Goal: Task Accomplishment & Management: Manage account settings

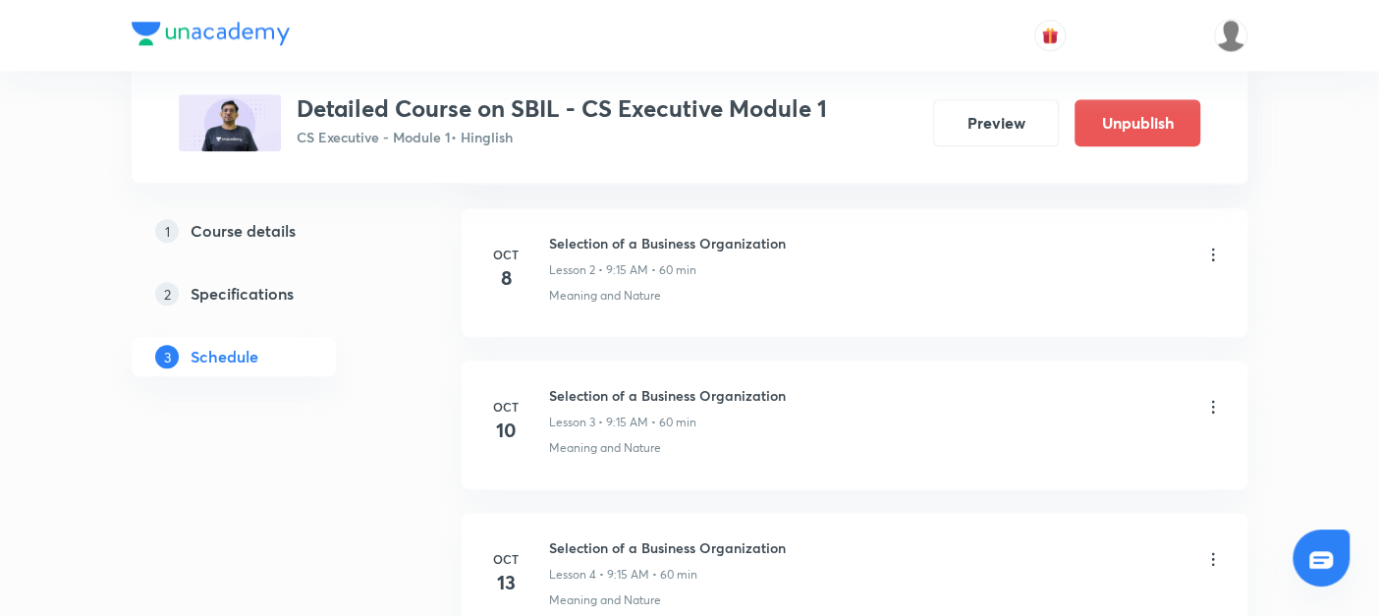
scroll to position [1260, 0]
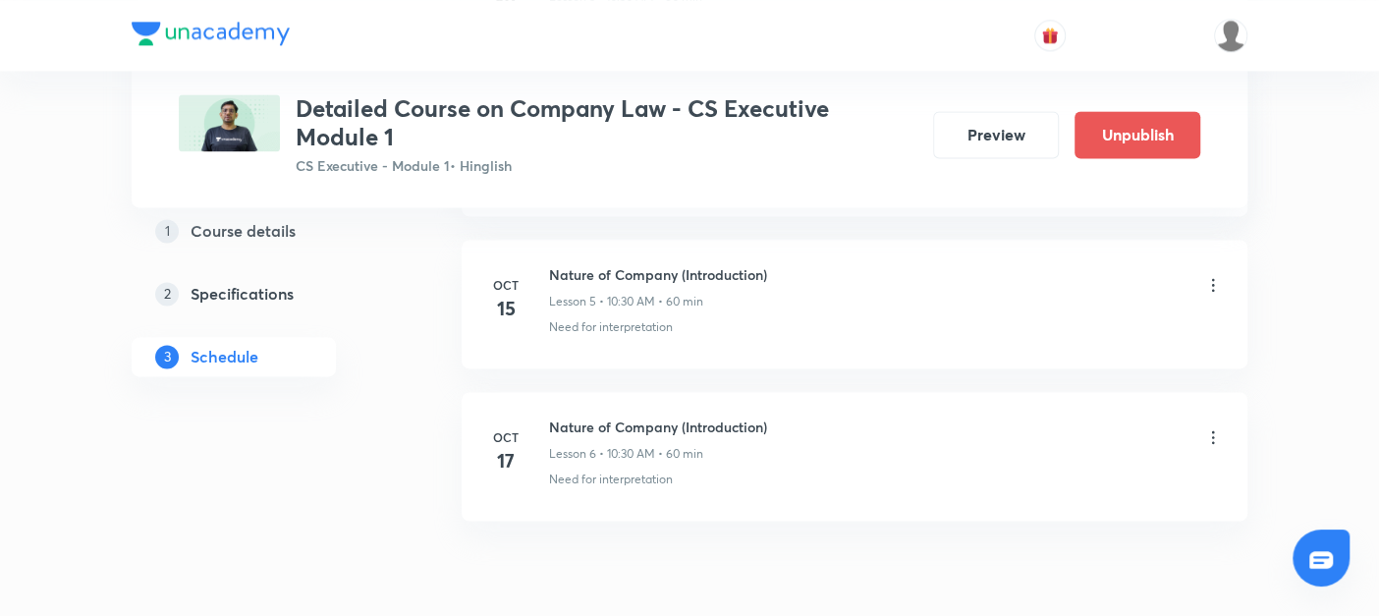
scroll to position [1710, 0]
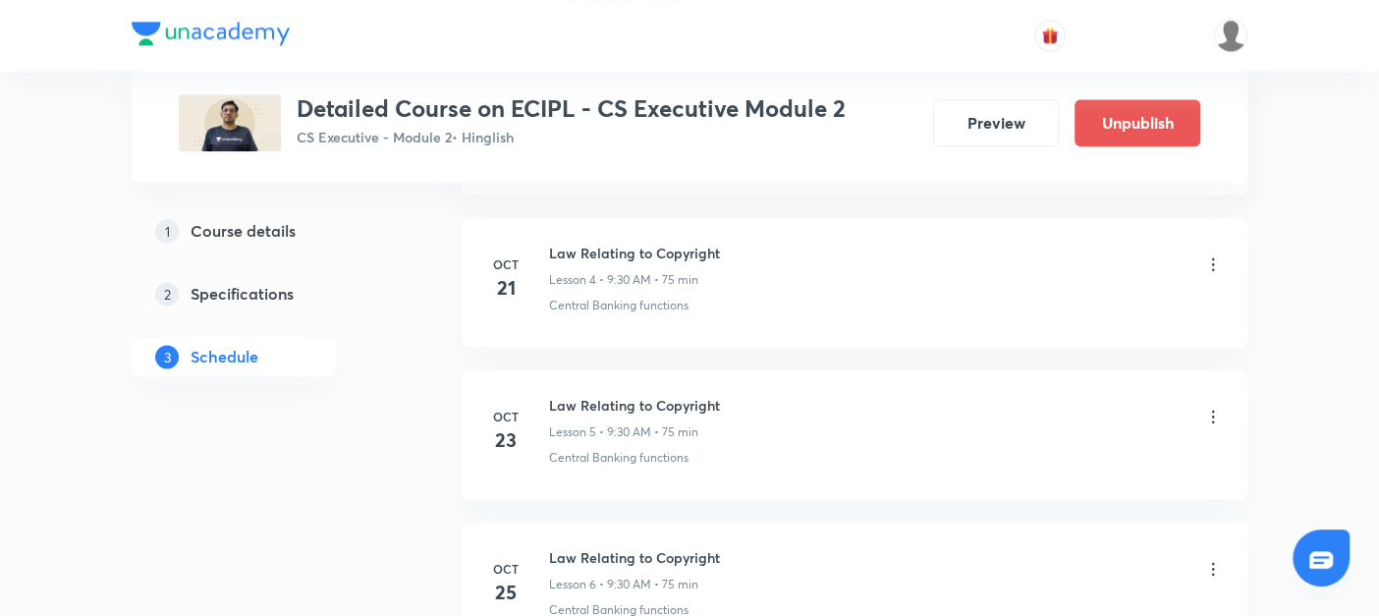
scroll to position [1558, 0]
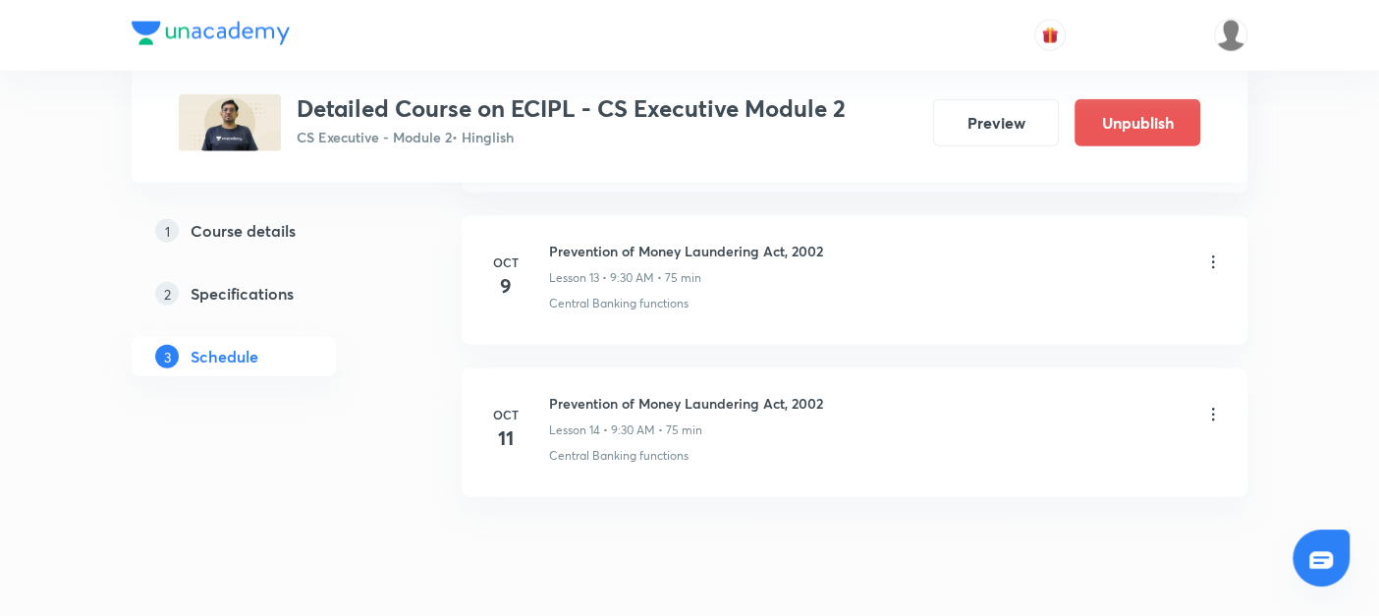
scroll to position [2938, 0]
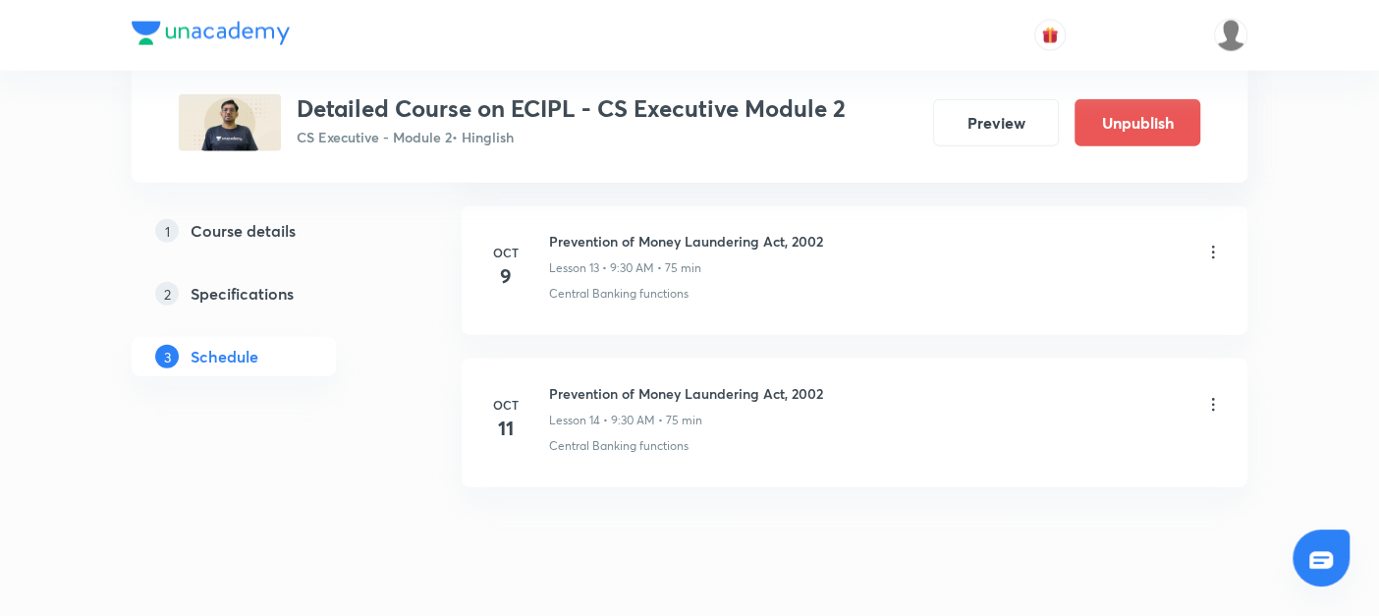
click at [914, 412] on div "Prevention of Money Laundering Act, 2002 Lesson 14 • 9:30 AM • 75 min" at bounding box center [886, 406] width 674 height 46
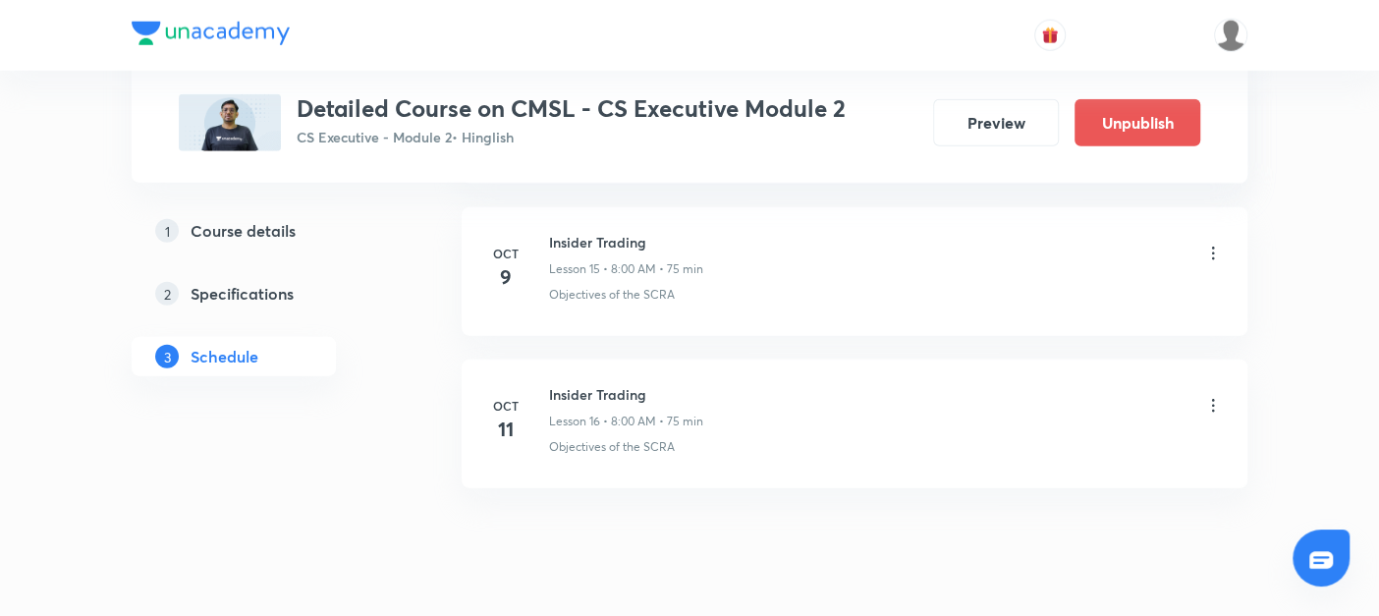
scroll to position [3244, 0]
click at [633, 387] on h6 "Insider Trading" at bounding box center [626, 392] width 154 height 21
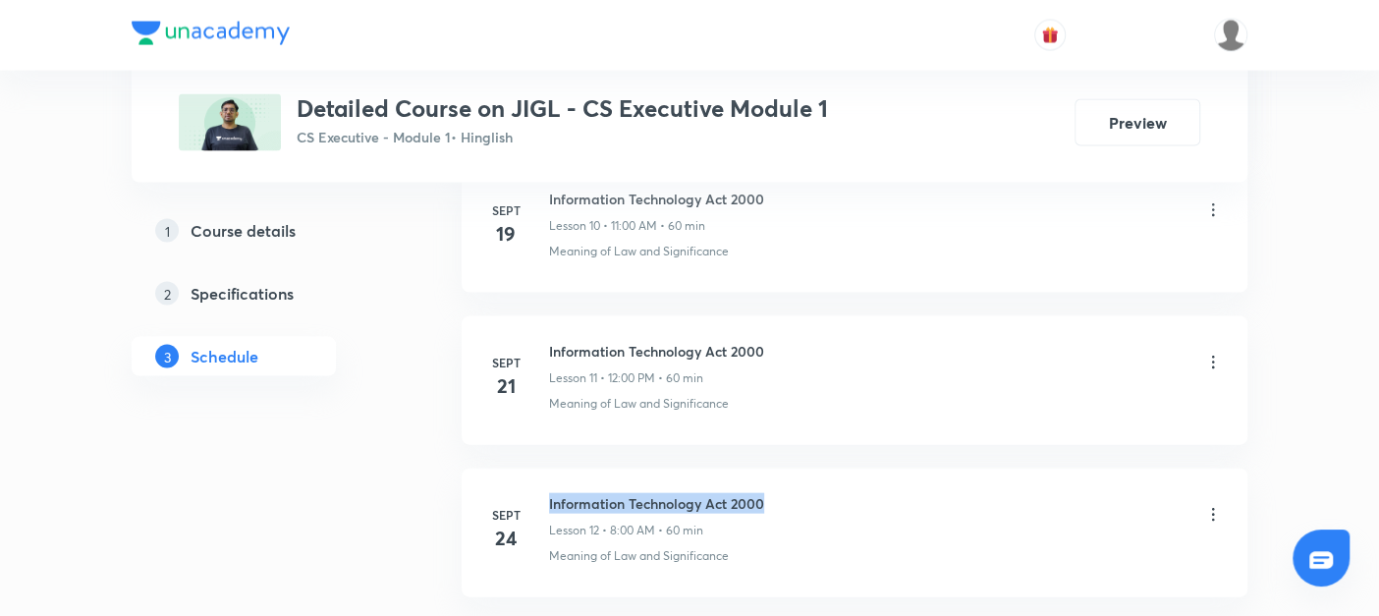
drag, startPoint x: 544, startPoint y: 492, endPoint x: 865, endPoint y: 452, distance: 323.6
copy h6 "Information Technology Act 2000"
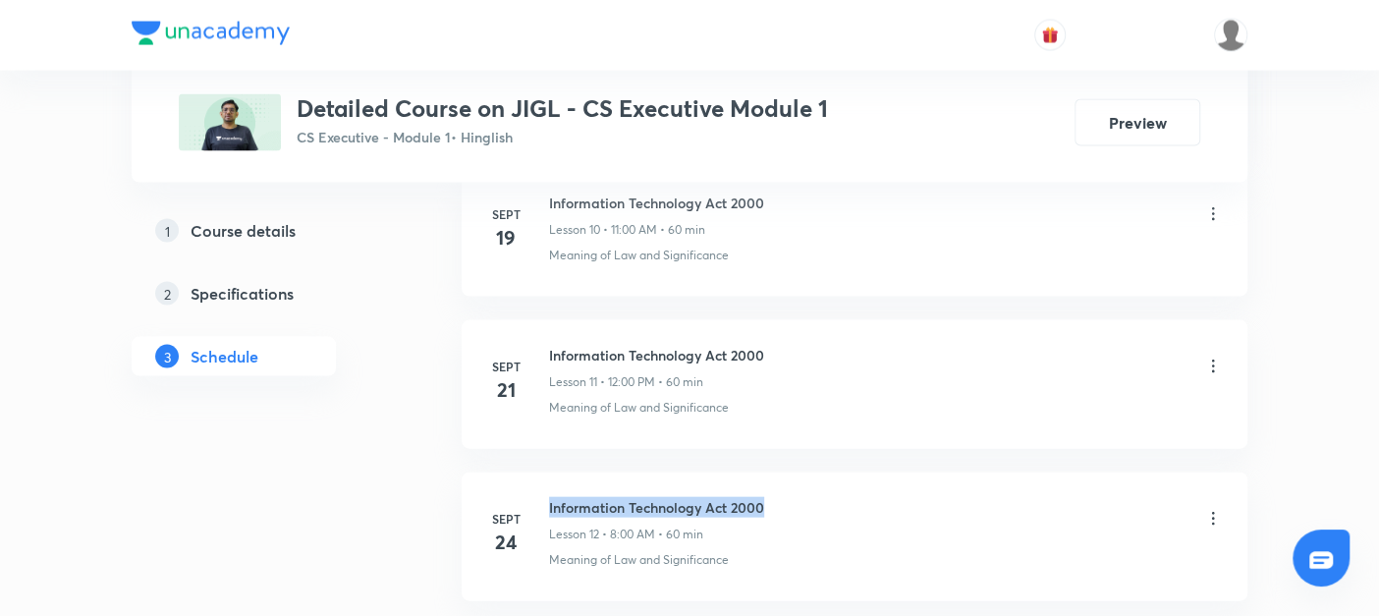
copy h6 "Information Technology Act 2000"
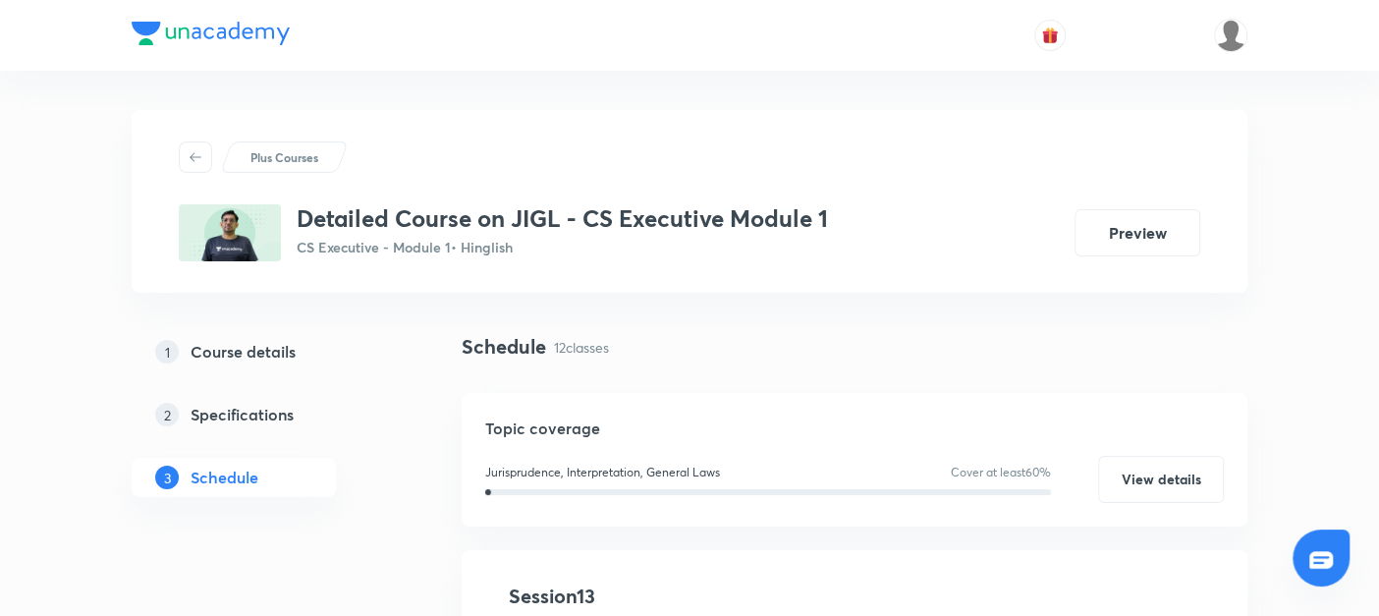
scroll to position [394, 0]
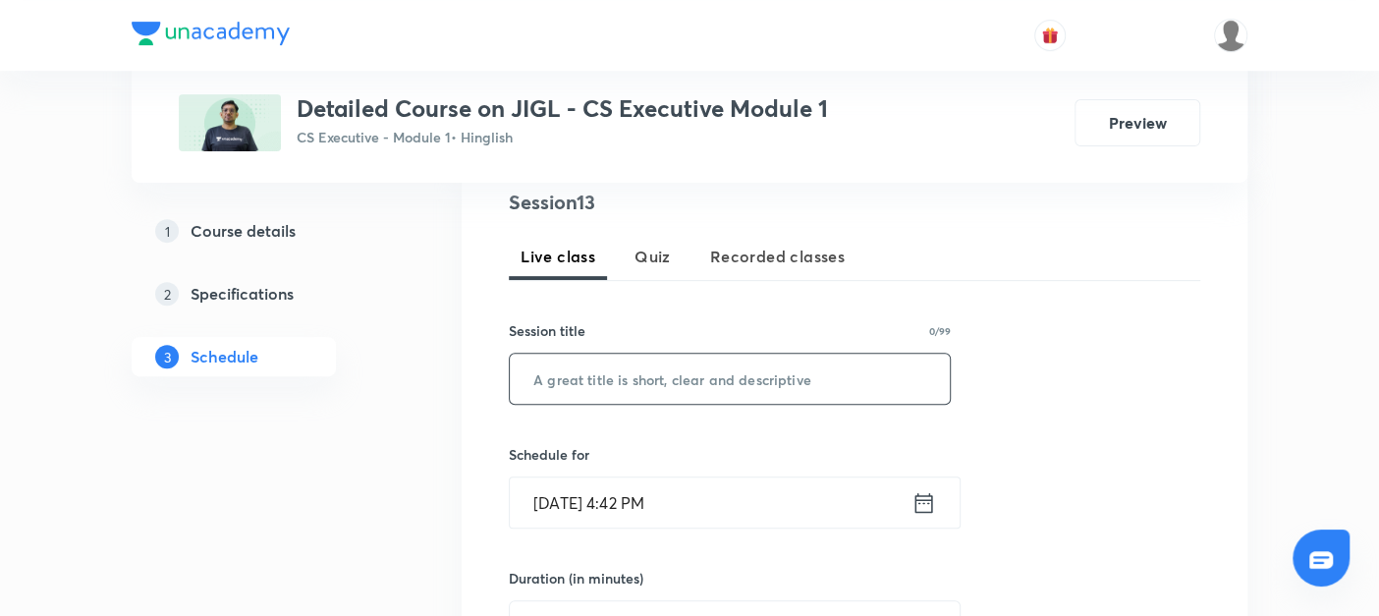
click at [550, 384] on input "text" at bounding box center [730, 379] width 440 height 50
paste input "Information Technology Act 2000"
type input "Information Technology Act 2000"
click at [924, 496] on icon at bounding box center [923, 502] width 25 height 27
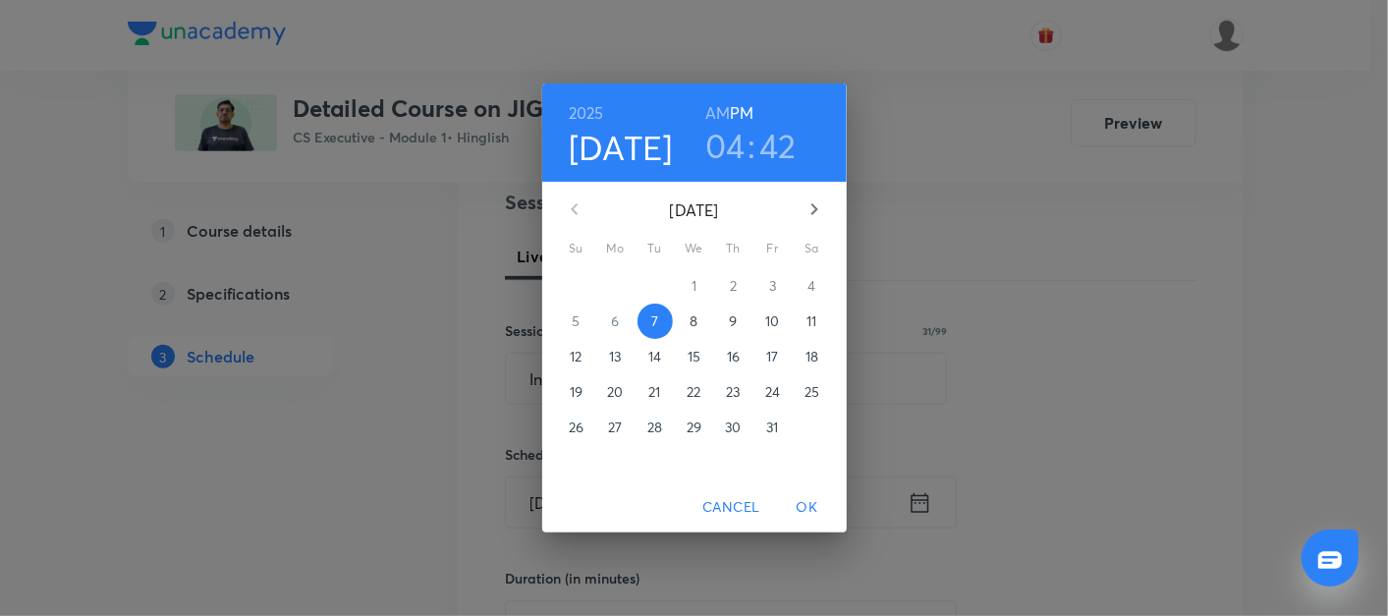
click at [695, 321] on p "8" at bounding box center [693, 321] width 8 height 20
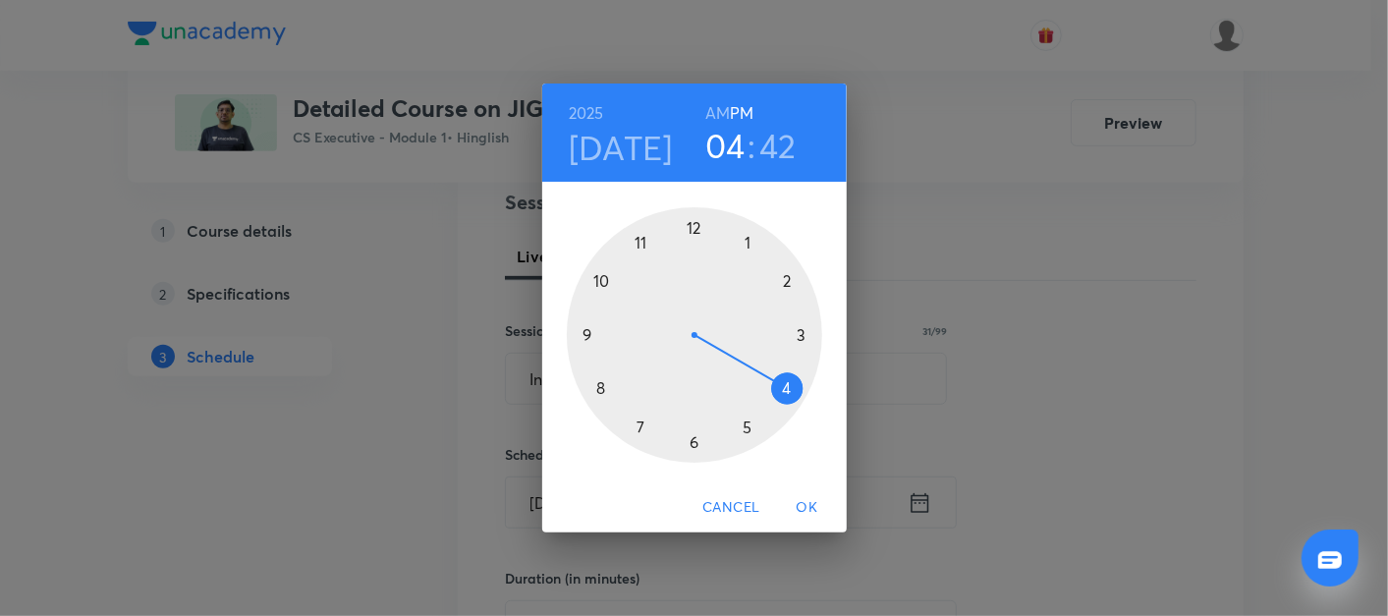
click at [594, 390] on div at bounding box center [694, 334] width 255 height 255
click at [720, 109] on h6 "AM" at bounding box center [717, 112] width 25 height 27
click at [689, 224] on div at bounding box center [694, 334] width 255 height 255
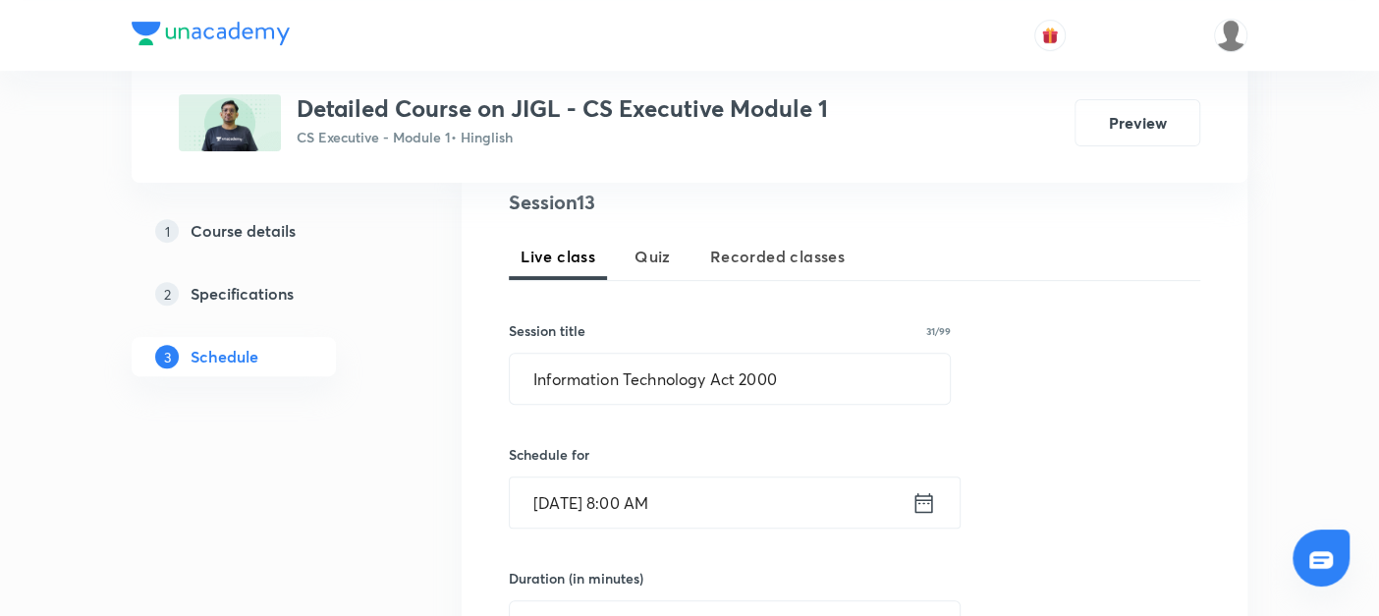
scroll to position [686, 0]
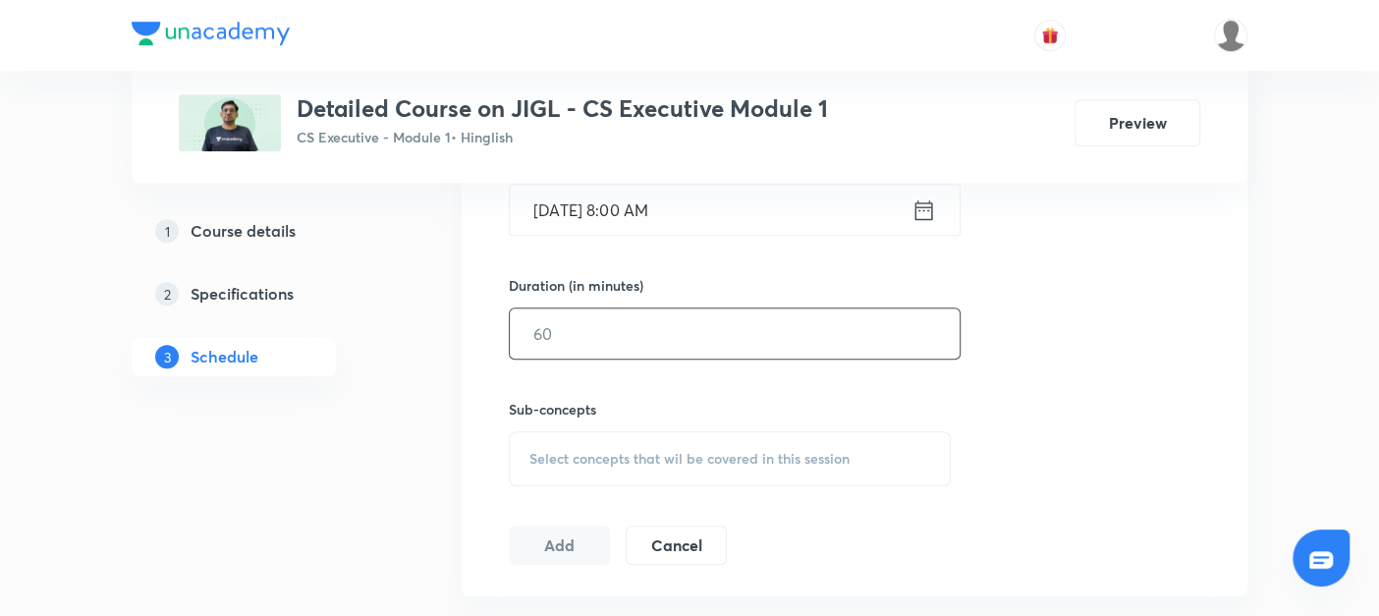
click at [584, 337] on input "text" at bounding box center [735, 333] width 450 height 50
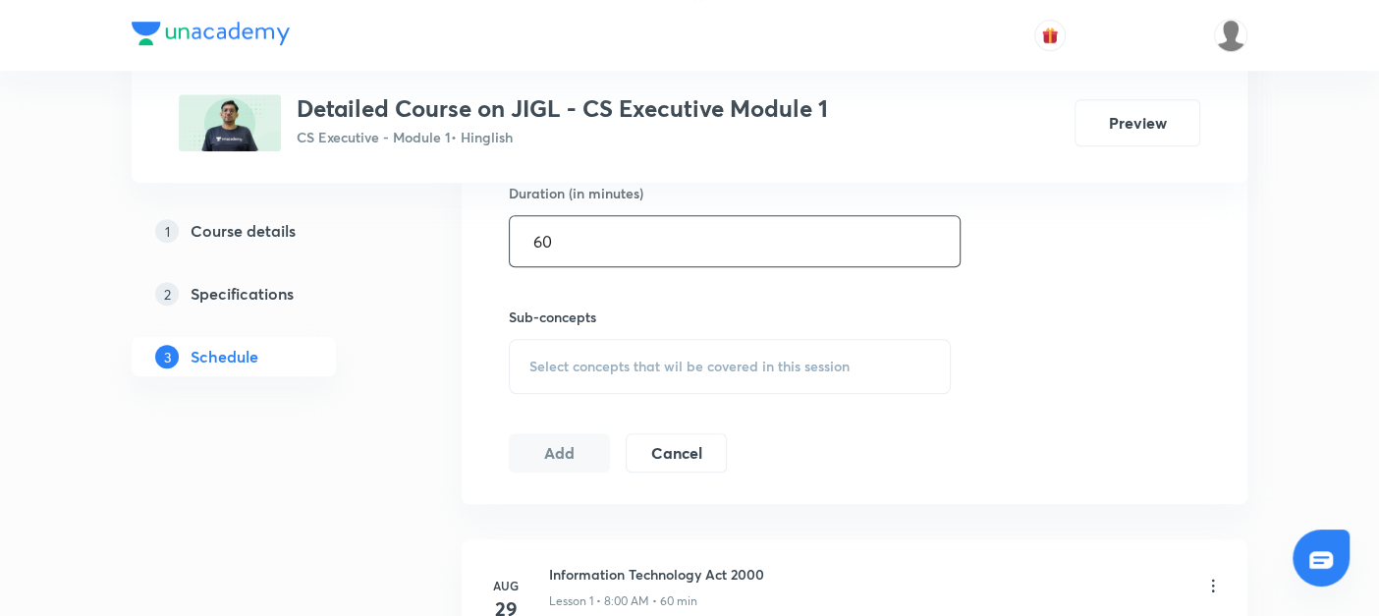
scroll to position [780, 0]
type input "60"
click at [566, 363] on span "Select concepts that wil be covered in this session" at bounding box center [689, 365] width 320 height 16
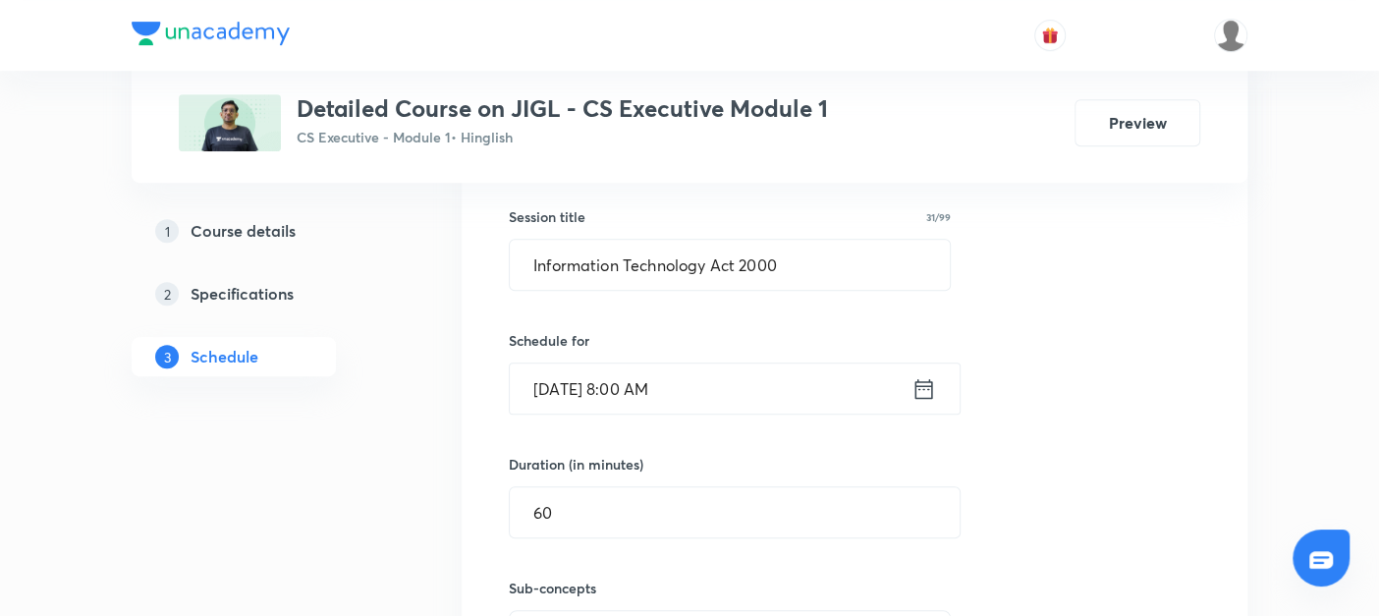
scroll to position [743, 0]
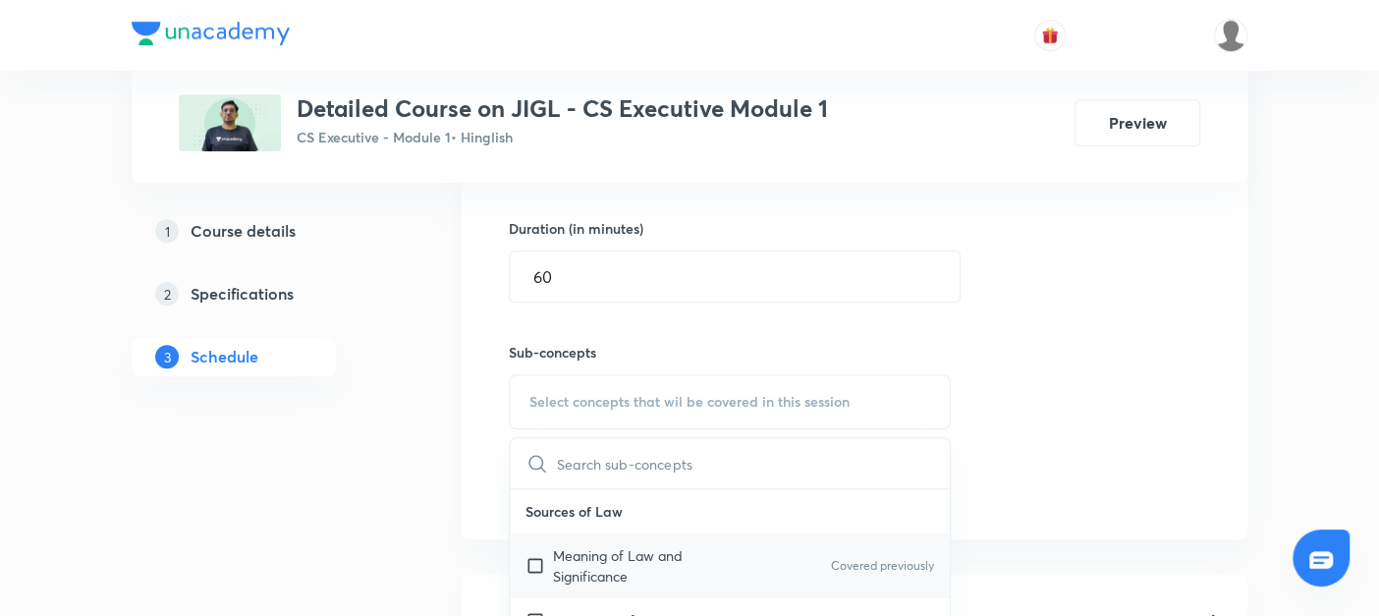
click at [541, 560] on input "checkbox" at bounding box center [538, 565] width 27 height 41
checkbox input "true"
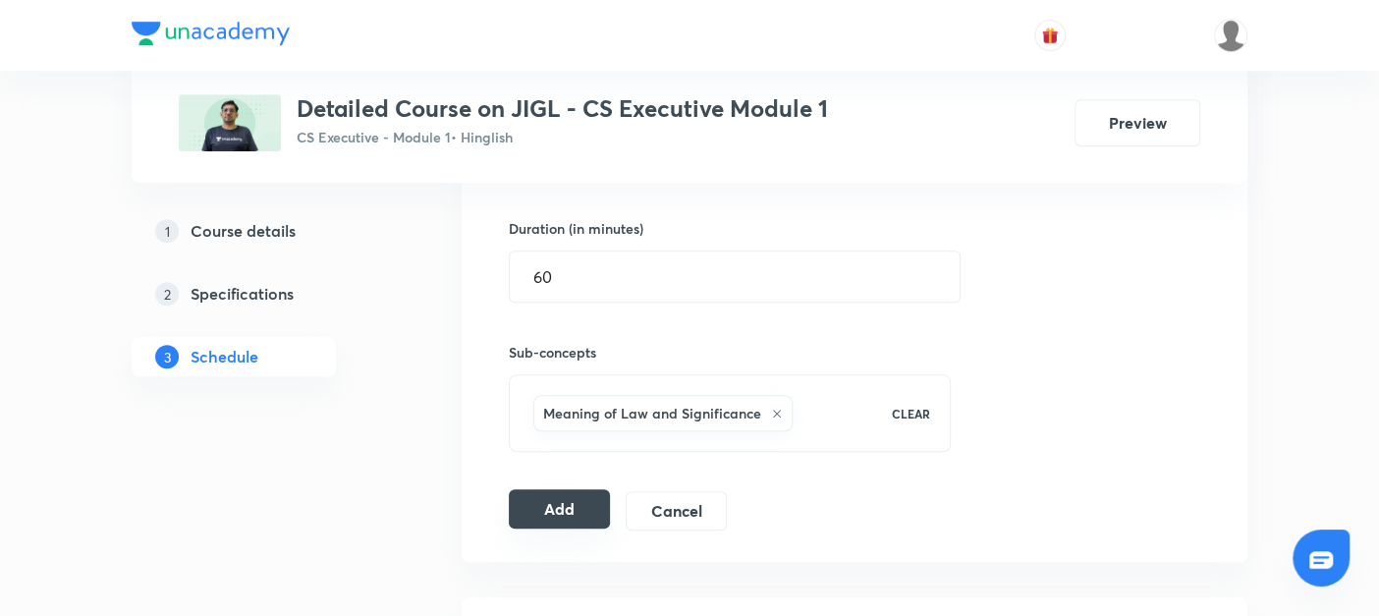
click at [555, 506] on button "Add" at bounding box center [559, 508] width 101 height 39
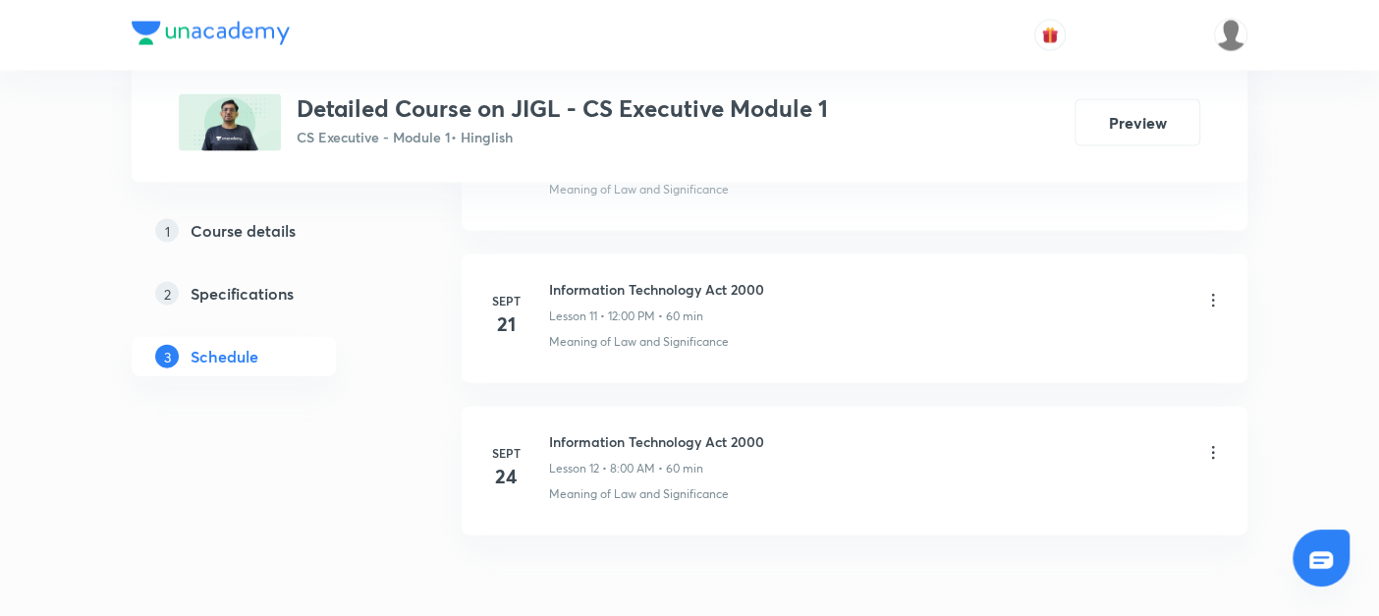
scroll to position [2703, 0]
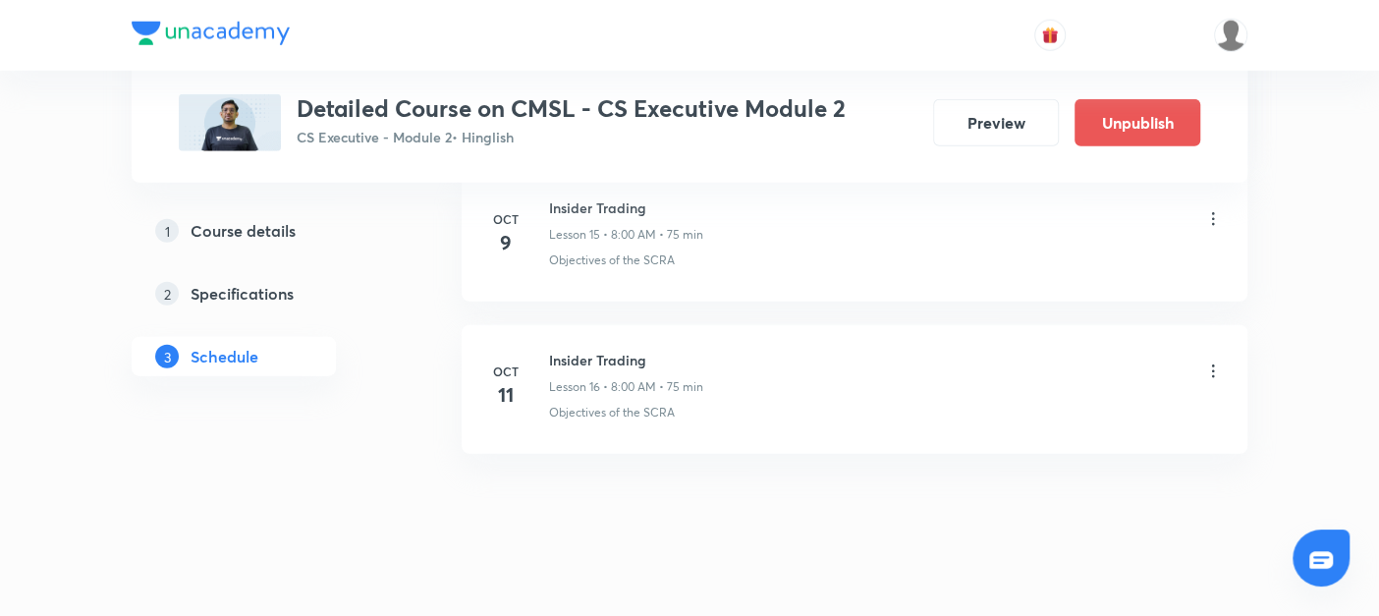
scroll to position [3272, 0]
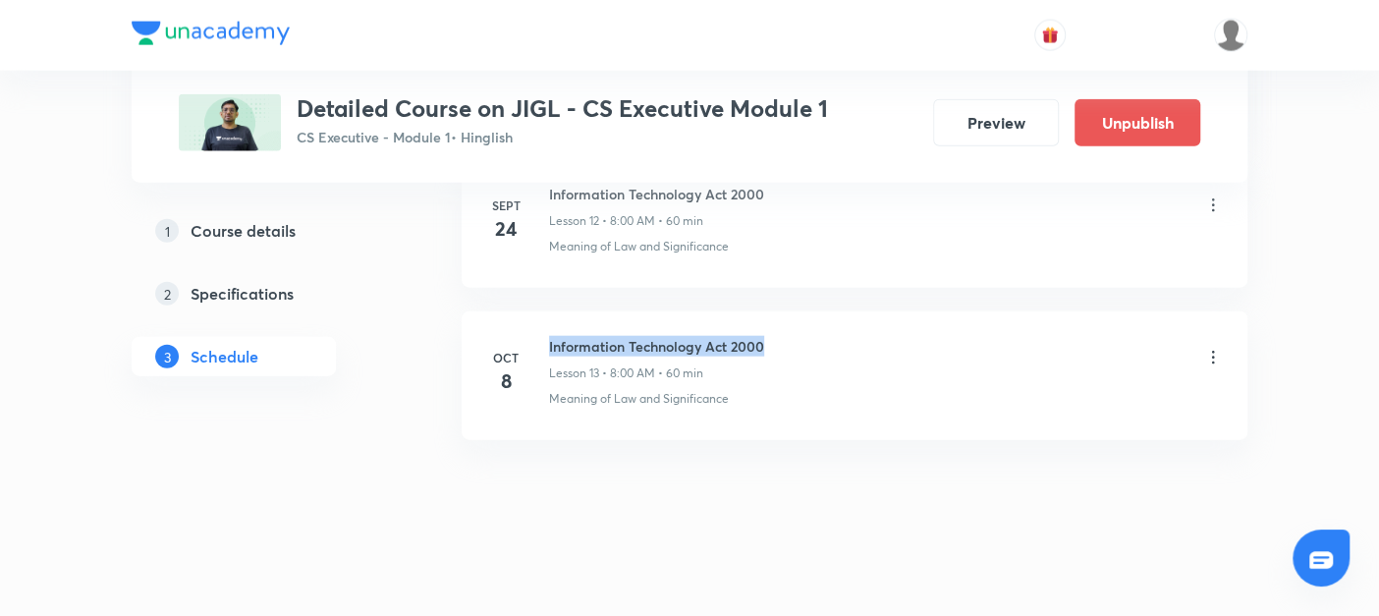
drag, startPoint x: 544, startPoint y: 334, endPoint x: 837, endPoint y: 343, distance: 292.8
click at [837, 343] on div "[DATE] Information Technology Act 2000 Lesson 13 • 8:00 AM • 60 min Meaning of …" at bounding box center [854, 372] width 737 height 72
copy h6 "Information Technology Act 2000"
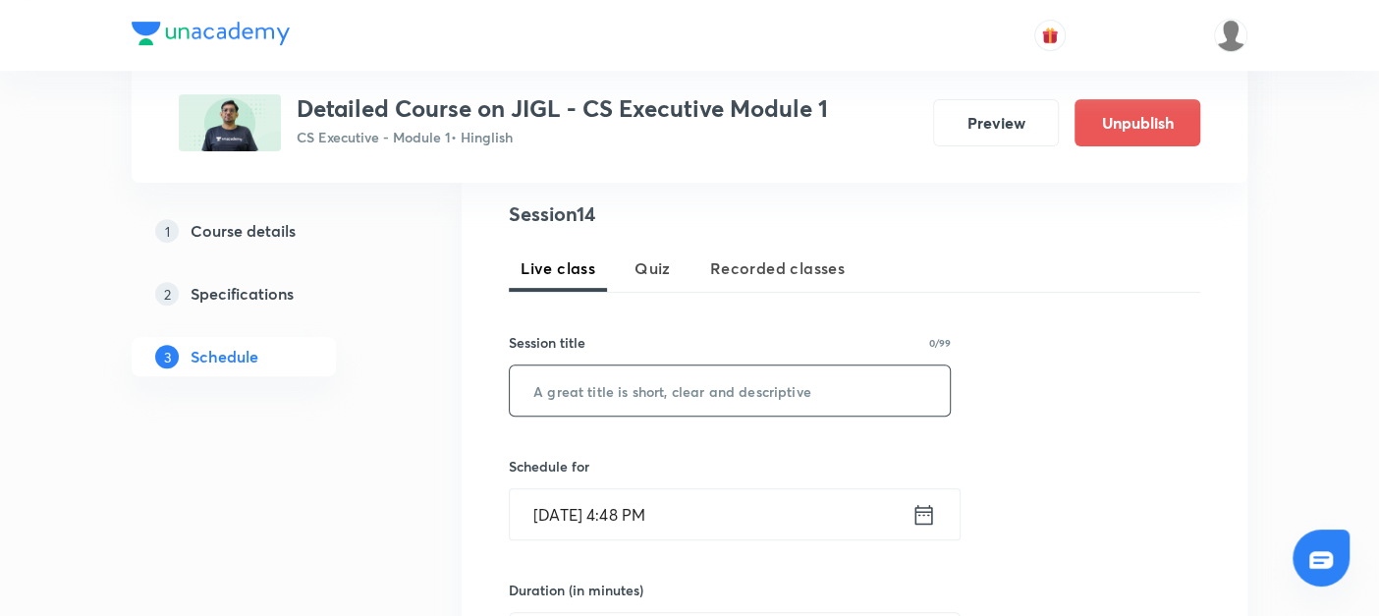
scroll to position [397, 0]
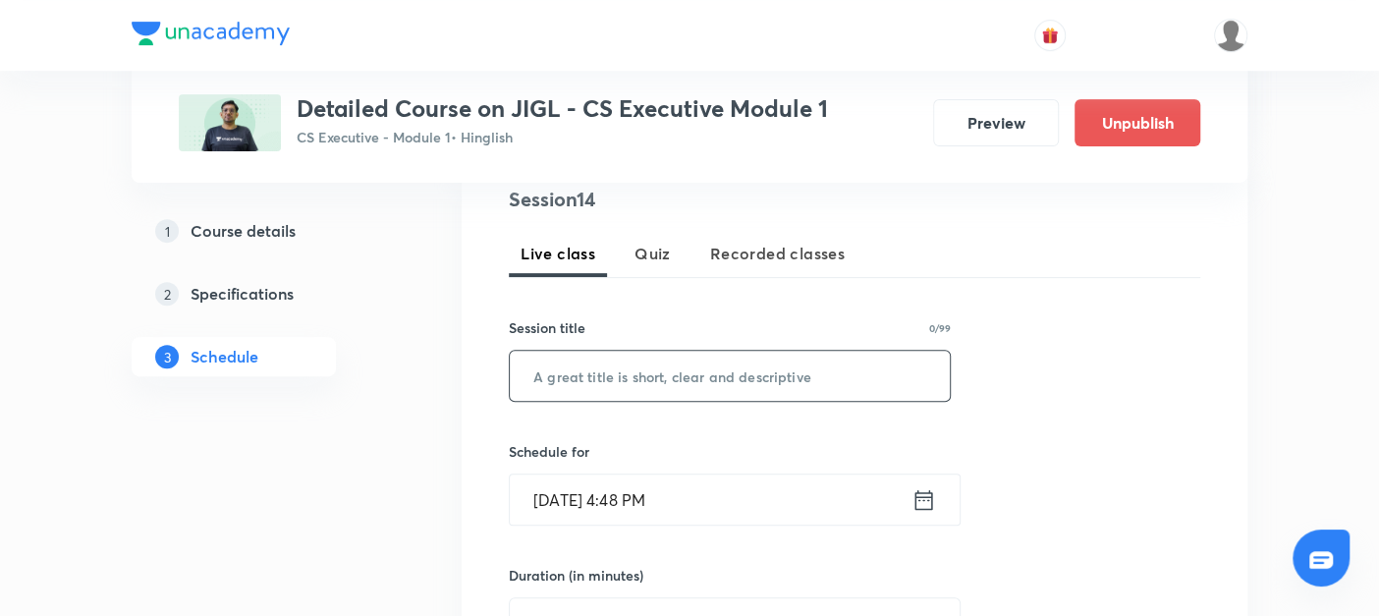
click at [614, 377] on input "text" at bounding box center [730, 376] width 440 height 50
paste input "Information Technology Act 2000"
type input "Information Technology Act 2000"
click at [923, 495] on icon at bounding box center [924, 499] width 18 height 20
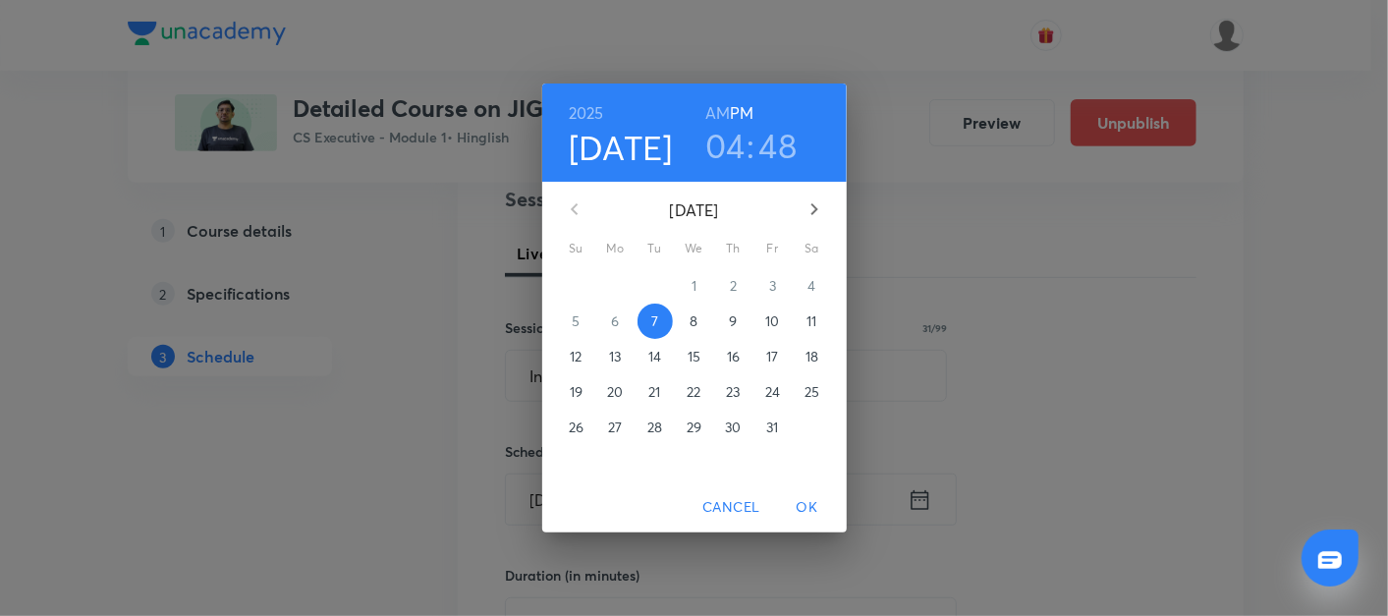
click at [774, 326] on p "10" at bounding box center [772, 321] width 14 height 20
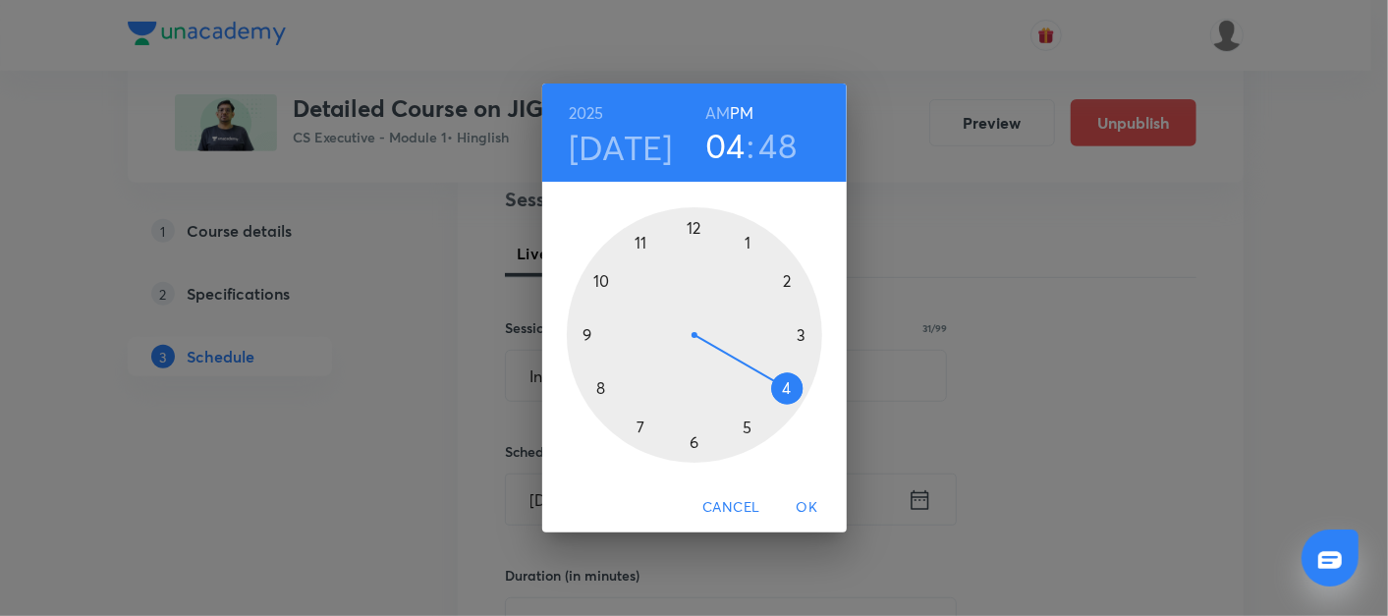
click at [600, 396] on div at bounding box center [694, 334] width 255 height 255
click at [721, 118] on h6 "AM" at bounding box center [717, 112] width 25 height 27
click at [691, 232] on div at bounding box center [694, 334] width 255 height 255
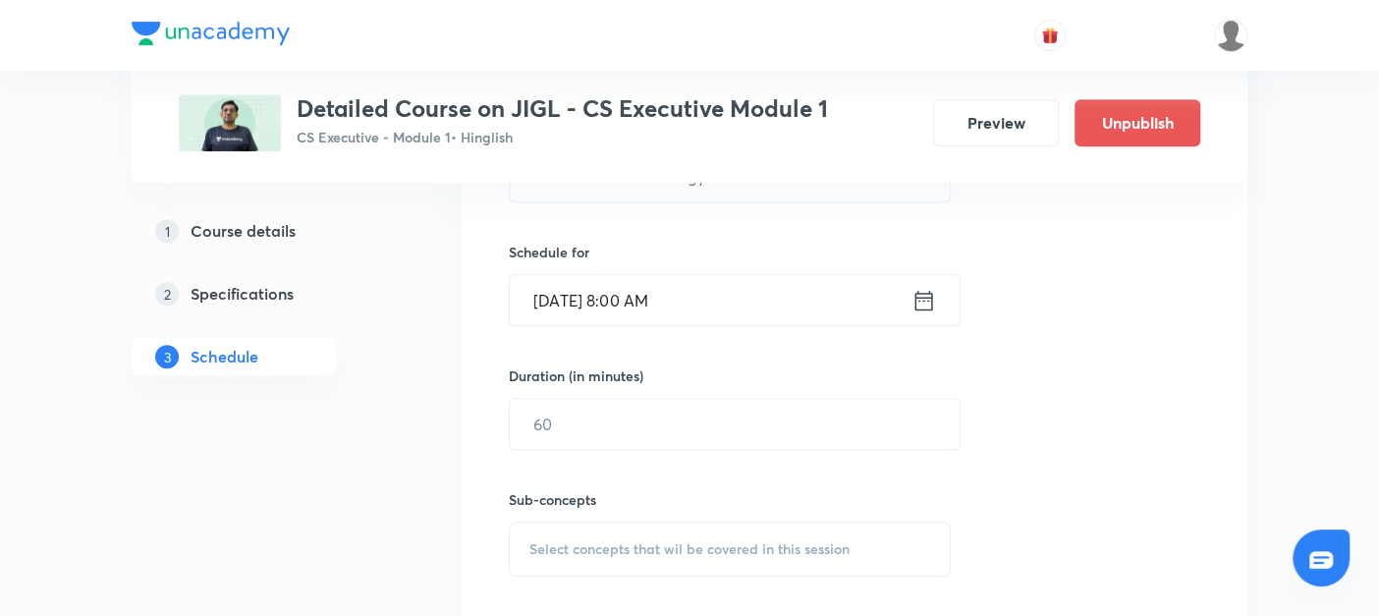
scroll to position [597, 0]
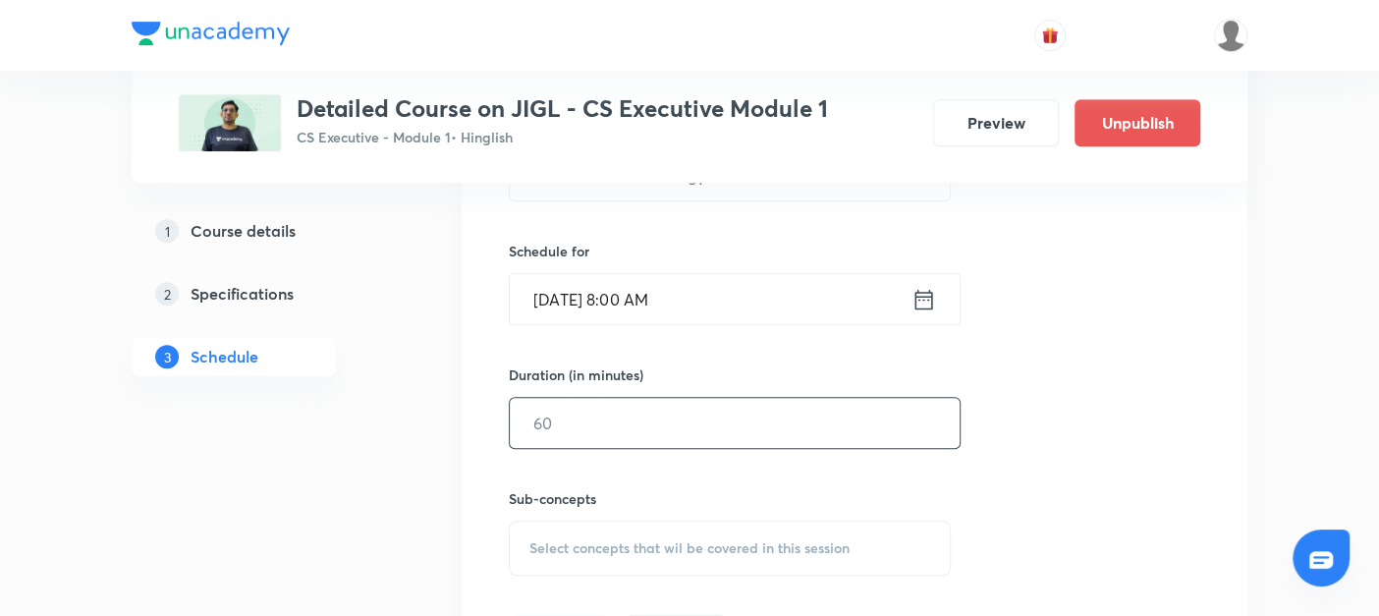
click at [547, 421] on input "text" at bounding box center [735, 423] width 450 height 50
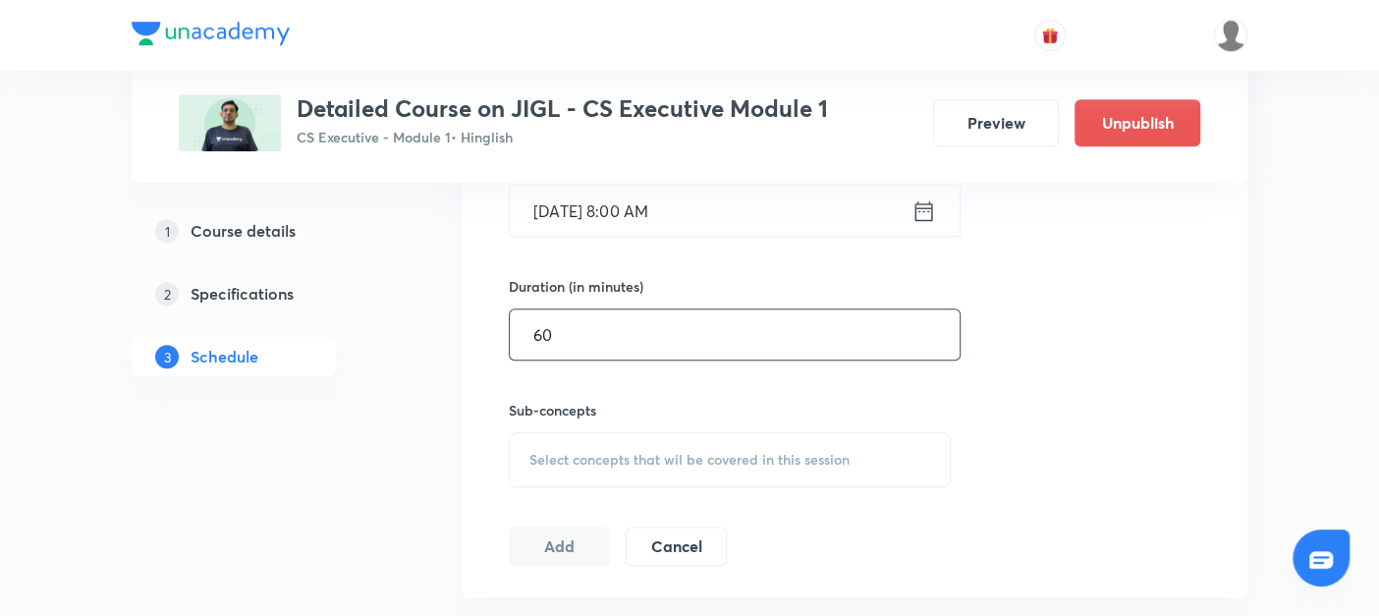
type input "60"
click at [541, 457] on span "Select concepts that wil be covered in this session" at bounding box center [689, 460] width 320 height 16
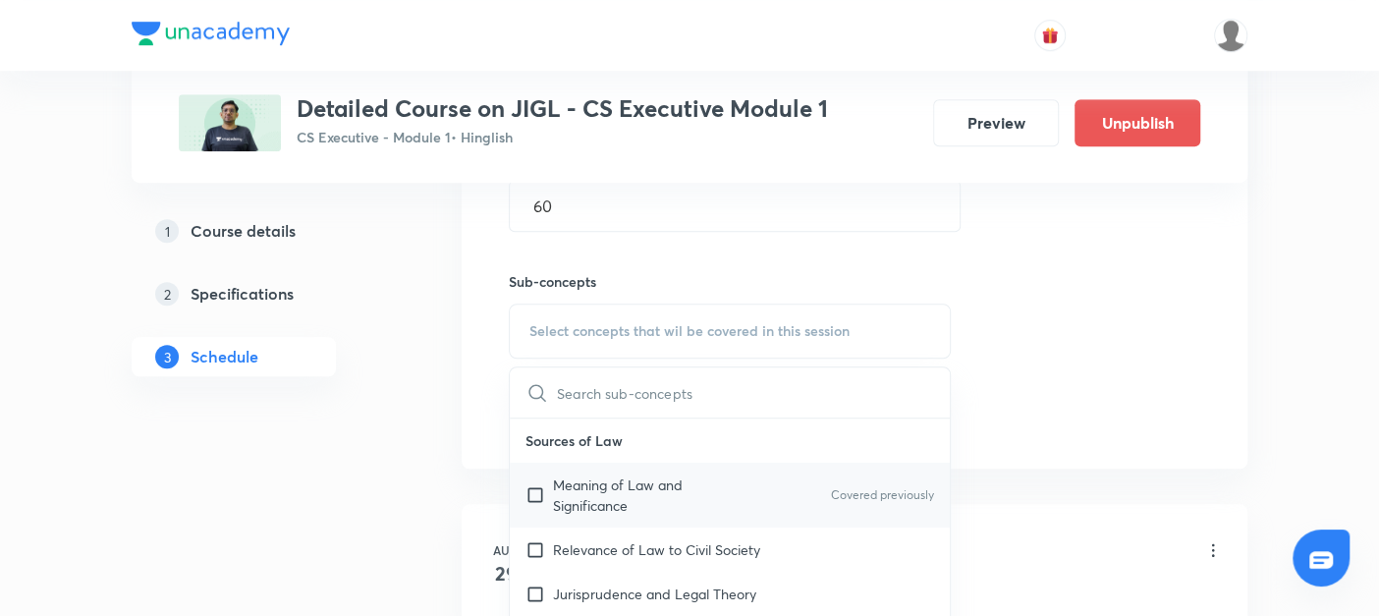
click at [536, 493] on input "checkbox" at bounding box center [538, 494] width 27 height 41
checkbox input "true"
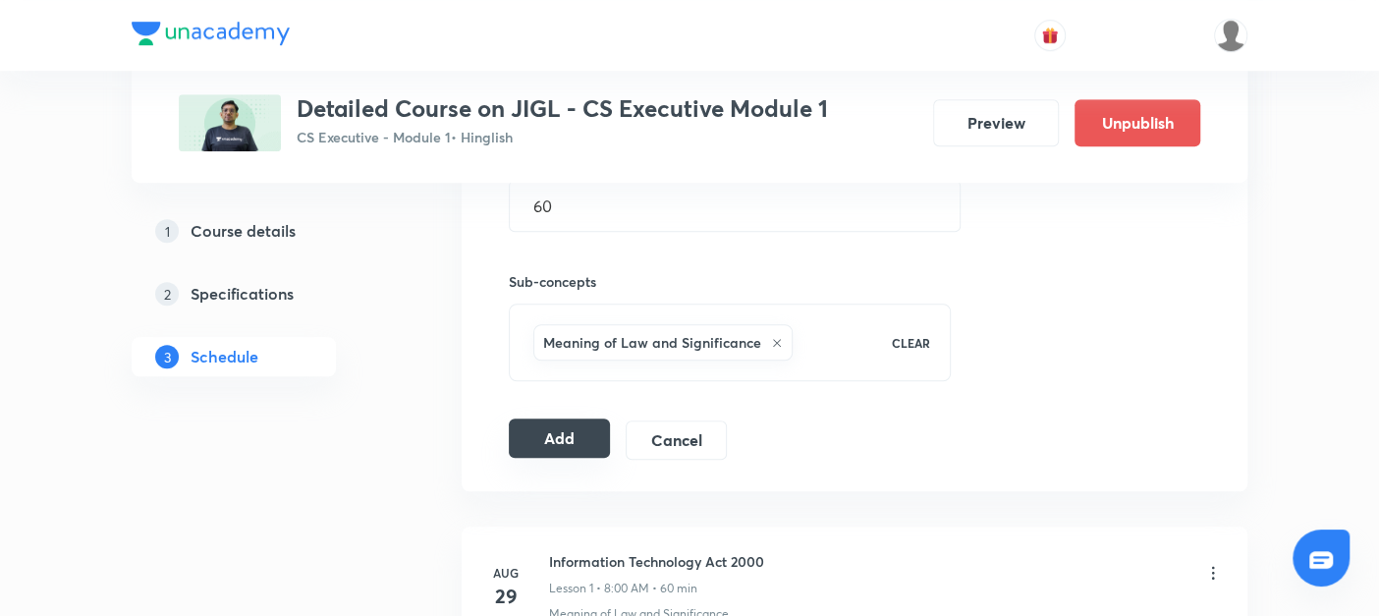
click at [575, 434] on button "Add" at bounding box center [559, 437] width 101 height 39
click at [550, 420] on button "Add" at bounding box center [559, 437] width 101 height 39
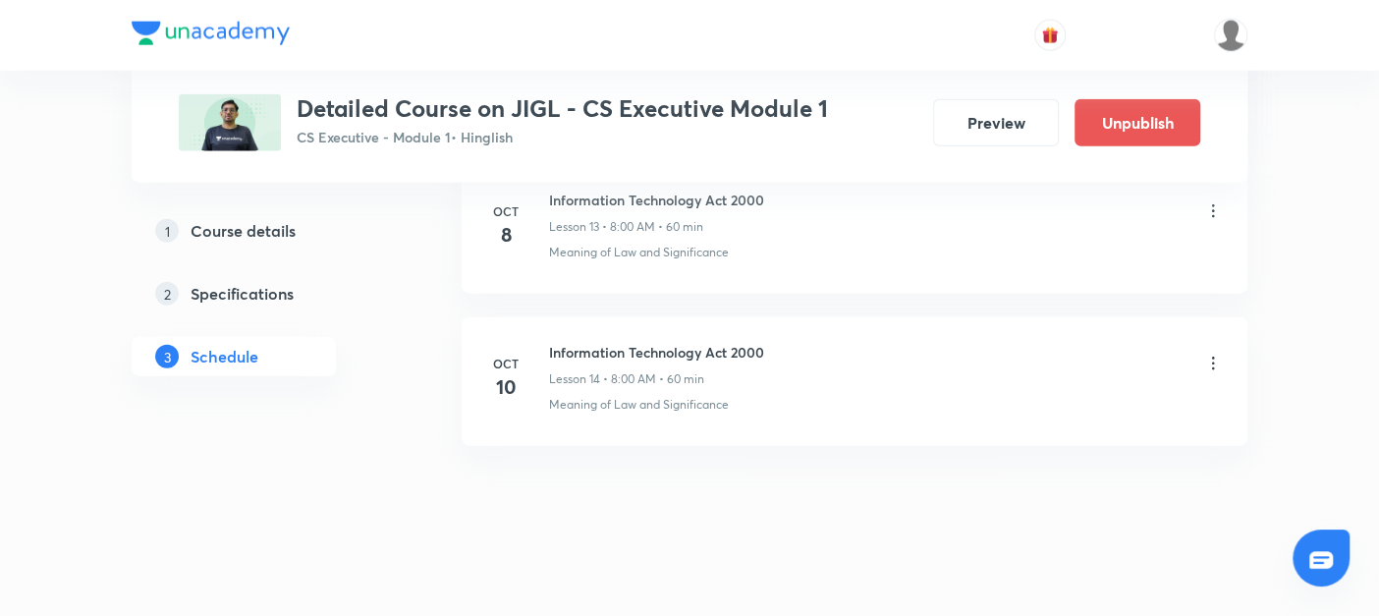
scroll to position [2984, 0]
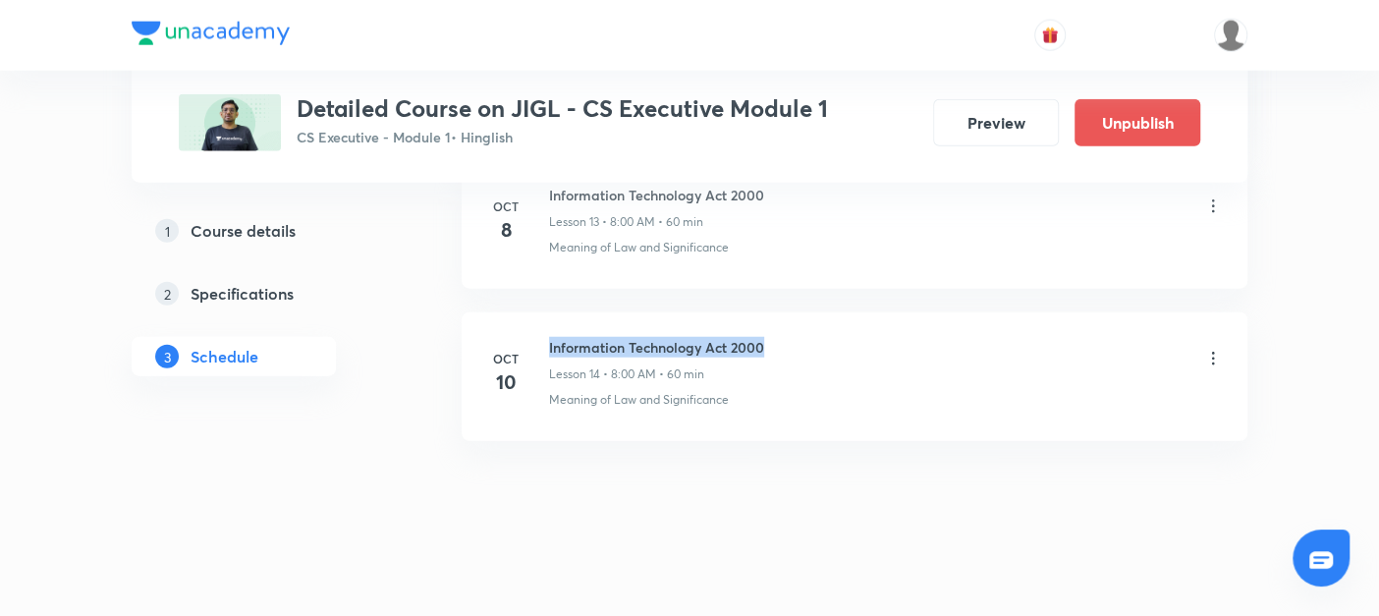
drag, startPoint x: 544, startPoint y: 331, endPoint x: 822, endPoint y: 332, distance: 277.9
click at [822, 337] on div "Oct 10 Information Technology Act 2000 Lesson 14 • 8:00 AM • 60 min Meaning of …" at bounding box center [854, 373] width 737 height 72
copy h6 "Information Technology Act 2000"
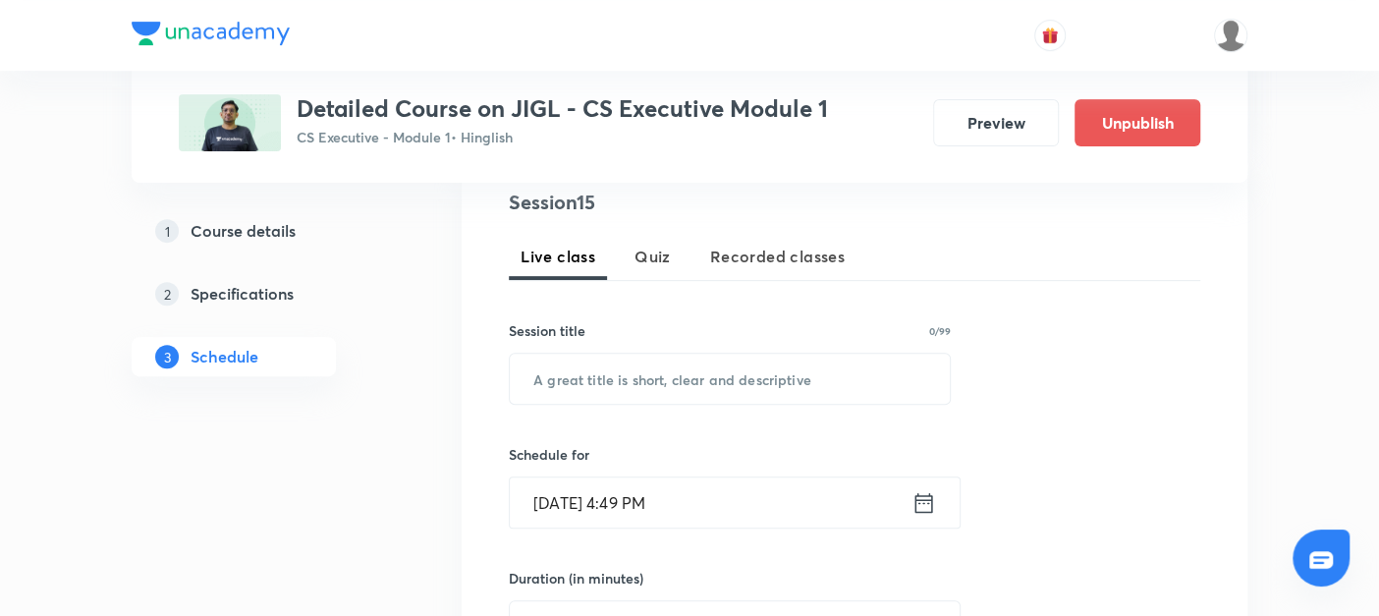
scroll to position [395, 0]
click at [617, 383] on input "text" at bounding box center [730, 378] width 440 height 50
paste input "Information Technology Act 2000"
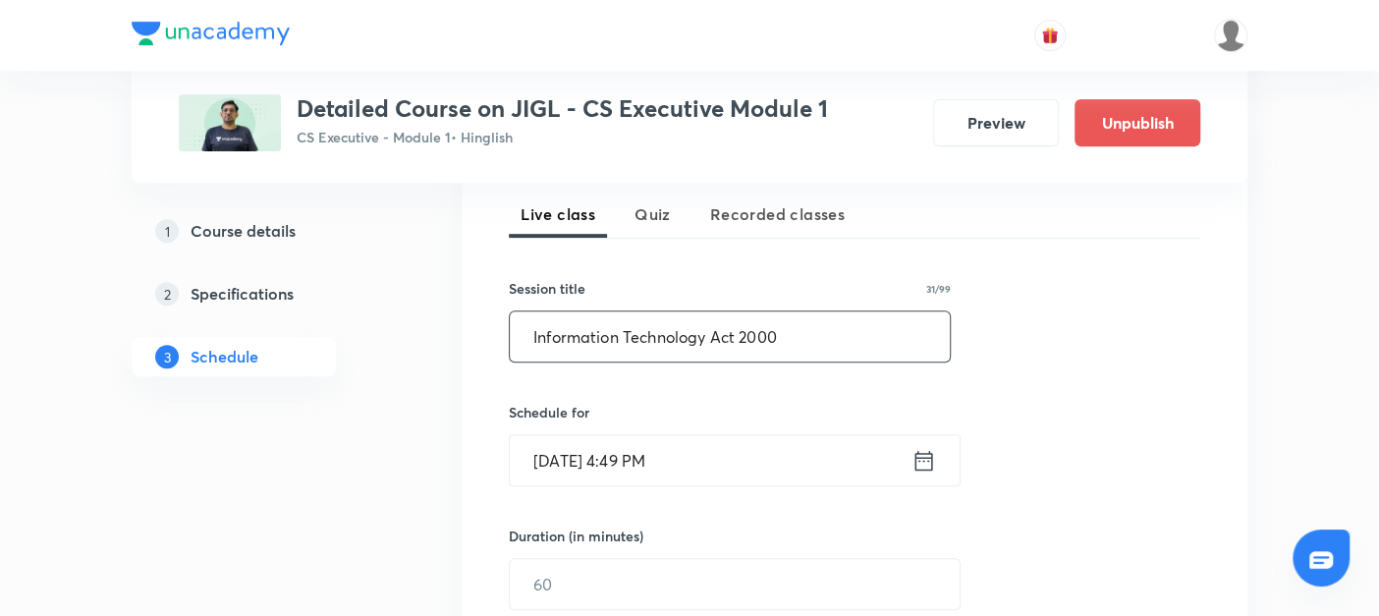
type input "Information Technology Act 2000"
click at [925, 459] on icon at bounding box center [923, 460] width 25 height 27
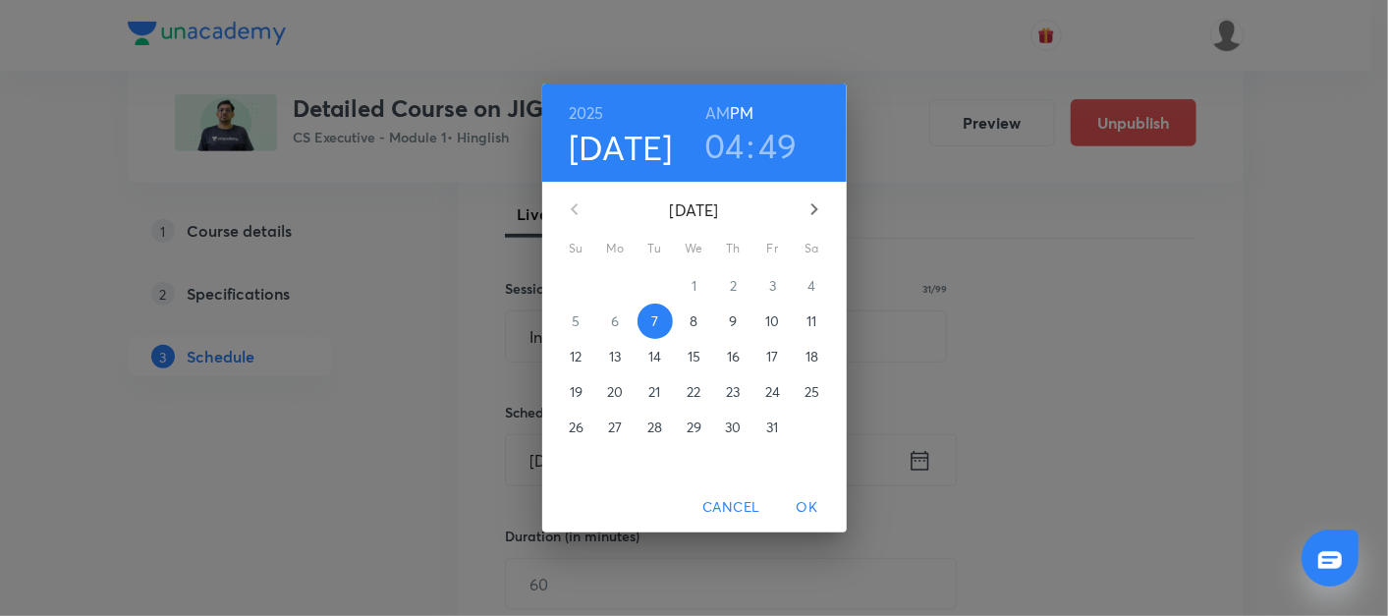
click at [610, 351] on p "13" at bounding box center [615, 357] width 12 height 20
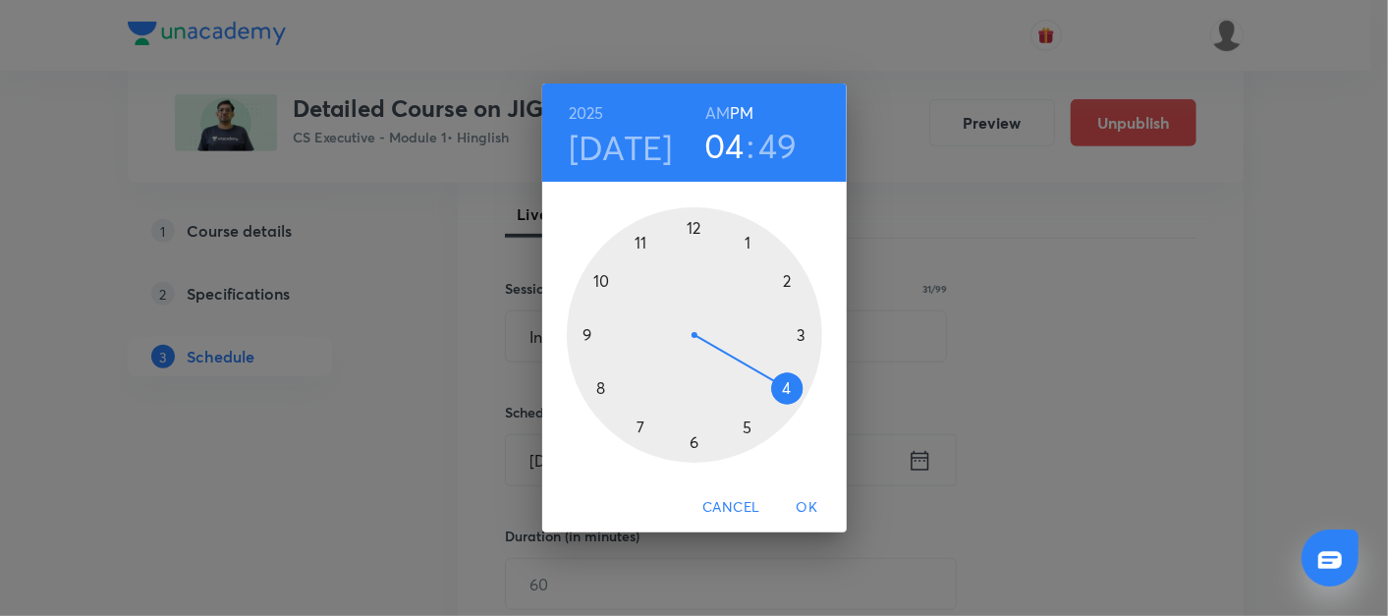
click at [707, 111] on h6 "AM" at bounding box center [717, 112] width 25 height 27
click at [599, 383] on div at bounding box center [694, 334] width 255 height 255
click at [690, 226] on div at bounding box center [694, 334] width 255 height 255
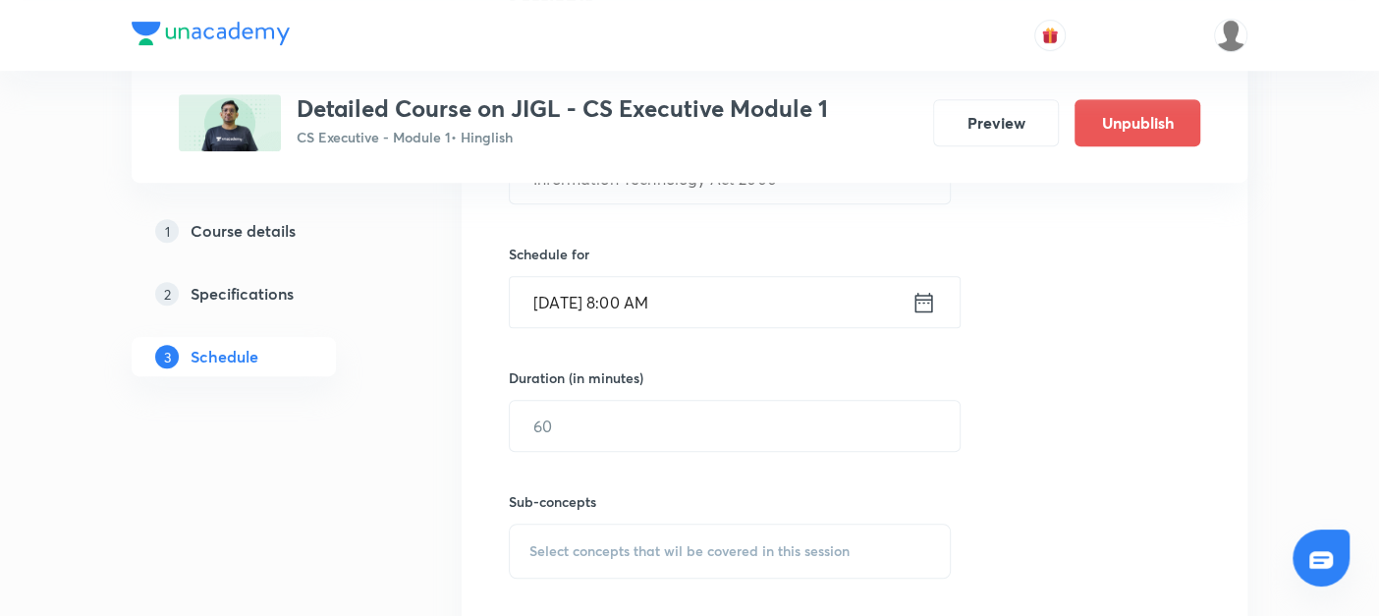
scroll to position [606, 0]
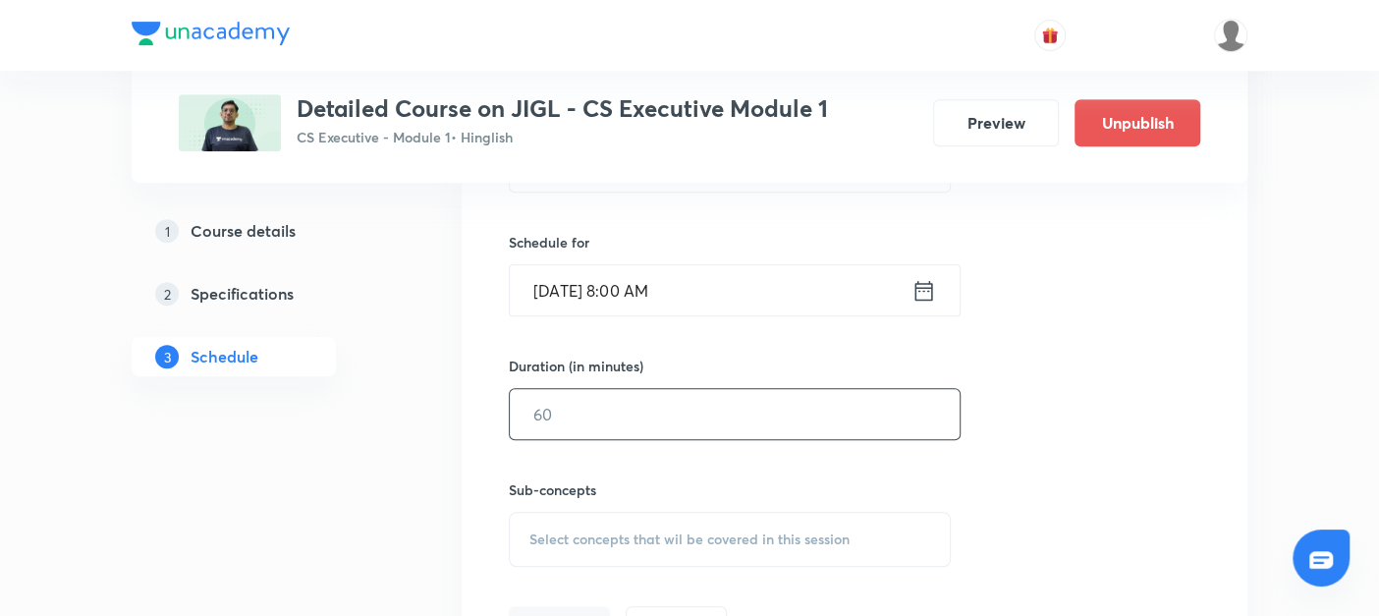
click at [566, 417] on input "text" at bounding box center [735, 414] width 450 height 50
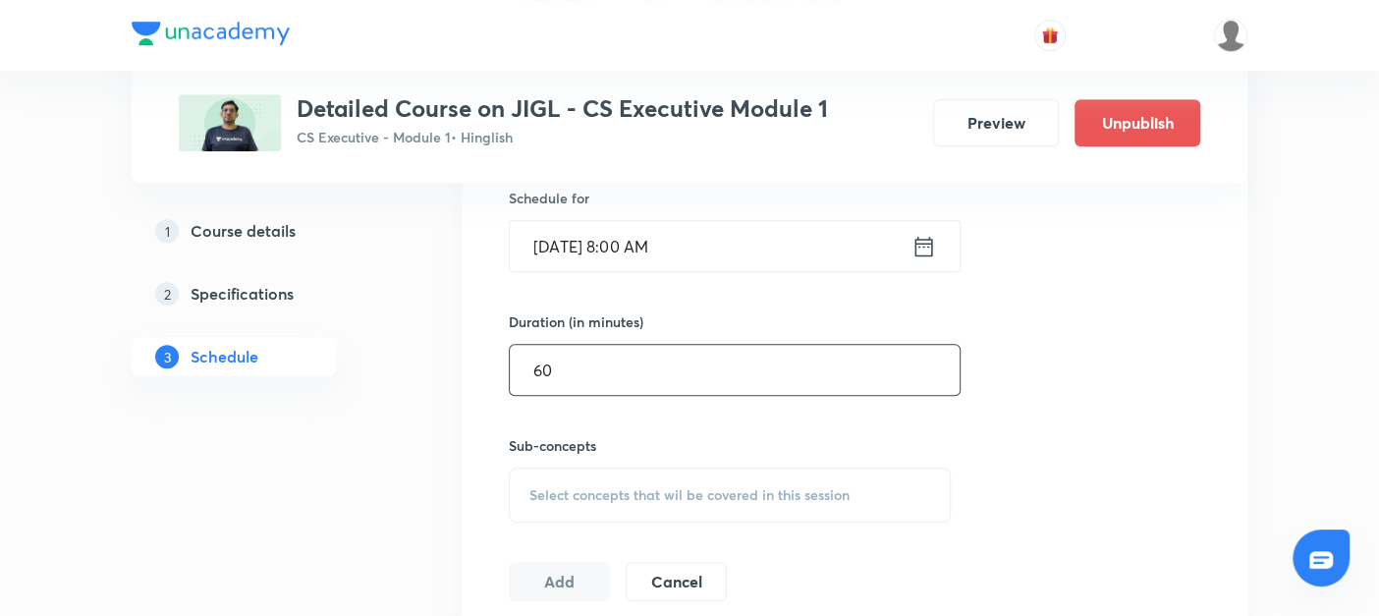
type input "60"
click at [543, 493] on span "Select concepts that wil be covered in this session" at bounding box center [689, 495] width 320 height 16
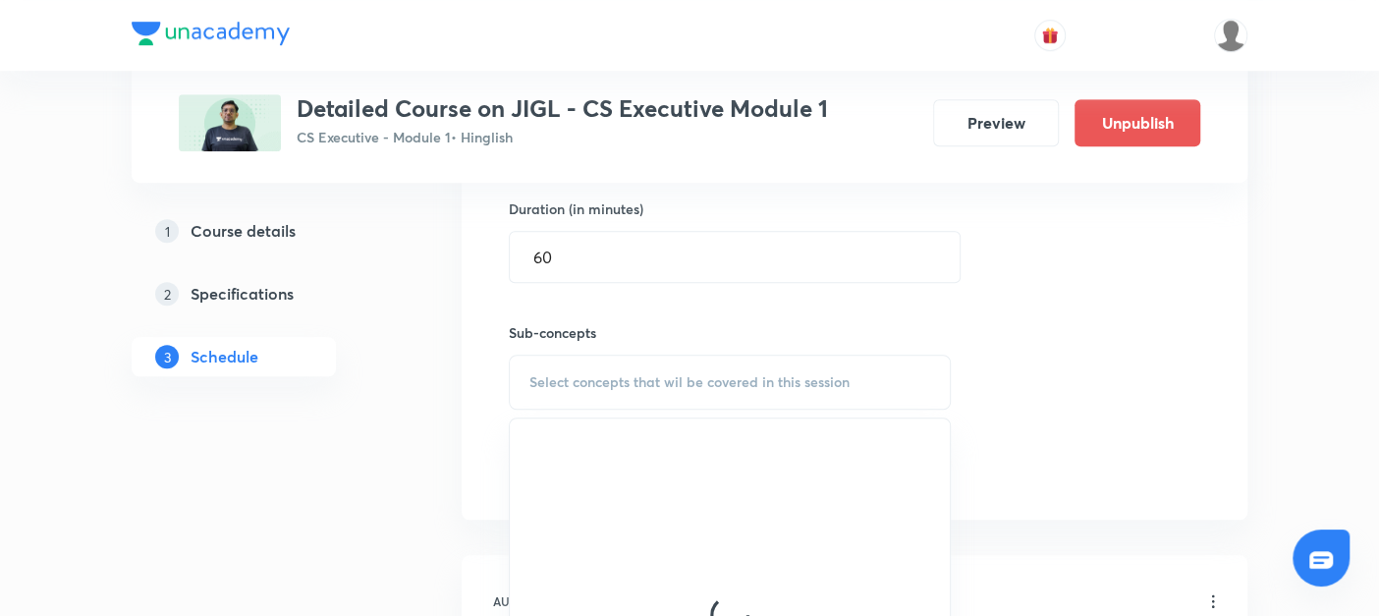
scroll to position [770, 0]
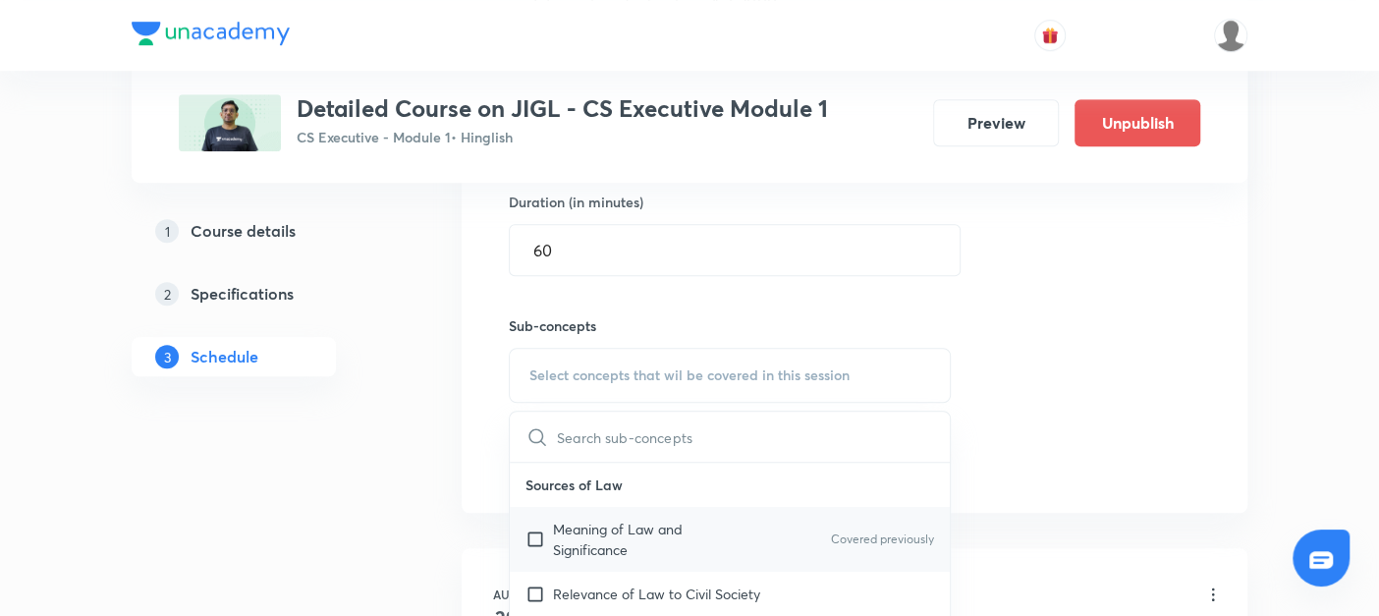
click at [532, 536] on input "checkbox" at bounding box center [538, 539] width 27 height 41
checkbox input "true"
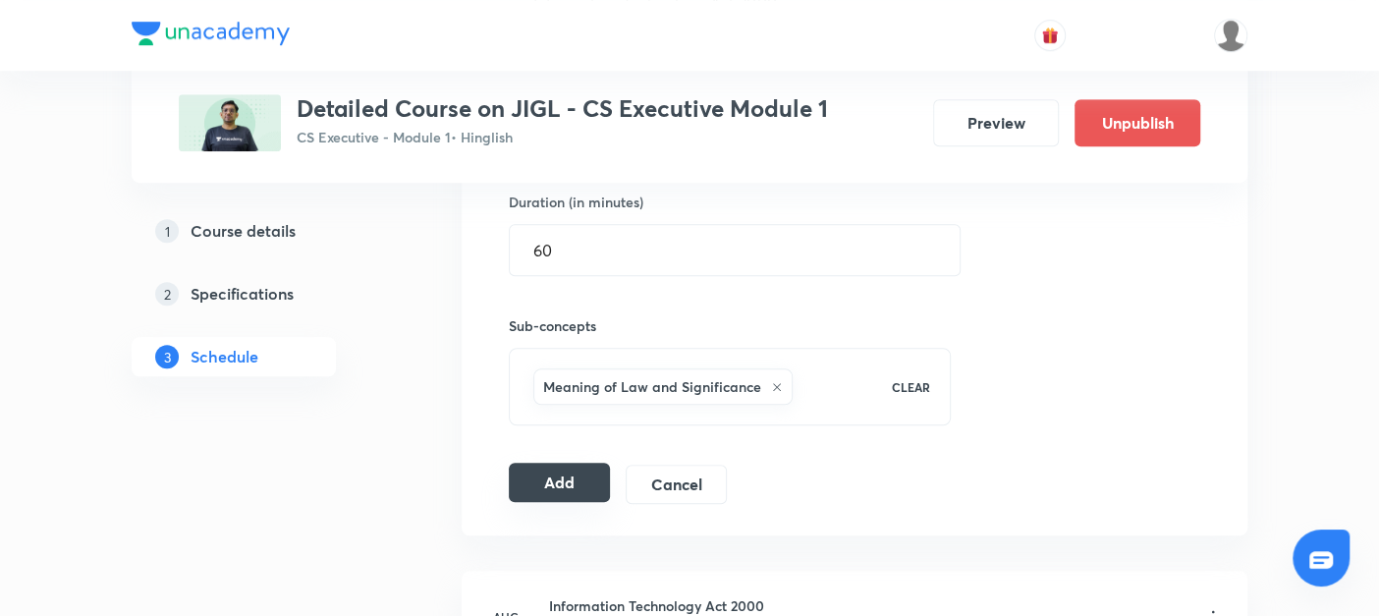
click at [546, 479] on button "Add" at bounding box center [559, 482] width 101 height 39
click at [578, 470] on button "Add" at bounding box center [559, 482] width 101 height 39
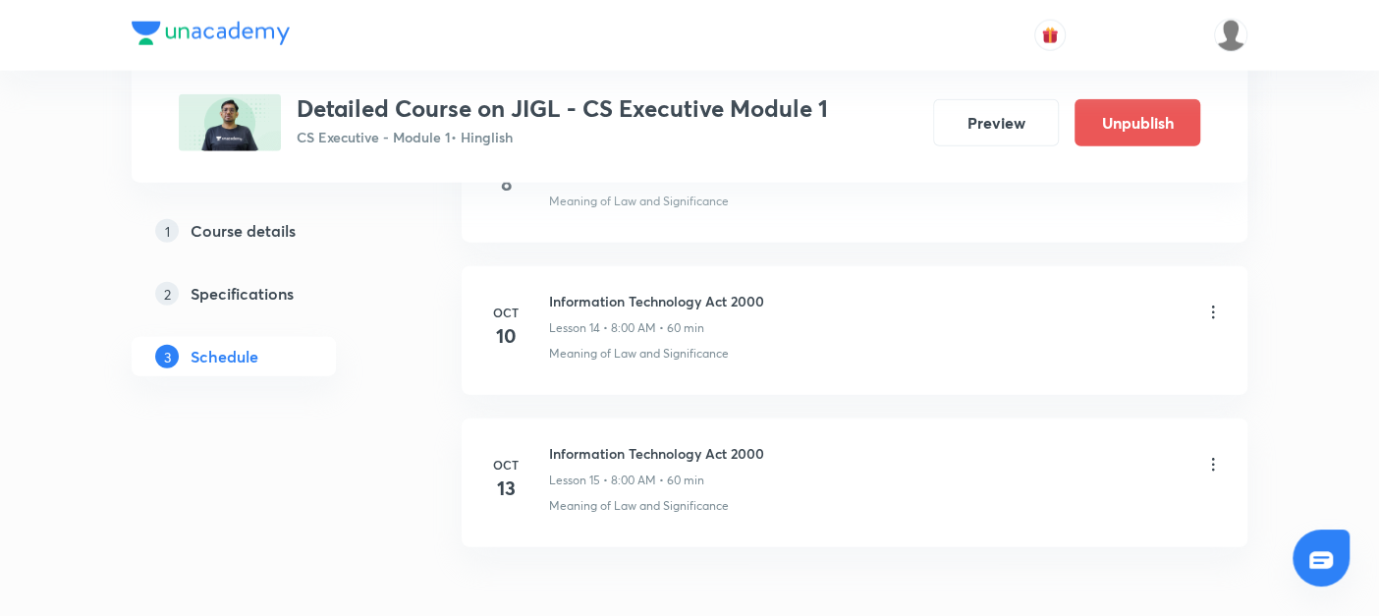
scroll to position [3099, 0]
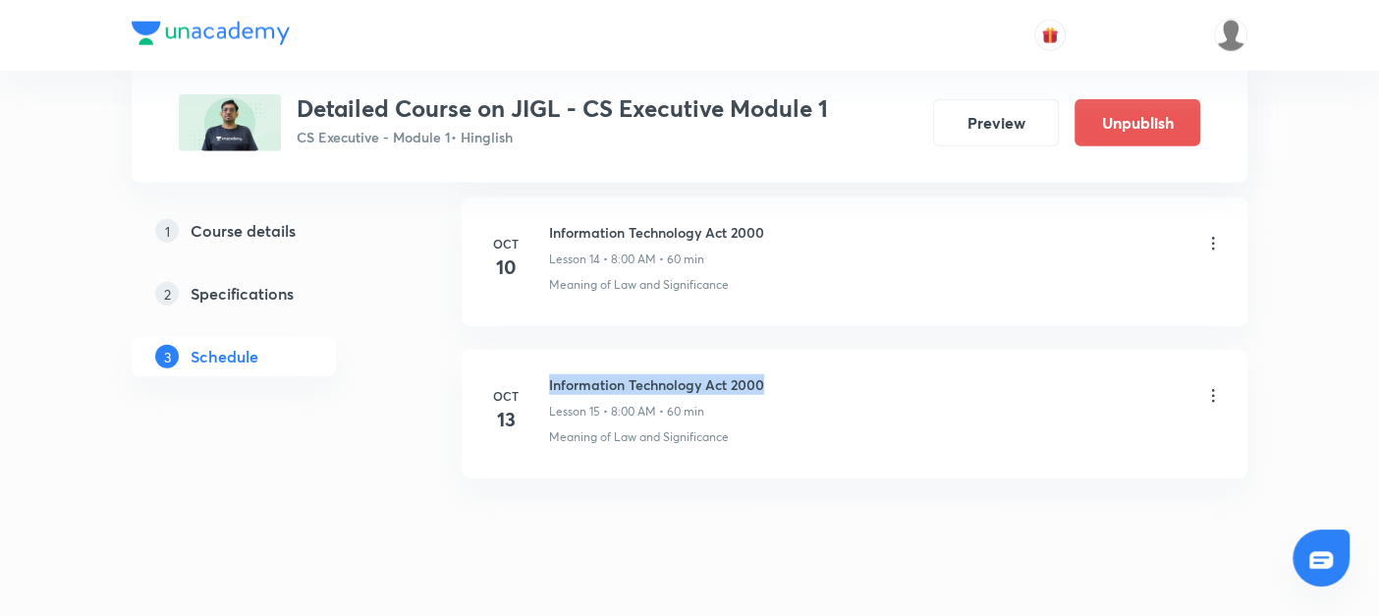
drag, startPoint x: 546, startPoint y: 367, endPoint x: 799, endPoint y: 361, distance: 253.4
click at [799, 361] on li "[DATE] Information Technology Act 2000 Lesson 15 • 8:00 AM • 60 min Meaning of …" at bounding box center [855, 414] width 786 height 129
copy h6 "Information Technology Act 2000"
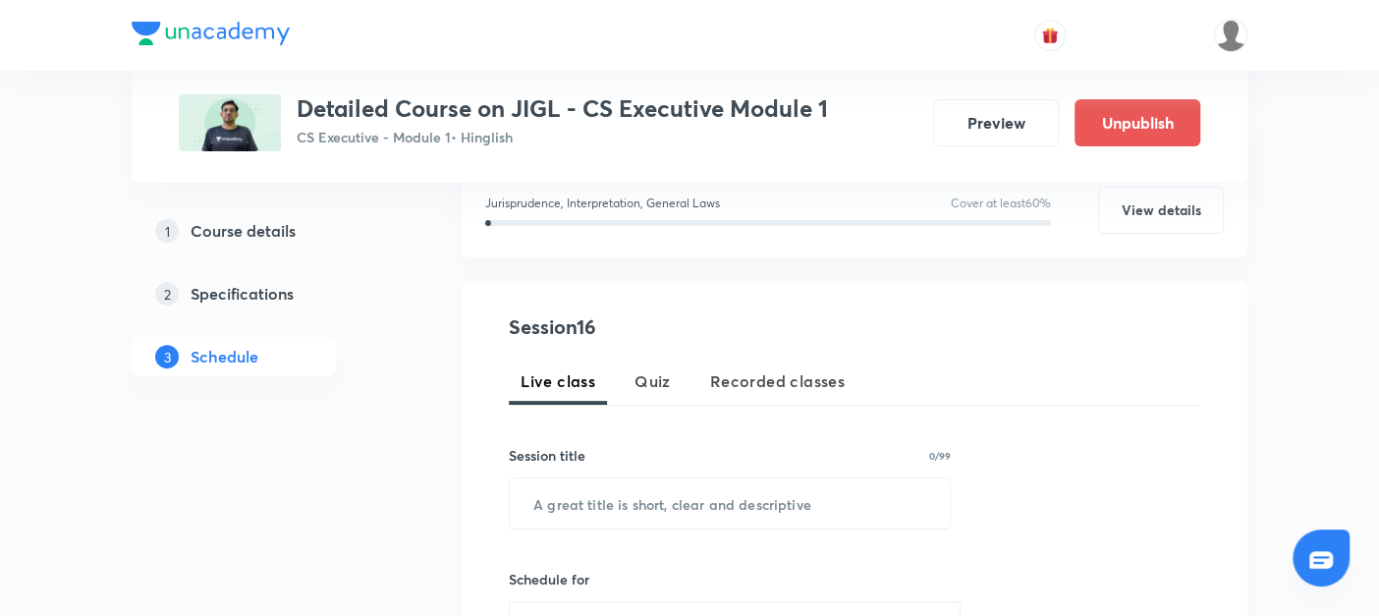
scroll to position [270, 0]
click at [566, 490] on input "text" at bounding box center [730, 502] width 440 height 50
paste input "Information Technology Act 2000"
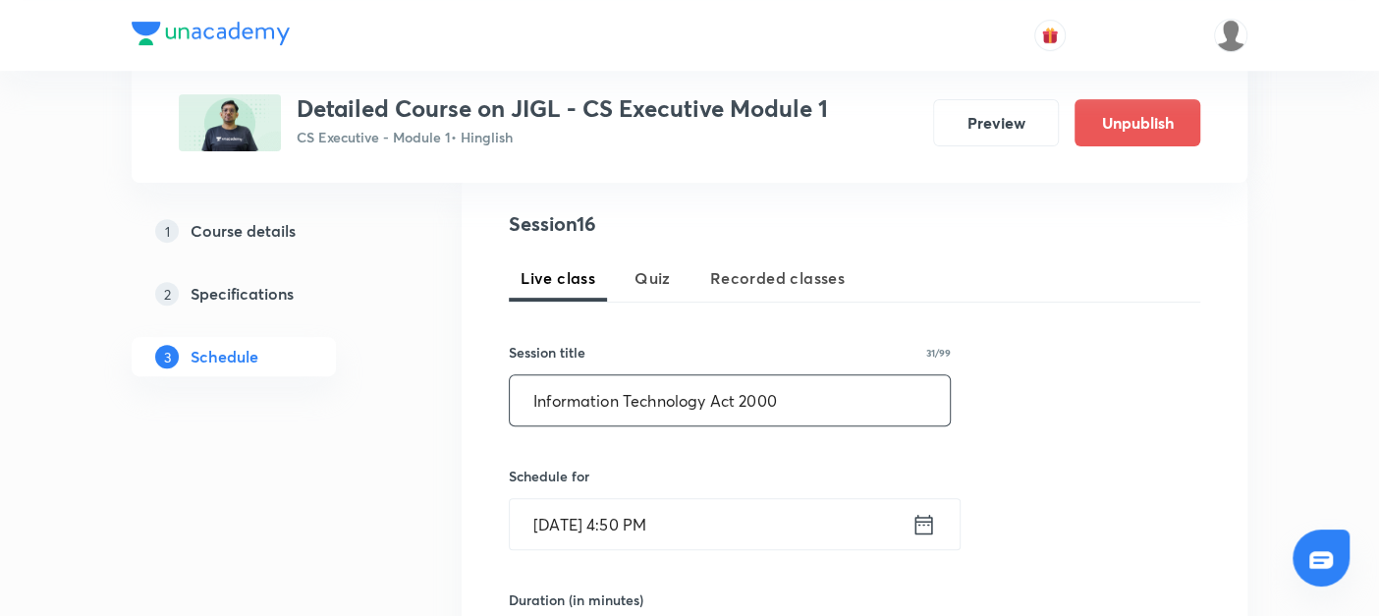
scroll to position [373, 0]
type input "Information Technology Act 2000"
click at [927, 519] on icon at bounding box center [924, 523] width 18 height 20
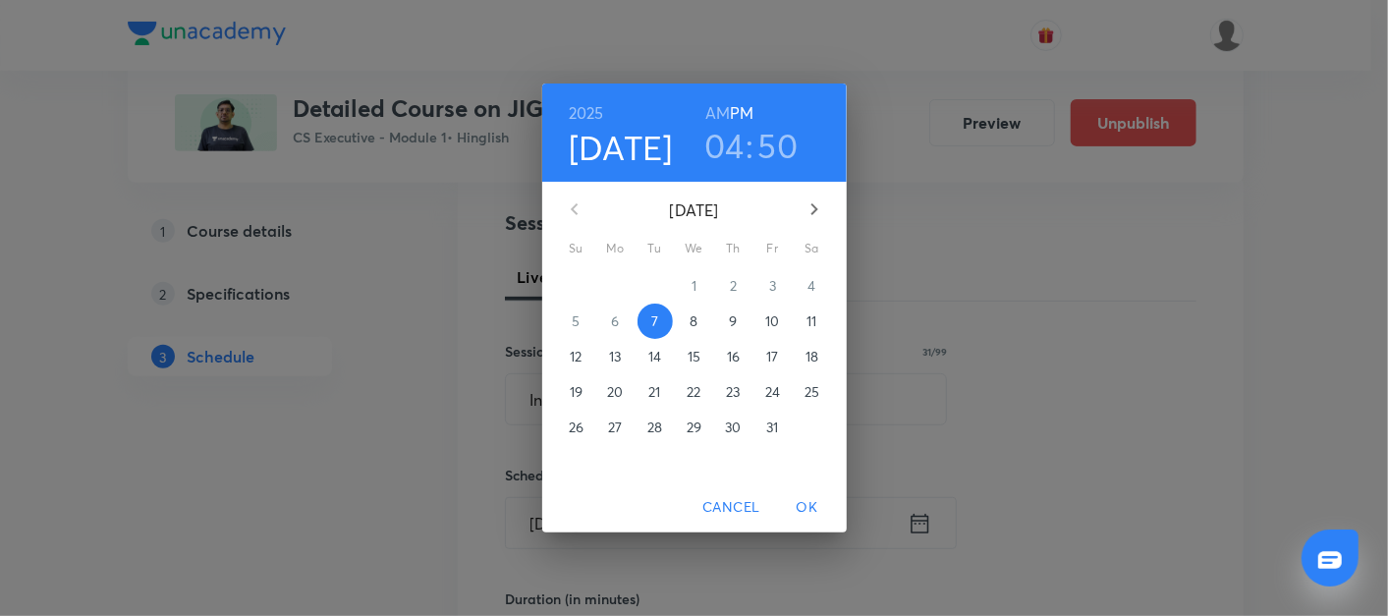
click at [692, 356] on p "15" at bounding box center [693, 357] width 13 height 20
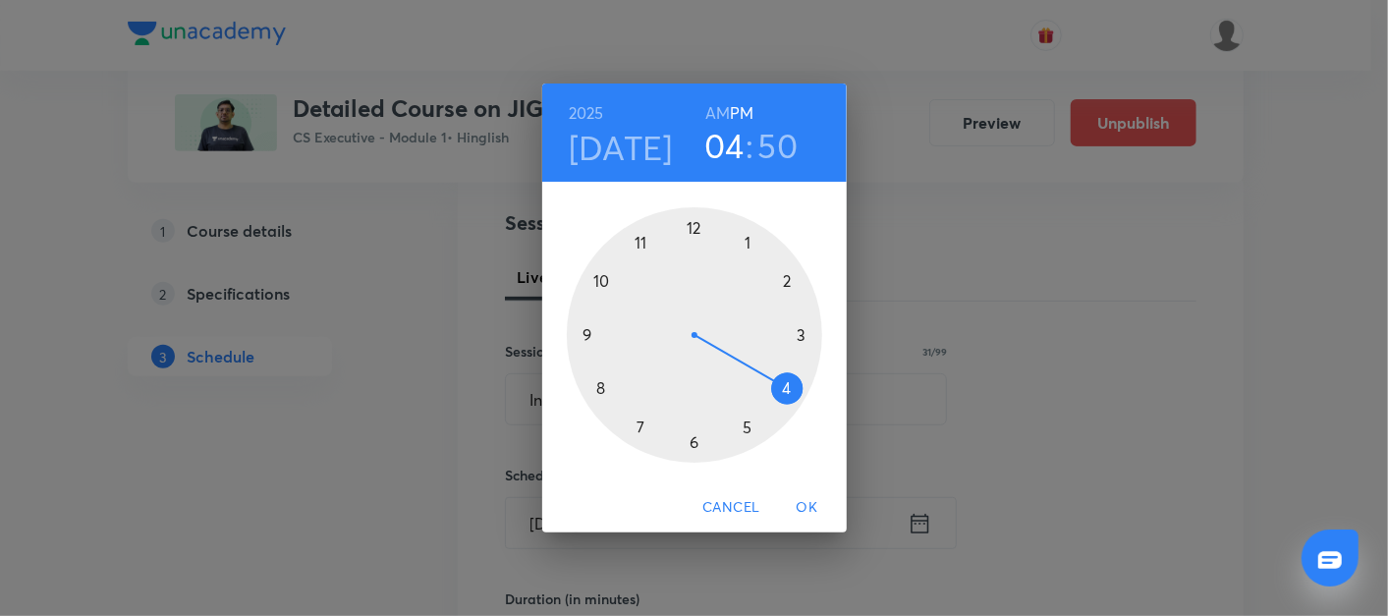
click at [597, 390] on div at bounding box center [694, 334] width 255 height 255
click at [721, 109] on h6 "AM" at bounding box center [717, 112] width 25 height 27
click at [687, 227] on div at bounding box center [694, 334] width 255 height 255
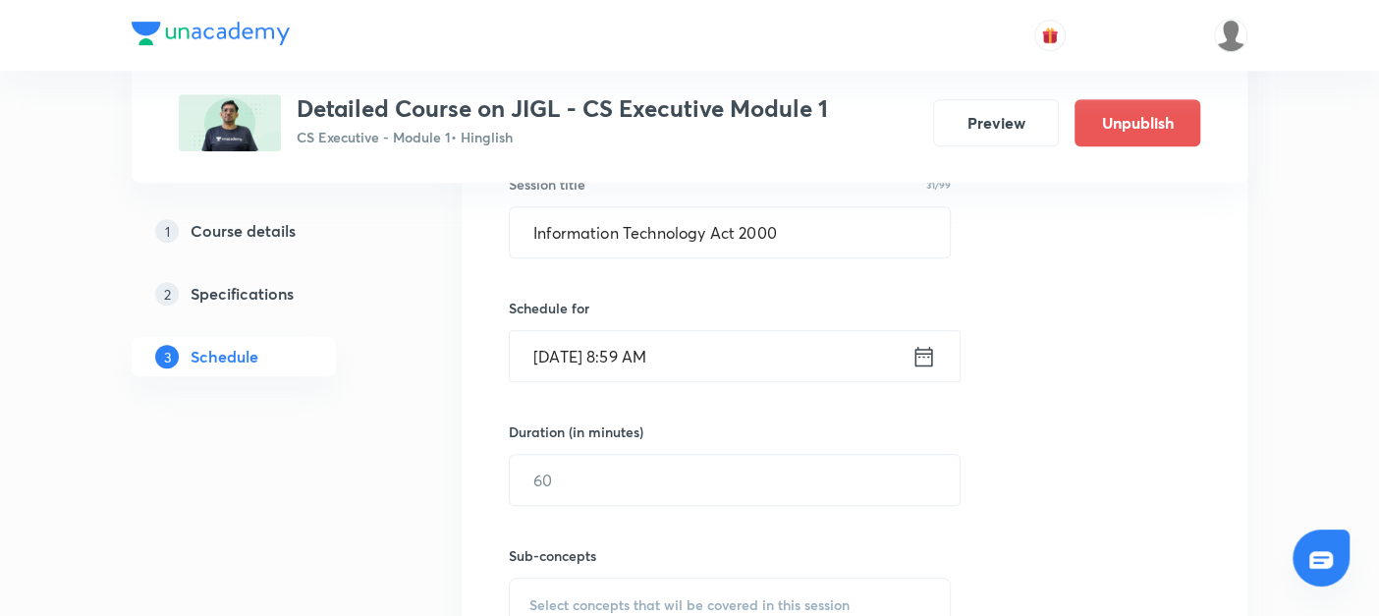
scroll to position [552, 0]
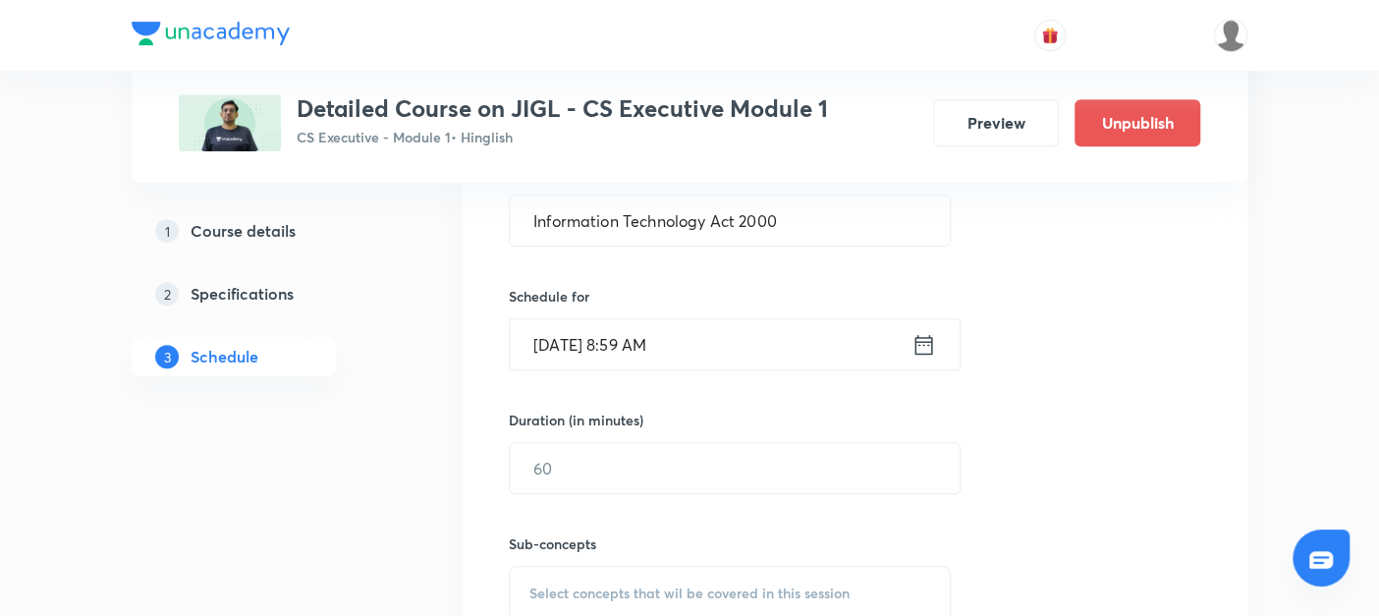
click at [928, 339] on icon at bounding box center [923, 344] width 25 height 27
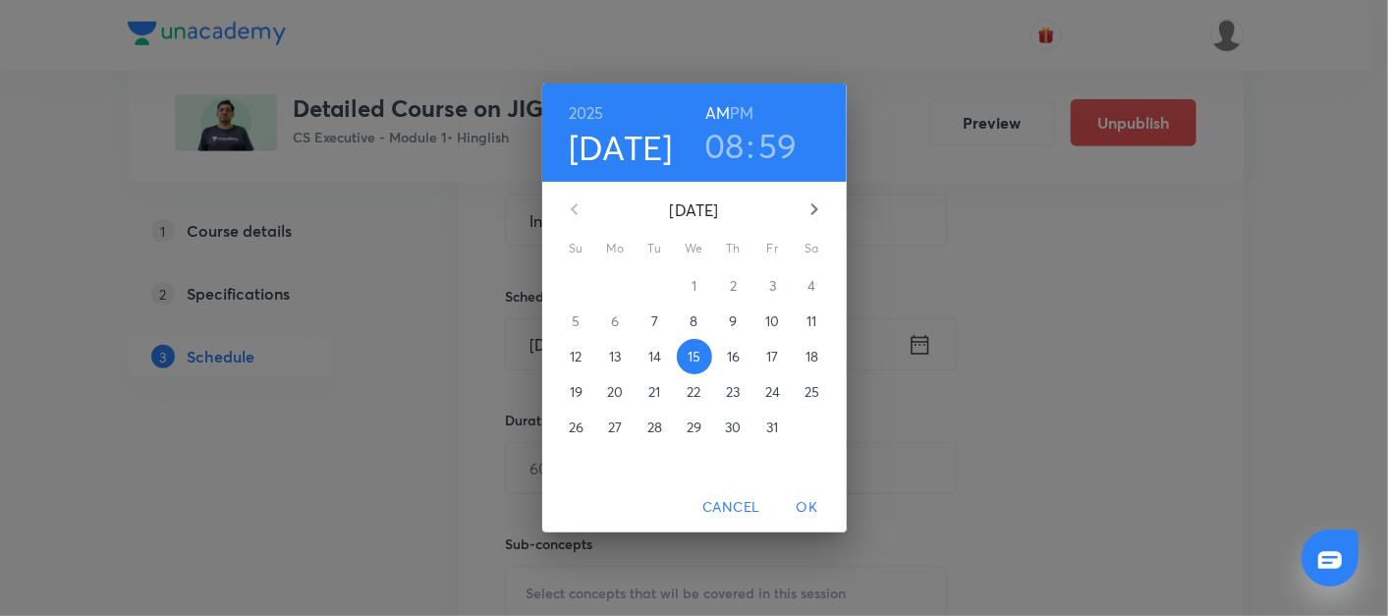
click at [780, 137] on h3 "59" at bounding box center [777, 145] width 39 height 41
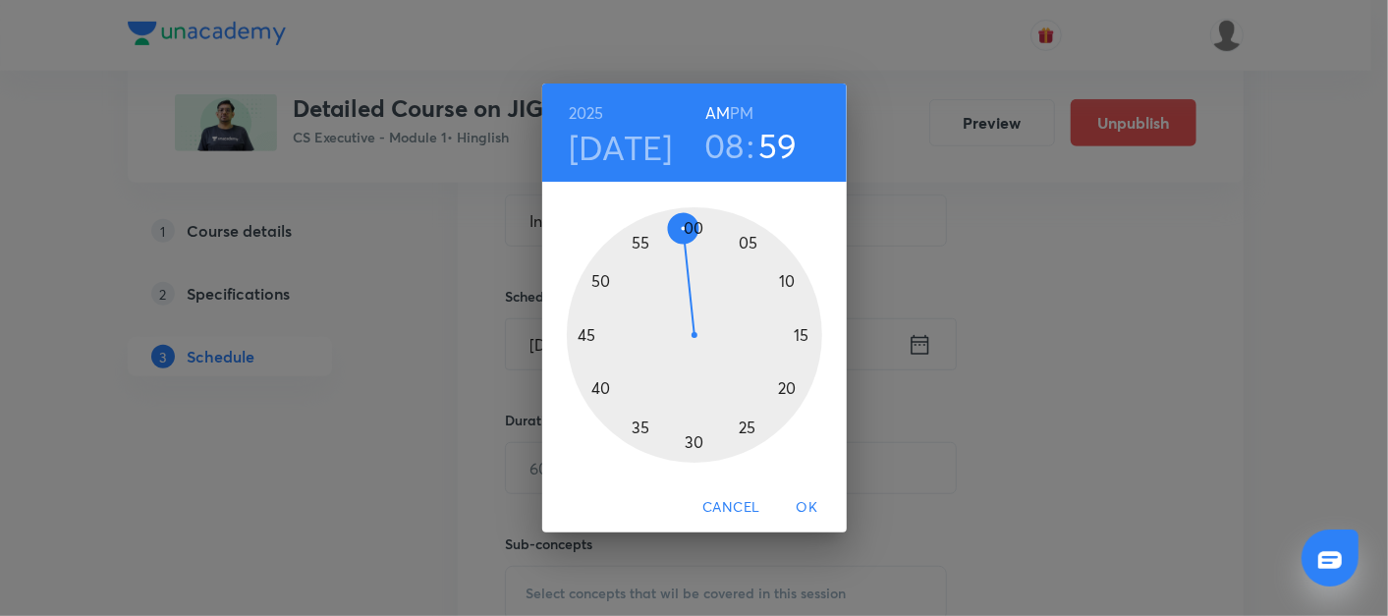
click at [693, 228] on div at bounding box center [694, 334] width 255 height 255
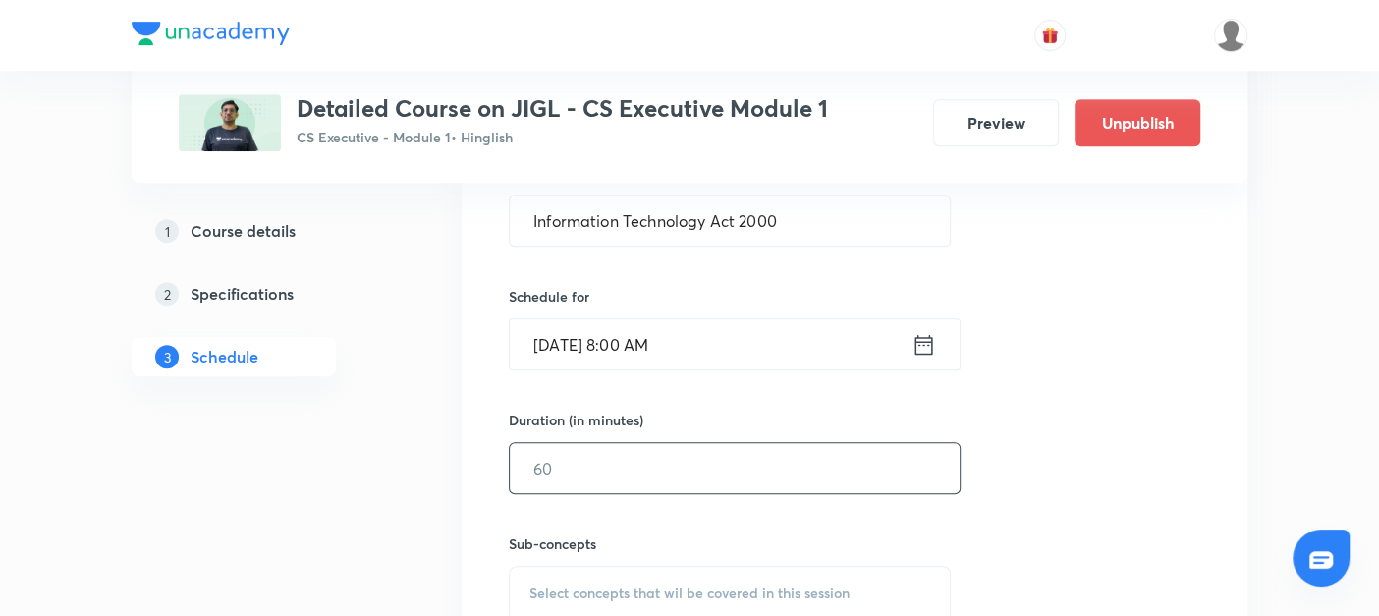
click at [573, 476] on input "text" at bounding box center [735, 468] width 450 height 50
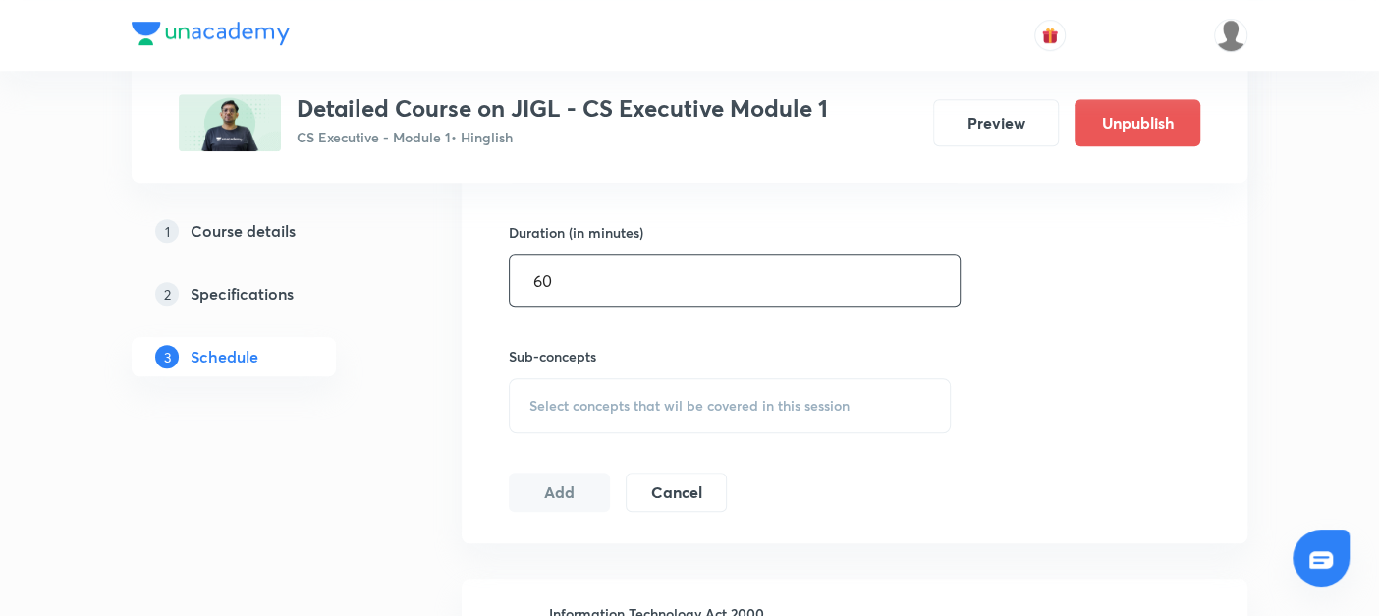
type input "60"
click at [526, 393] on div "Select concepts that wil be covered in this session" at bounding box center [730, 405] width 442 height 55
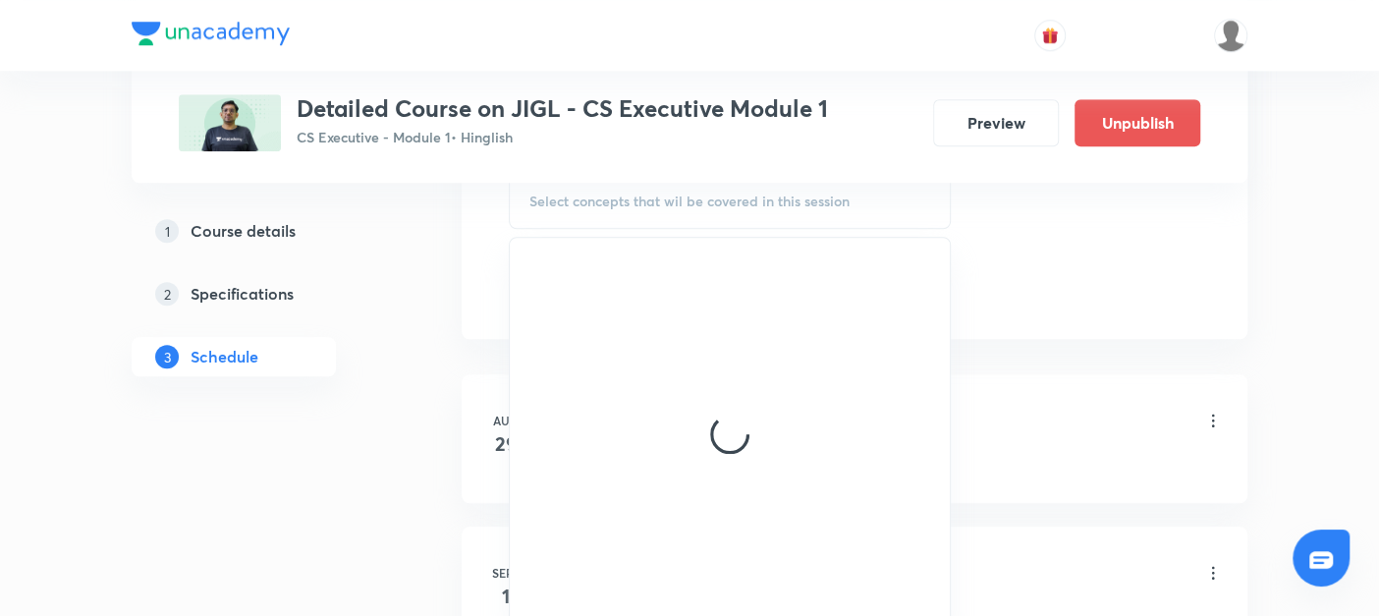
scroll to position [945, 0]
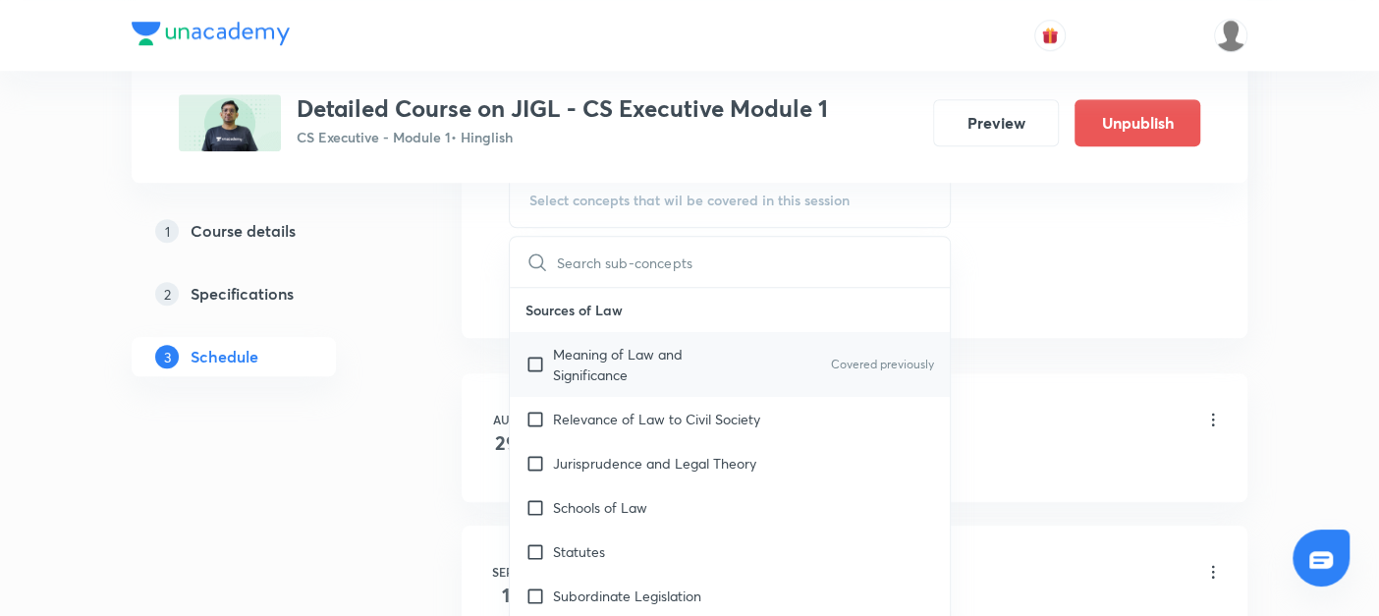
click at [531, 358] on input "checkbox" at bounding box center [538, 364] width 27 height 41
checkbox input "true"
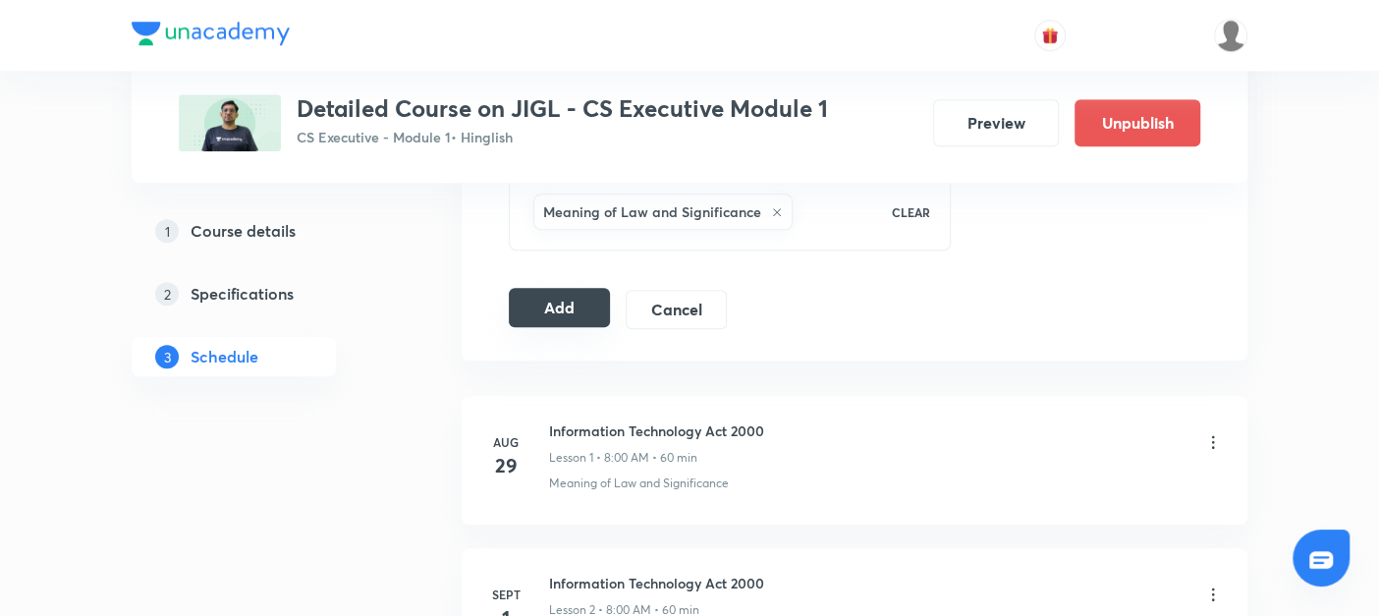
click at [544, 308] on button "Add" at bounding box center [559, 307] width 101 height 39
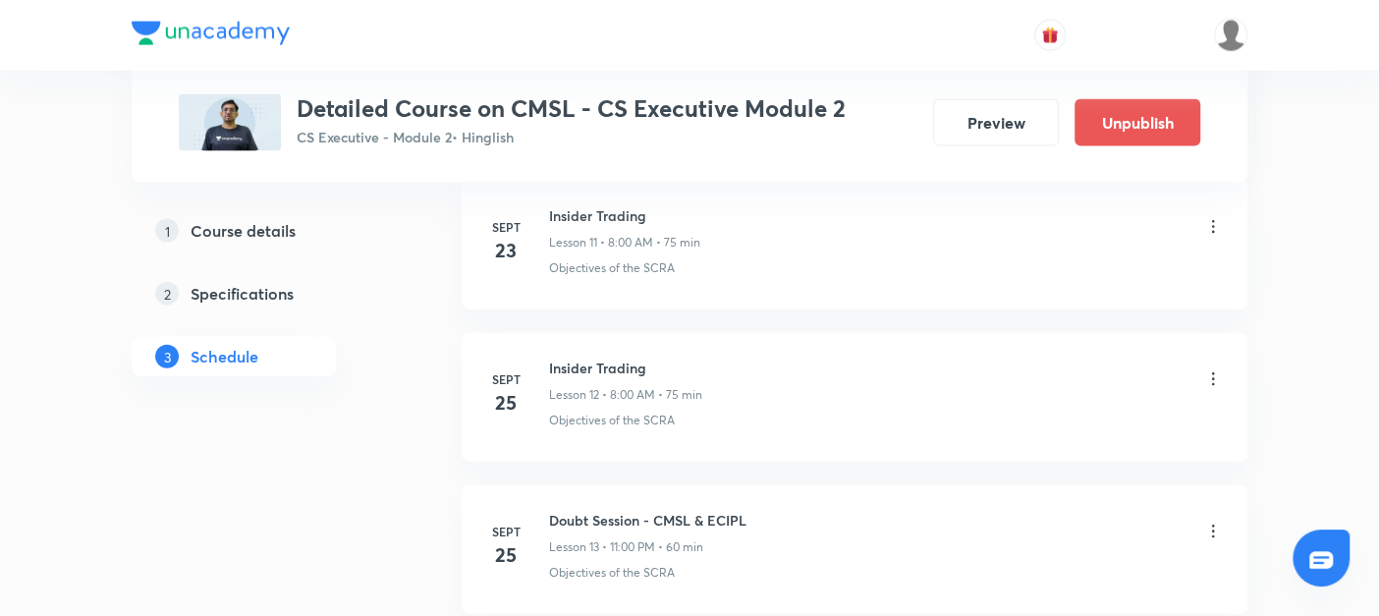
scroll to position [3288, 0]
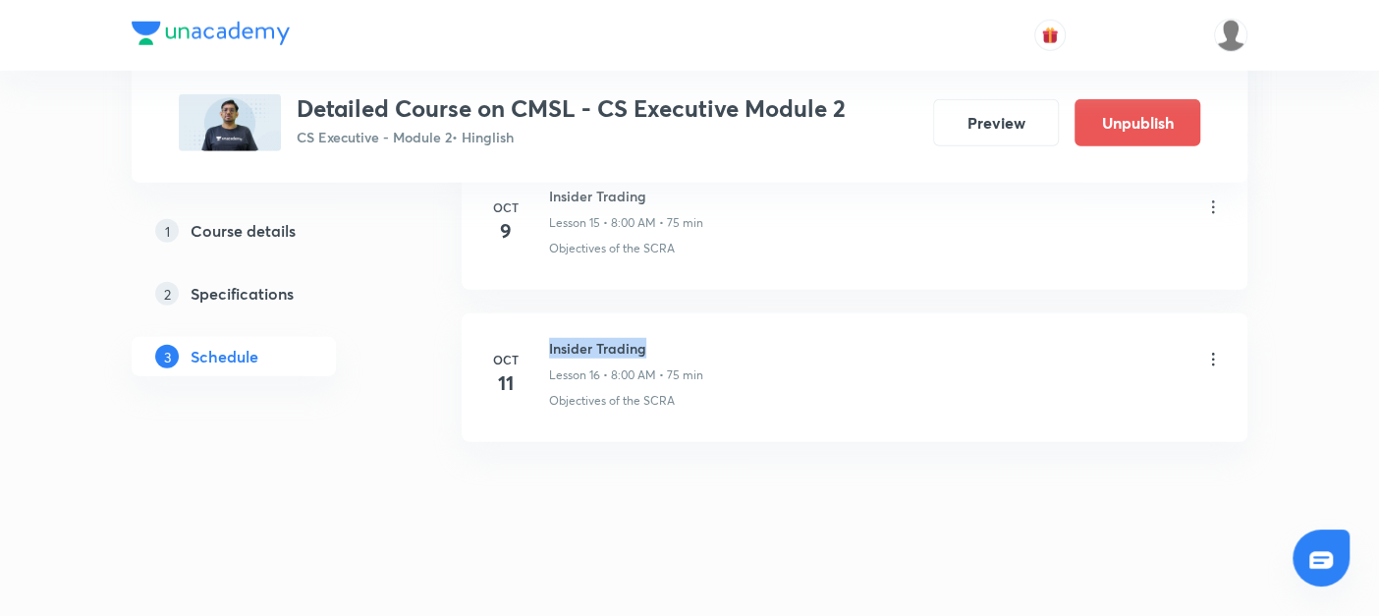
drag, startPoint x: 543, startPoint y: 331, endPoint x: 655, endPoint y: 333, distance: 112.0
click at [655, 338] on div "Oct 11 Insider Trading Lesson 16 • 8:00 AM • 75 min Objectives of the SCRA" at bounding box center [854, 374] width 737 height 72
copy h6 "Insider Trading"
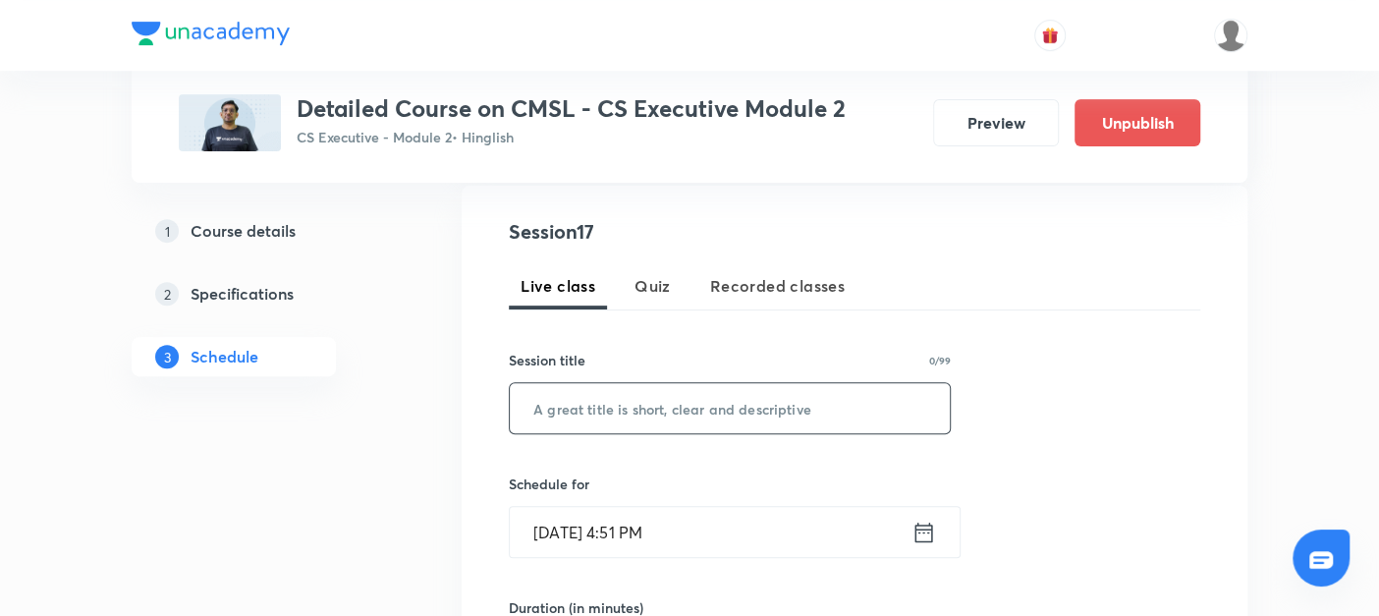
scroll to position [365, 0]
click at [605, 414] on input "text" at bounding box center [730, 407] width 440 height 50
paste input "Insider Trading"
type input "Insider Trading"
click at [917, 530] on icon at bounding box center [923, 531] width 25 height 27
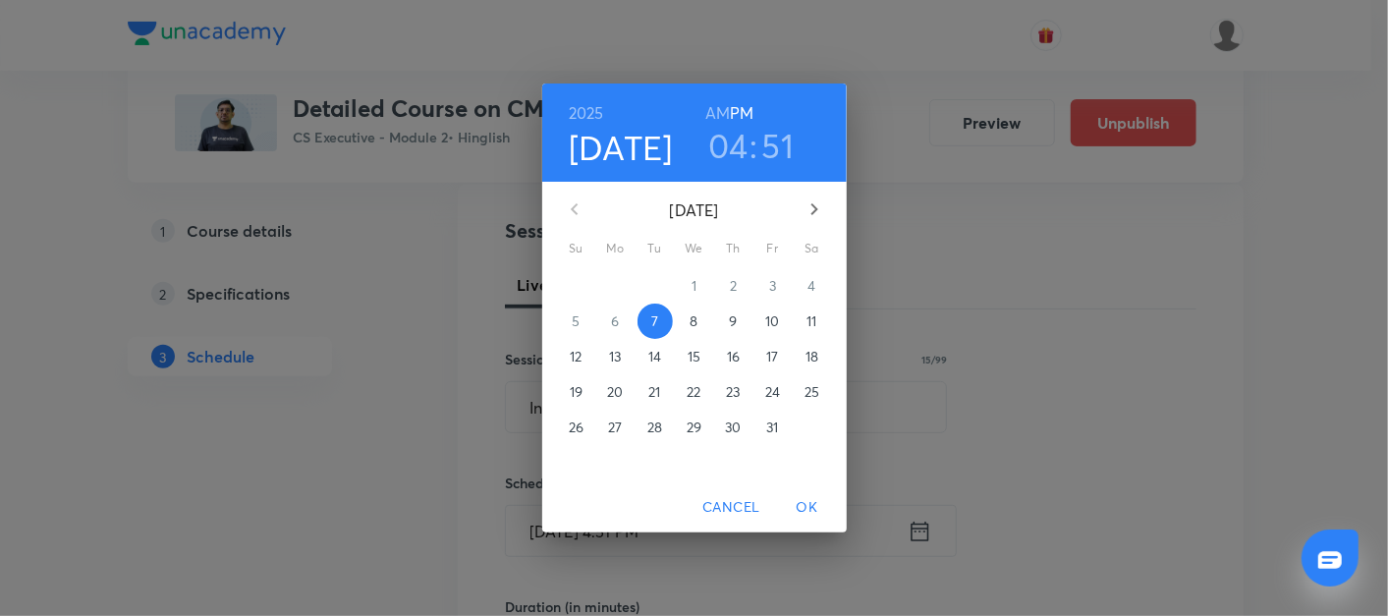
click at [693, 316] on p "8" at bounding box center [693, 321] width 8 height 20
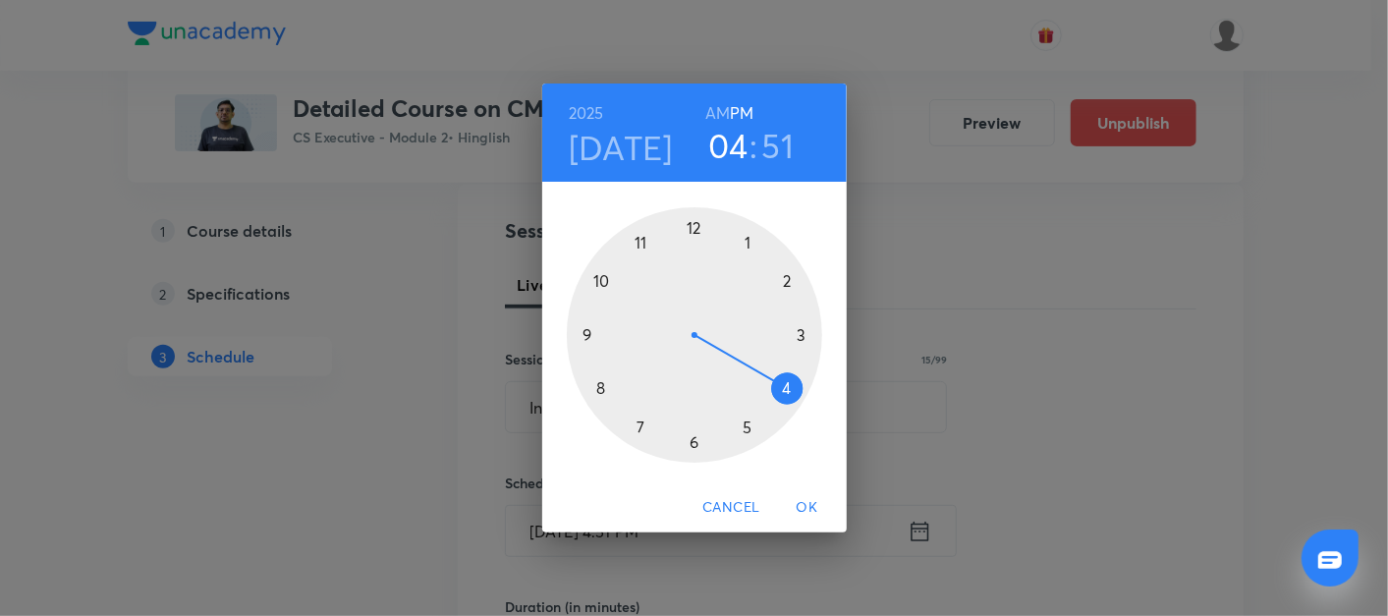
click at [745, 238] on div at bounding box center [694, 334] width 255 height 255
click at [697, 223] on div at bounding box center [694, 334] width 255 height 255
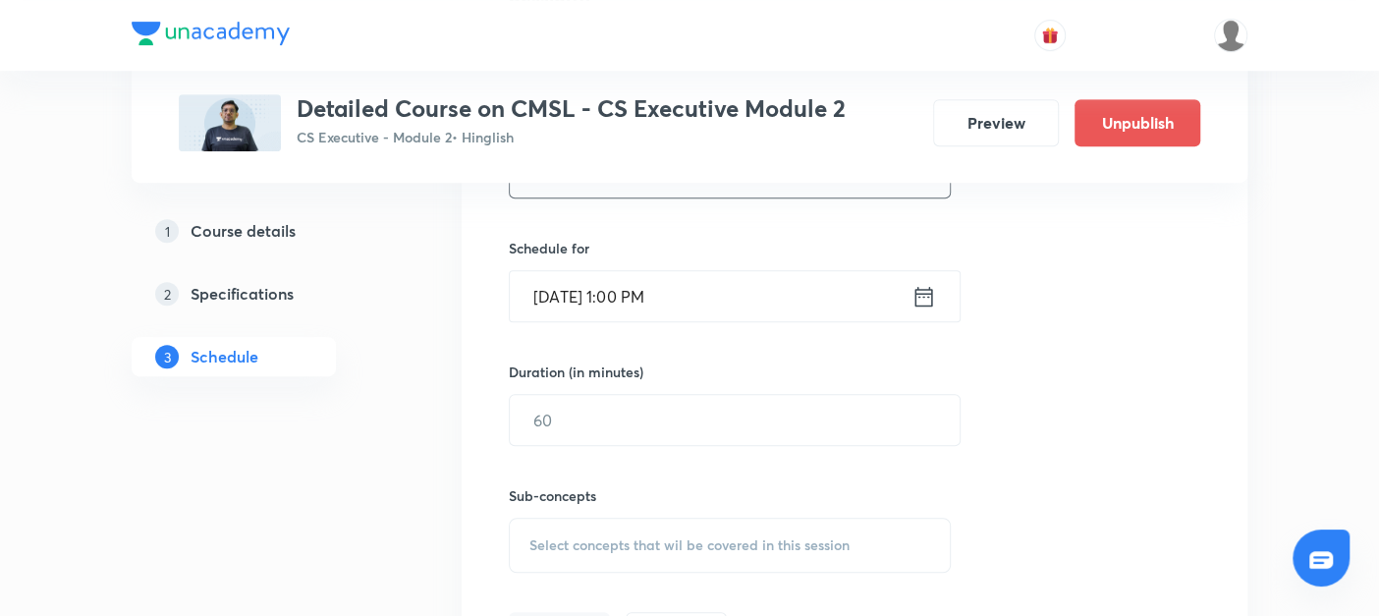
scroll to position [603, 0]
click at [585, 409] on input "text" at bounding box center [735, 417] width 450 height 50
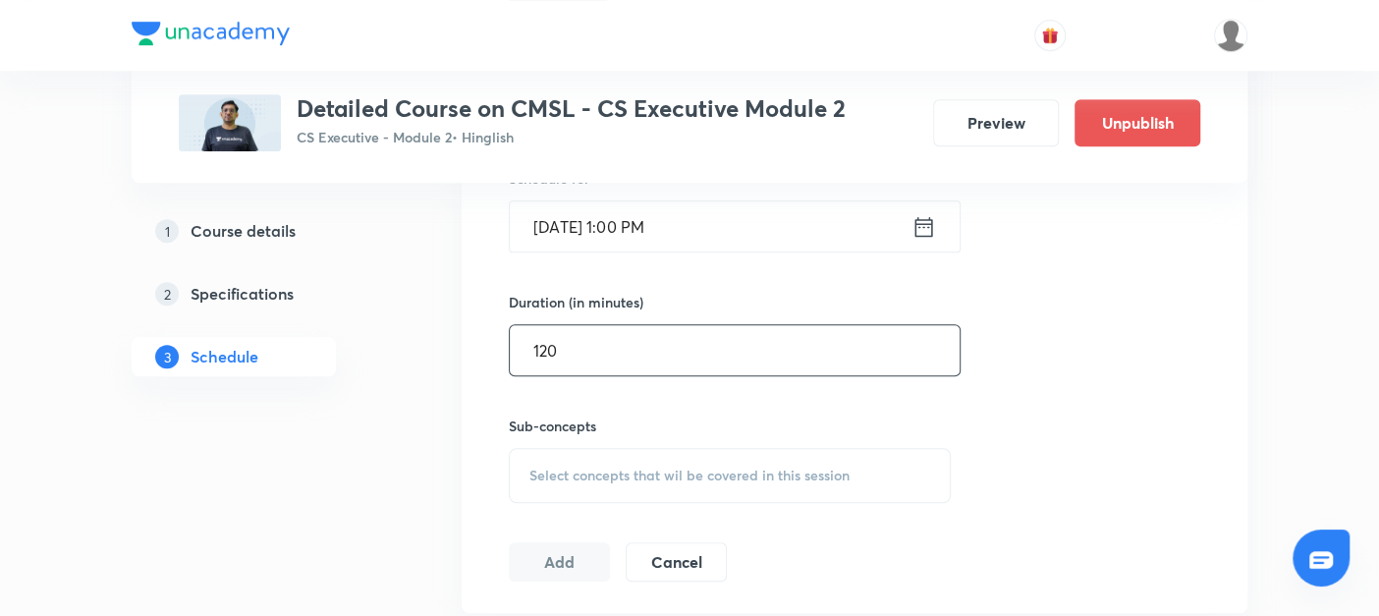
scroll to position [673, 0]
type input "120"
click at [544, 465] on span "Select concepts that wil be covered in this session" at bounding box center [689, 473] width 320 height 16
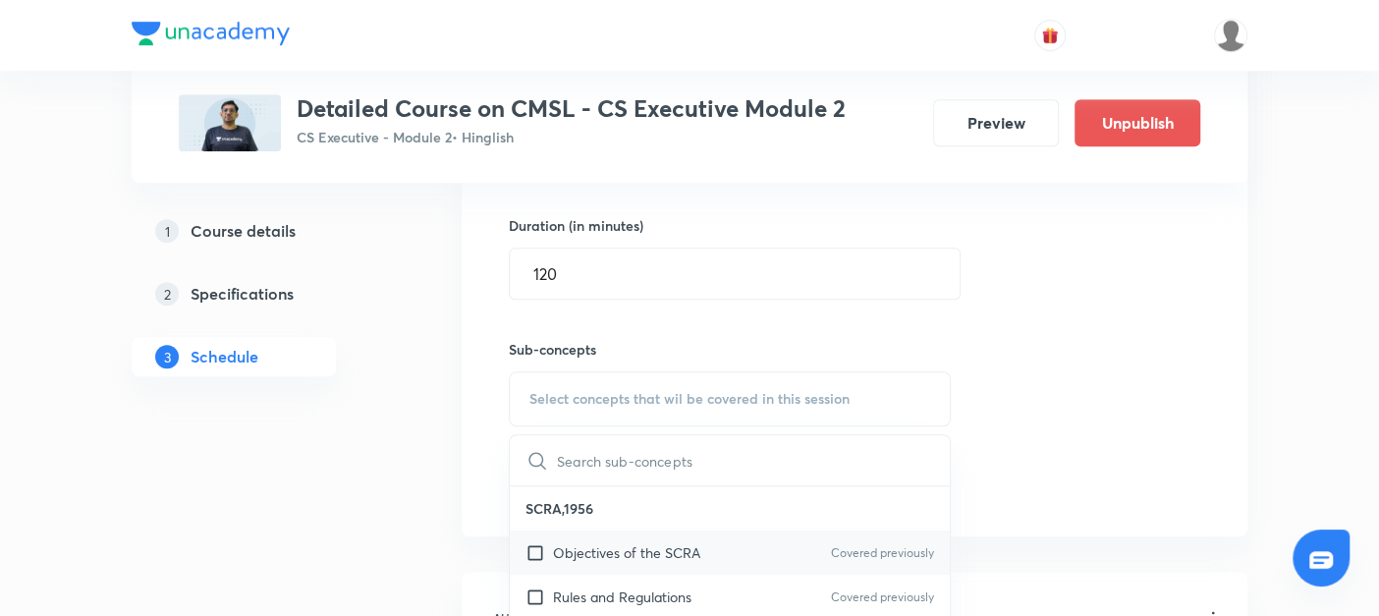
click at [537, 548] on input "checkbox" at bounding box center [538, 552] width 27 height 21
checkbox input "true"
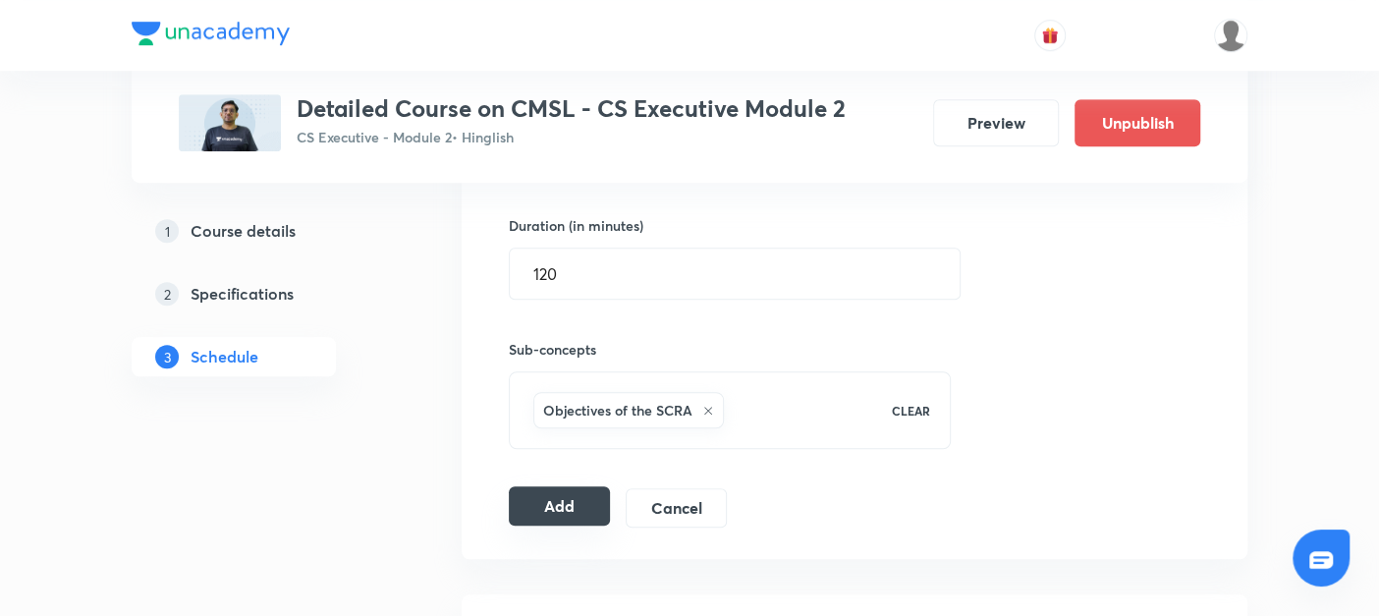
click at [535, 494] on button "Add" at bounding box center [559, 505] width 101 height 39
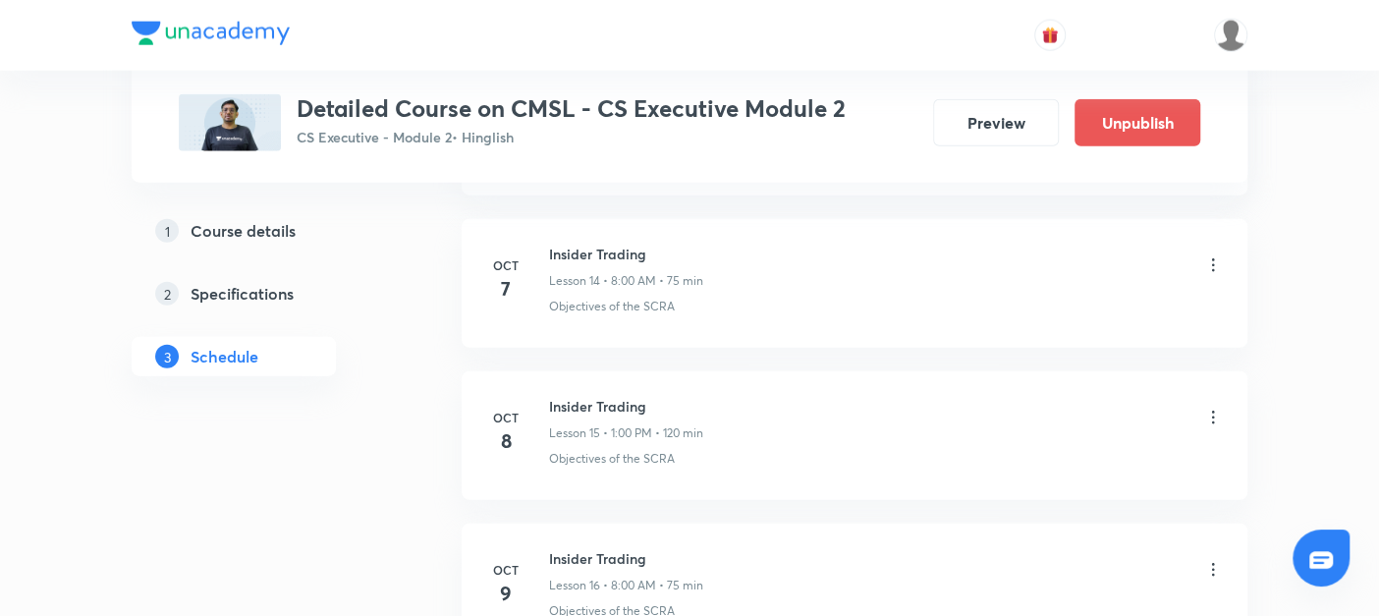
scroll to position [3439, 0]
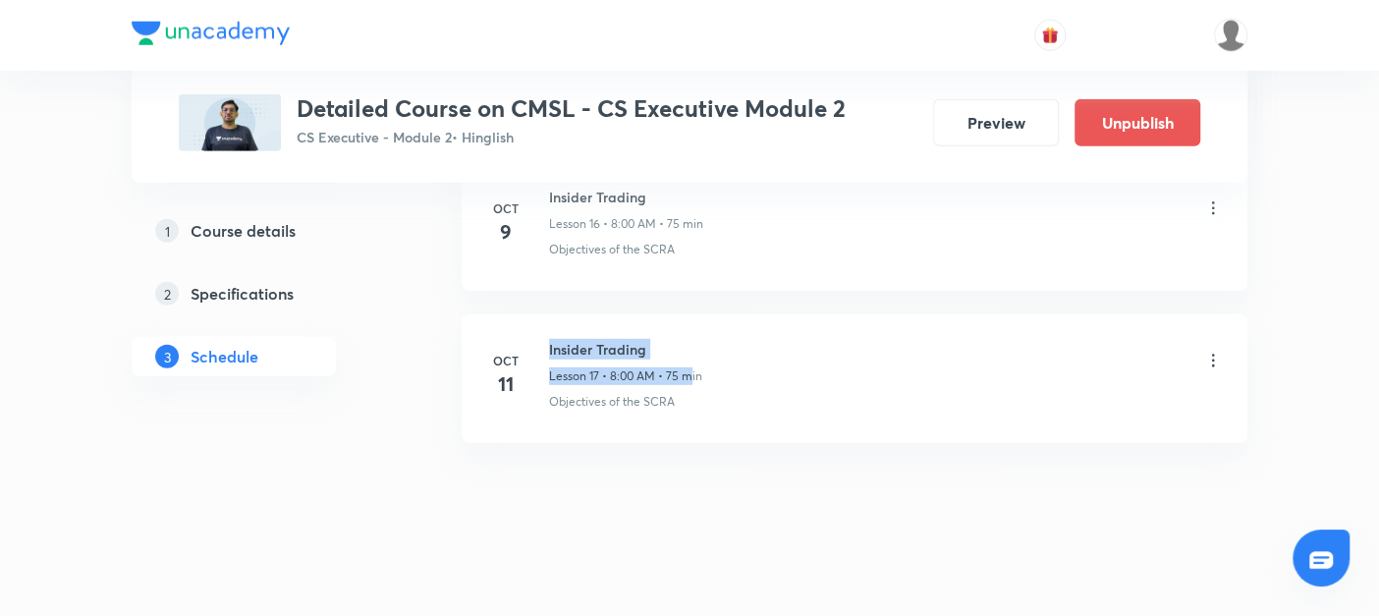
drag, startPoint x: 548, startPoint y: 336, endPoint x: 691, endPoint y: 361, distance: 145.6
click at [691, 361] on div "[PERSON_NAME] Lesson 17 • 8:00 AM • 75 min" at bounding box center [625, 362] width 153 height 46
drag, startPoint x: 691, startPoint y: 361, endPoint x: 645, endPoint y: 468, distance: 116.6
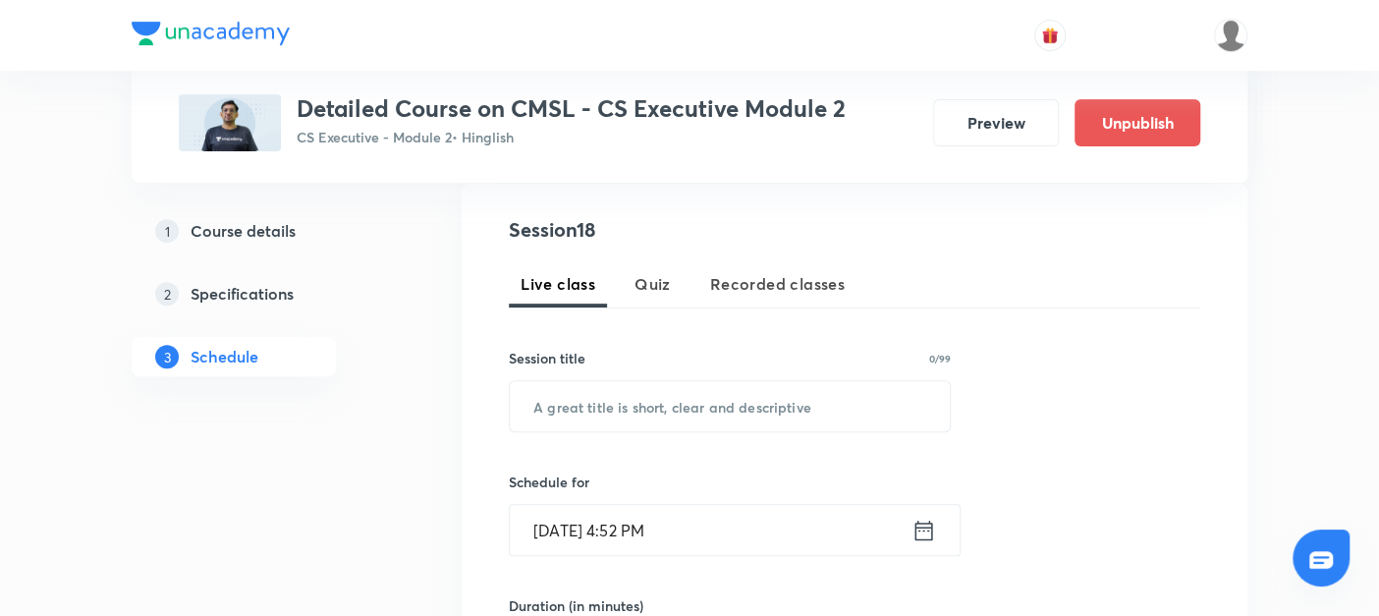
scroll to position [355, 0]
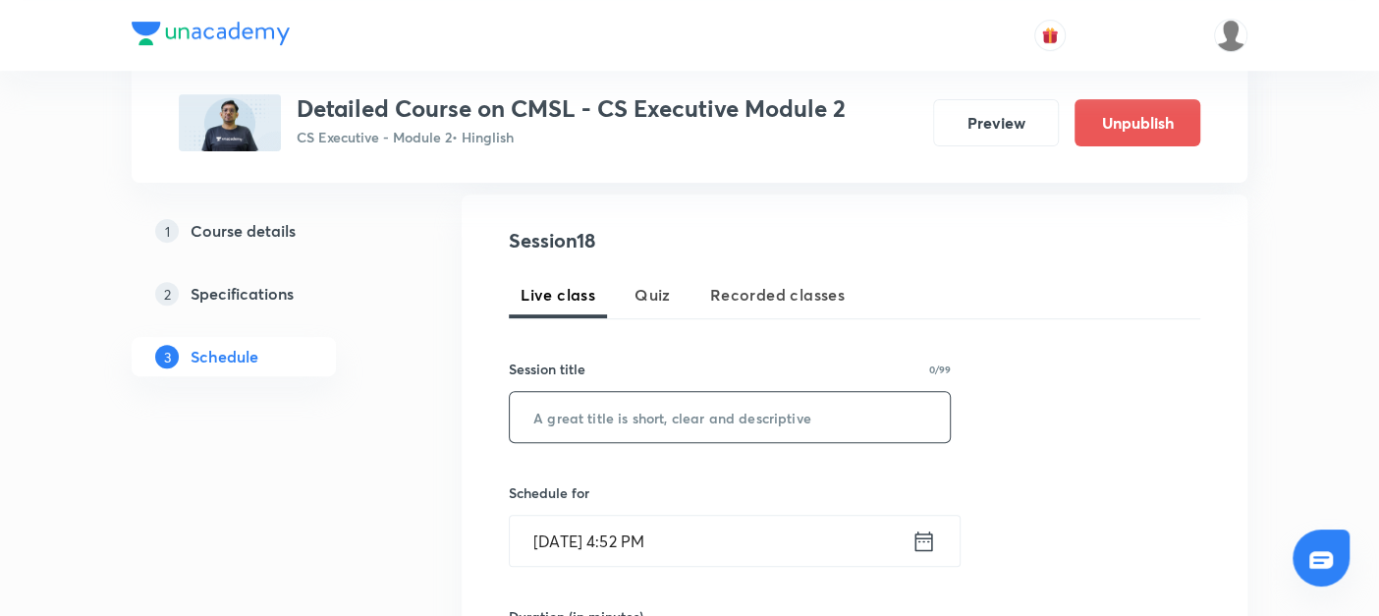
click at [588, 421] on input "text" at bounding box center [730, 417] width 440 height 50
paste input "Insider Trading"
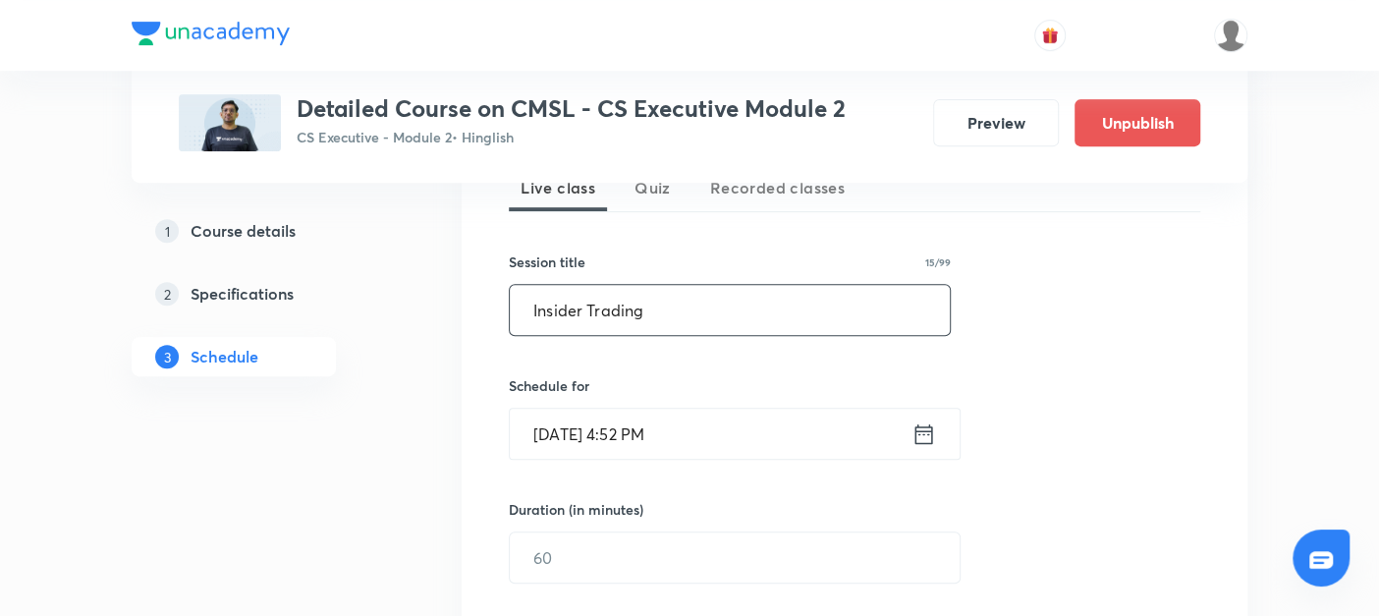
type input "Insider Trading"
click at [926, 430] on icon at bounding box center [923, 433] width 25 height 27
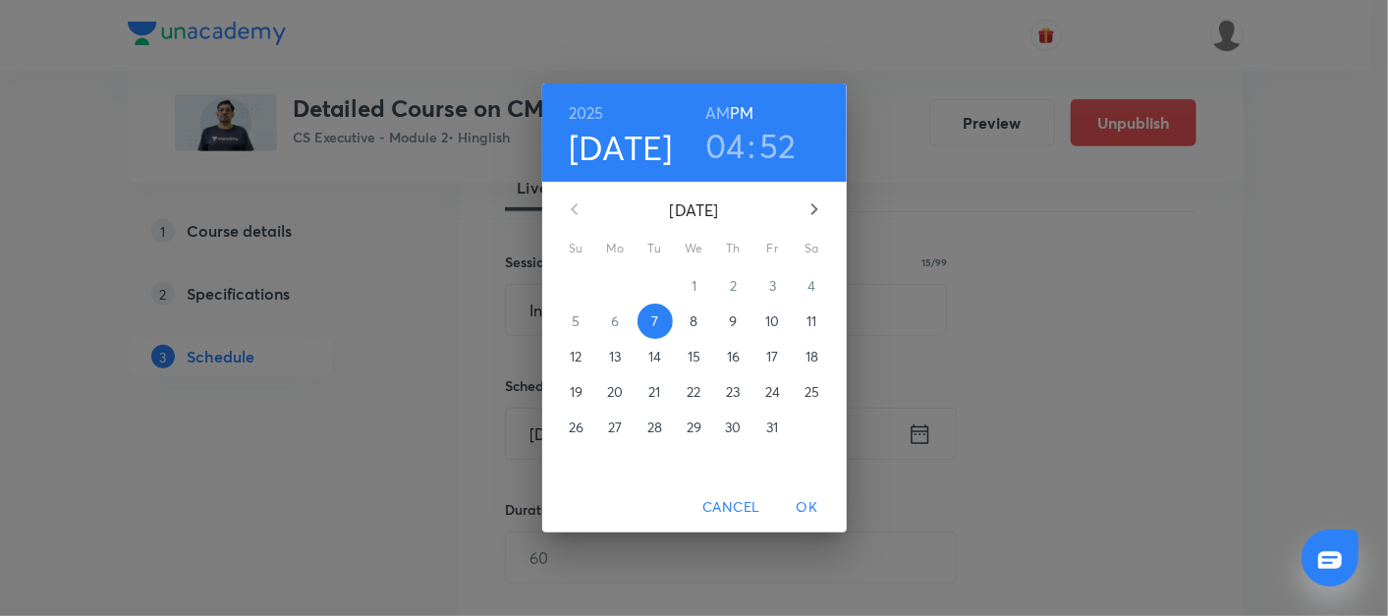
click at [777, 325] on p "10" at bounding box center [772, 321] width 14 height 20
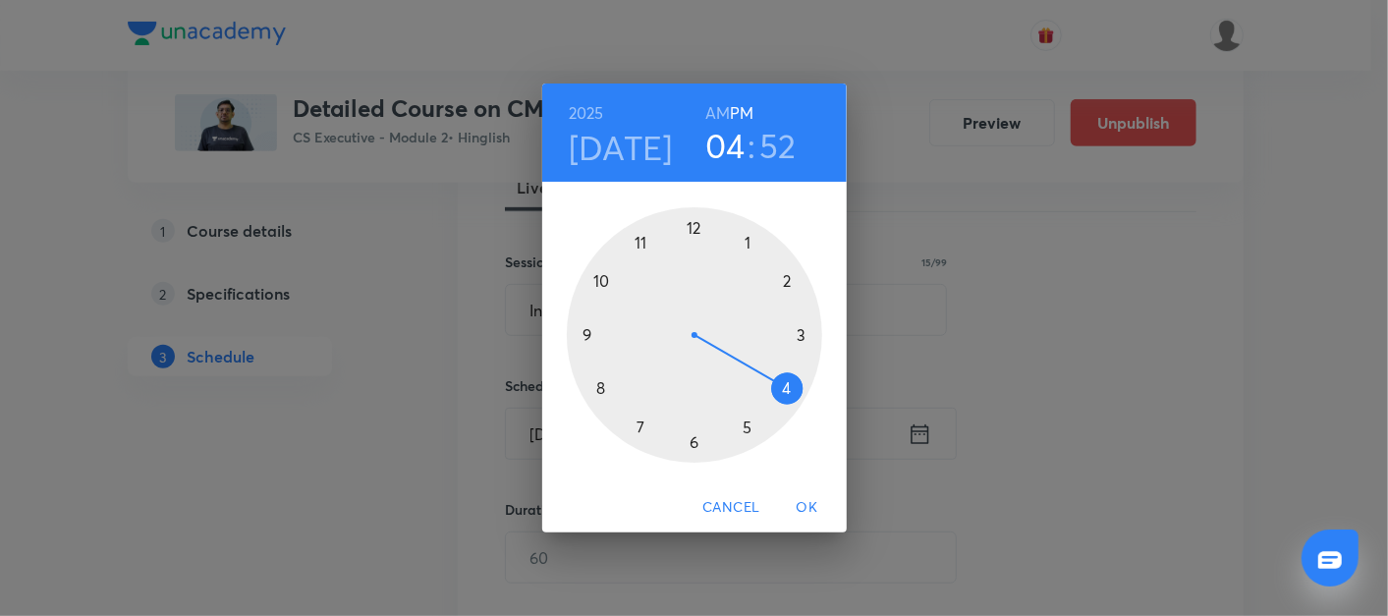
click at [748, 241] on div at bounding box center [694, 334] width 255 height 255
click at [693, 230] on div at bounding box center [694, 334] width 255 height 255
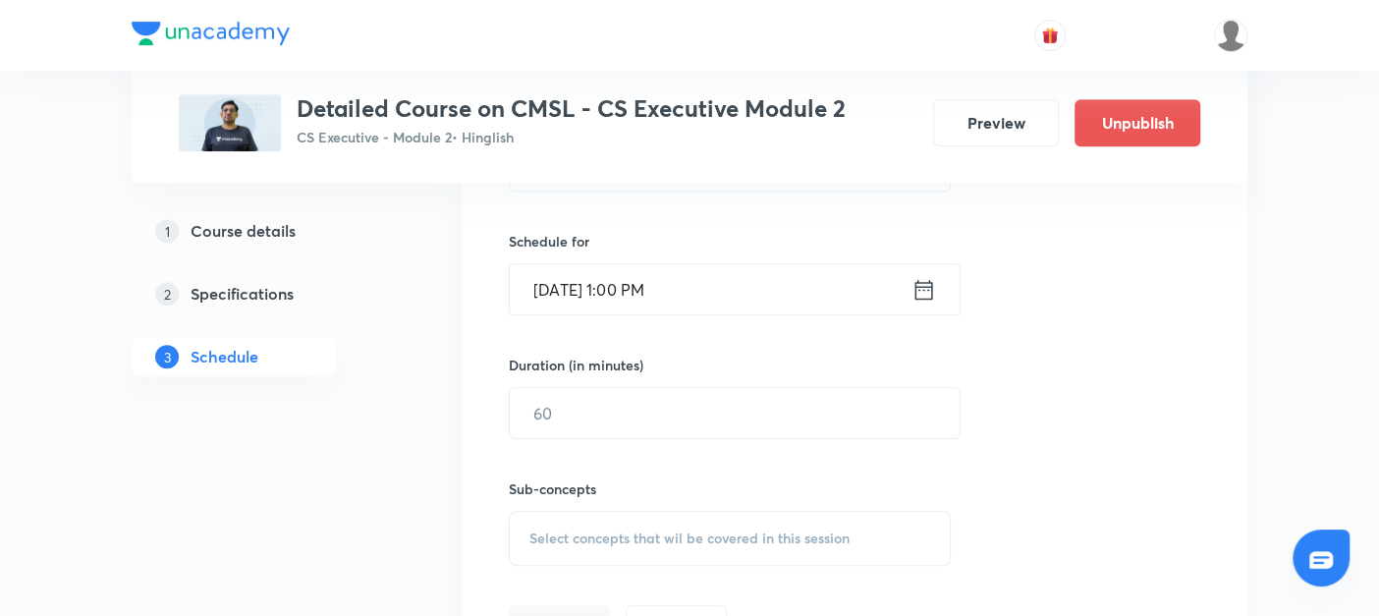
scroll to position [609, 0]
click at [568, 413] on input "text" at bounding box center [735, 411] width 450 height 50
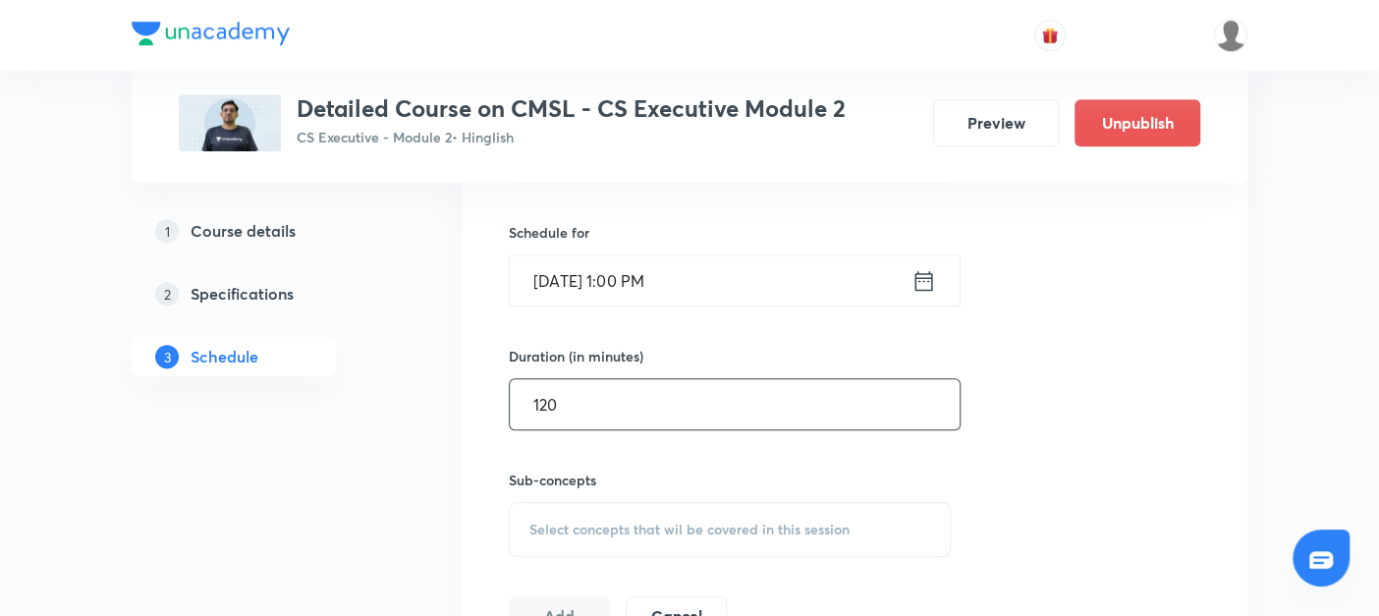
type input "120"
click at [536, 513] on div "Select concepts that wil be covered in this session" at bounding box center [730, 529] width 442 height 55
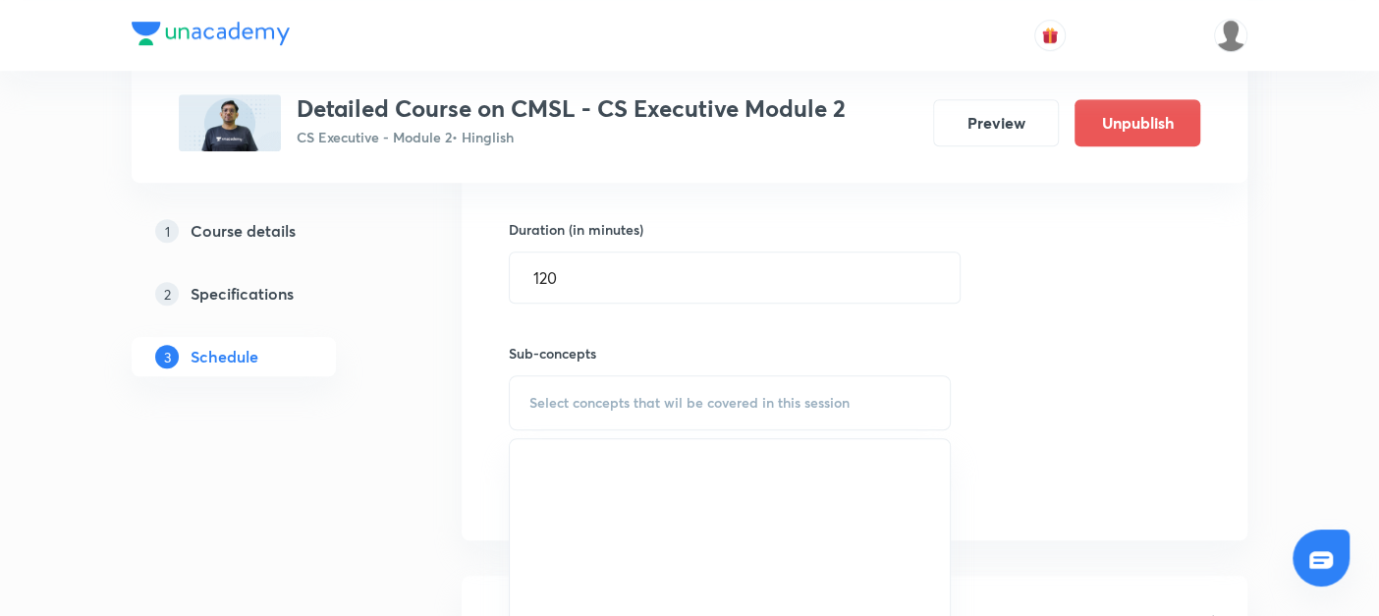
scroll to position [855, 0]
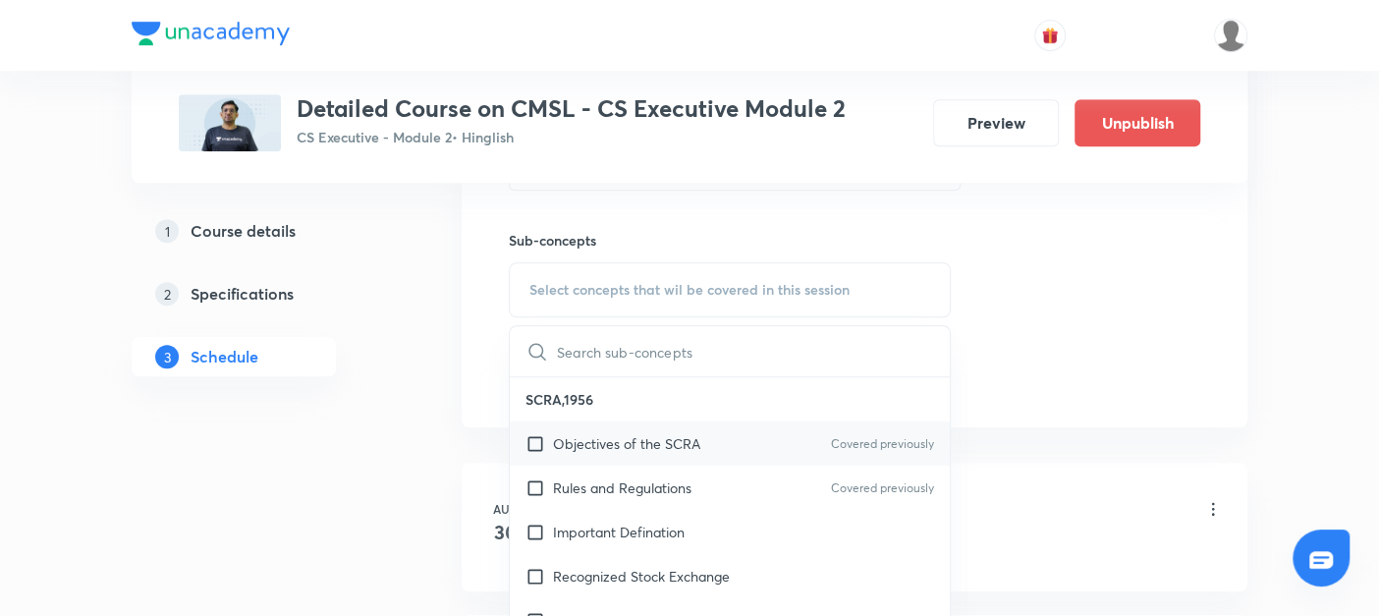
click at [532, 440] on input "checkbox" at bounding box center [538, 443] width 27 height 21
checkbox input "true"
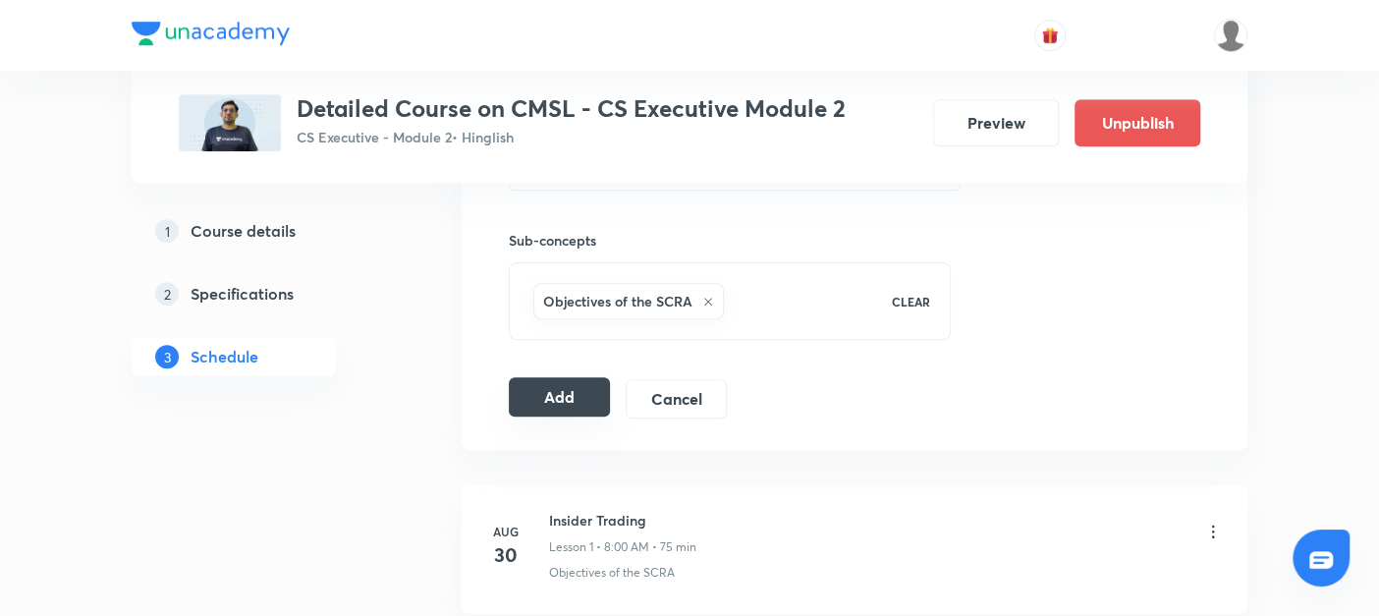
click at [573, 406] on button "Add" at bounding box center [559, 396] width 101 height 39
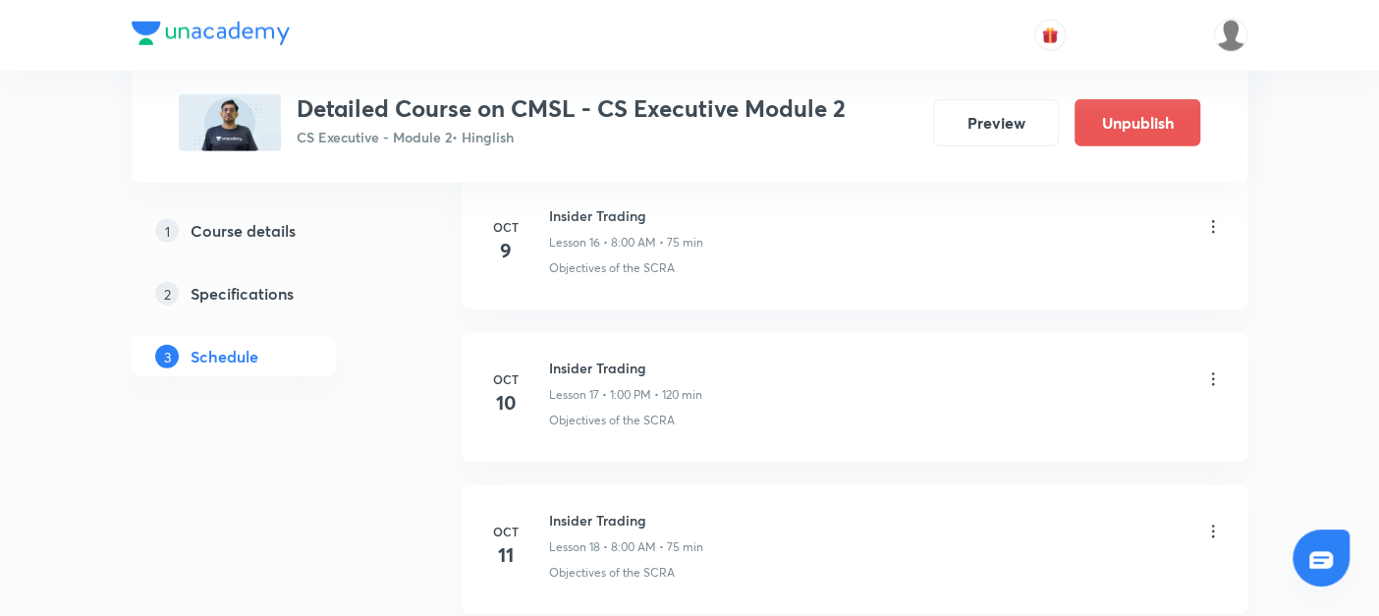
scroll to position [3369, 0]
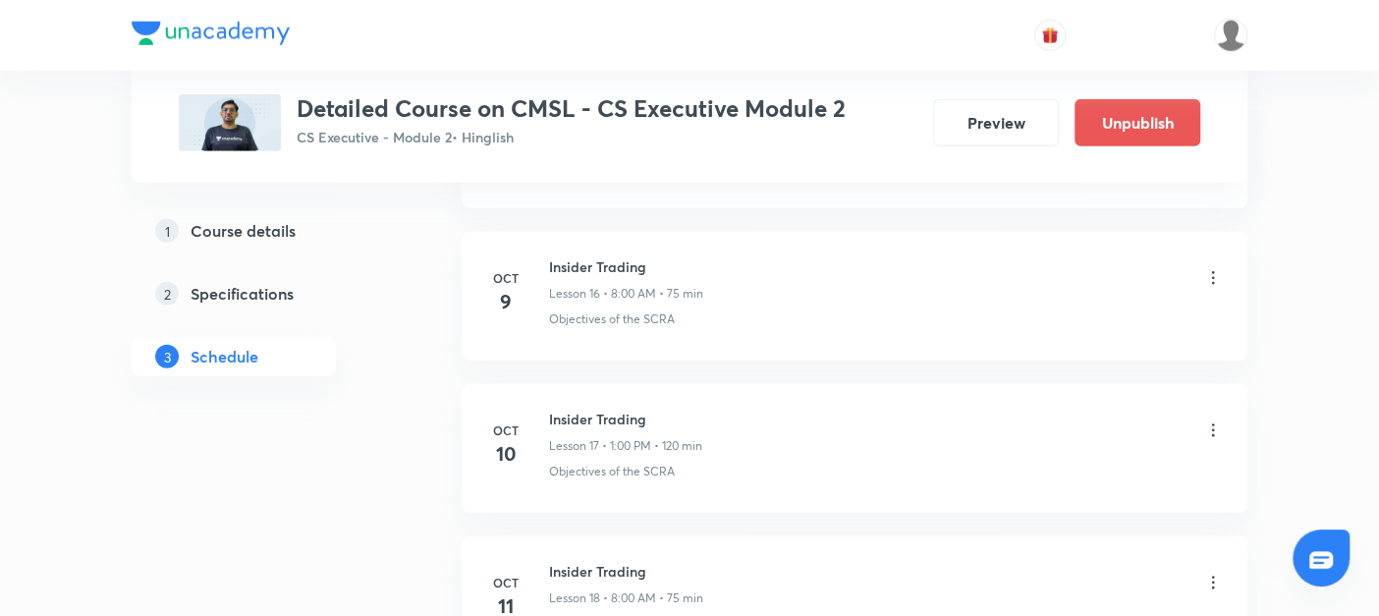
click at [1213, 268] on icon at bounding box center [1213, 278] width 20 height 20
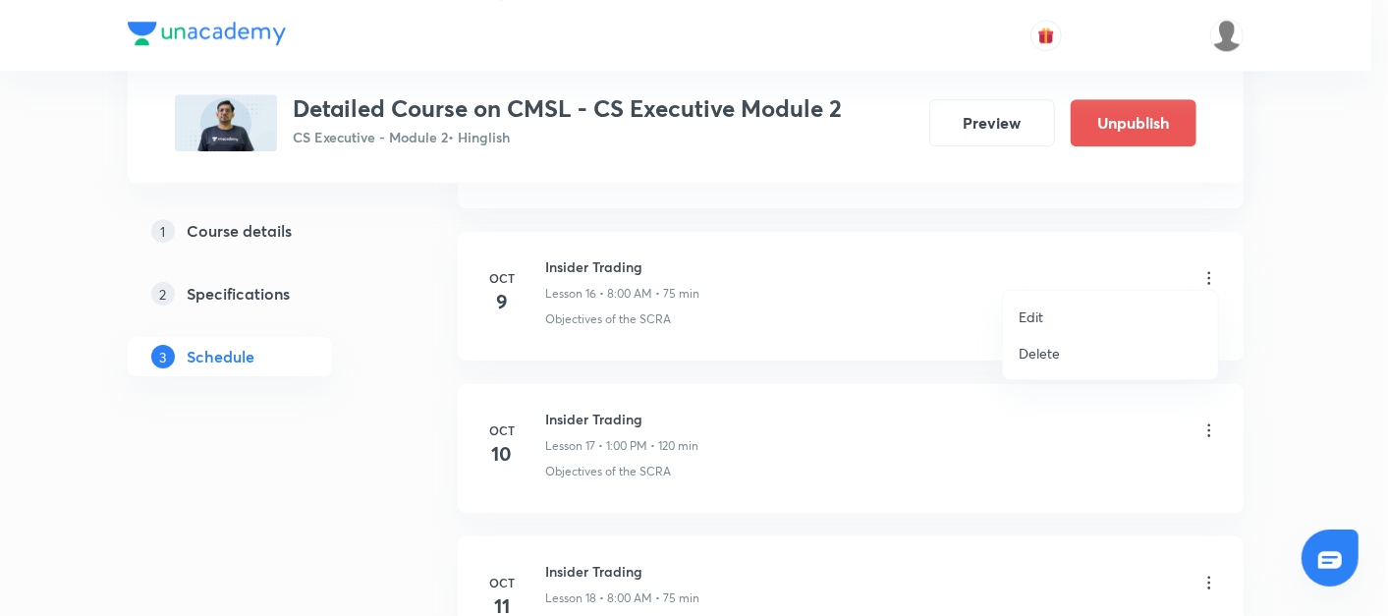
click at [1057, 360] on p "Delete" at bounding box center [1038, 353] width 41 height 21
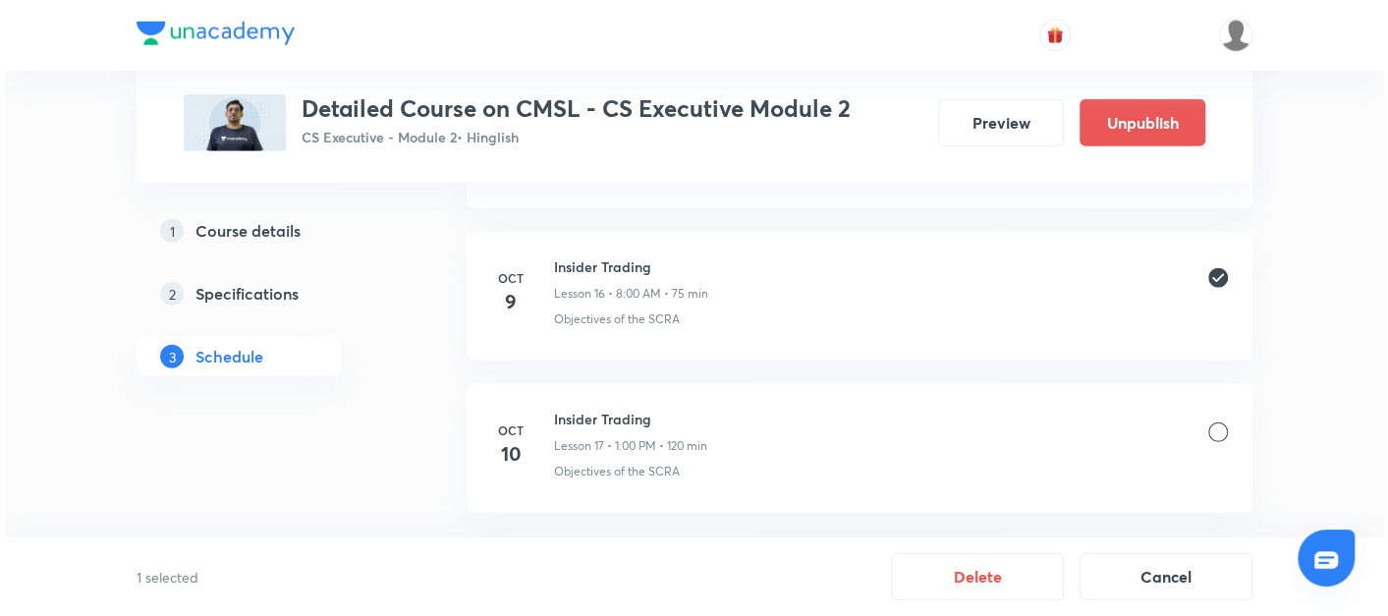
scroll to position [3427, 0]
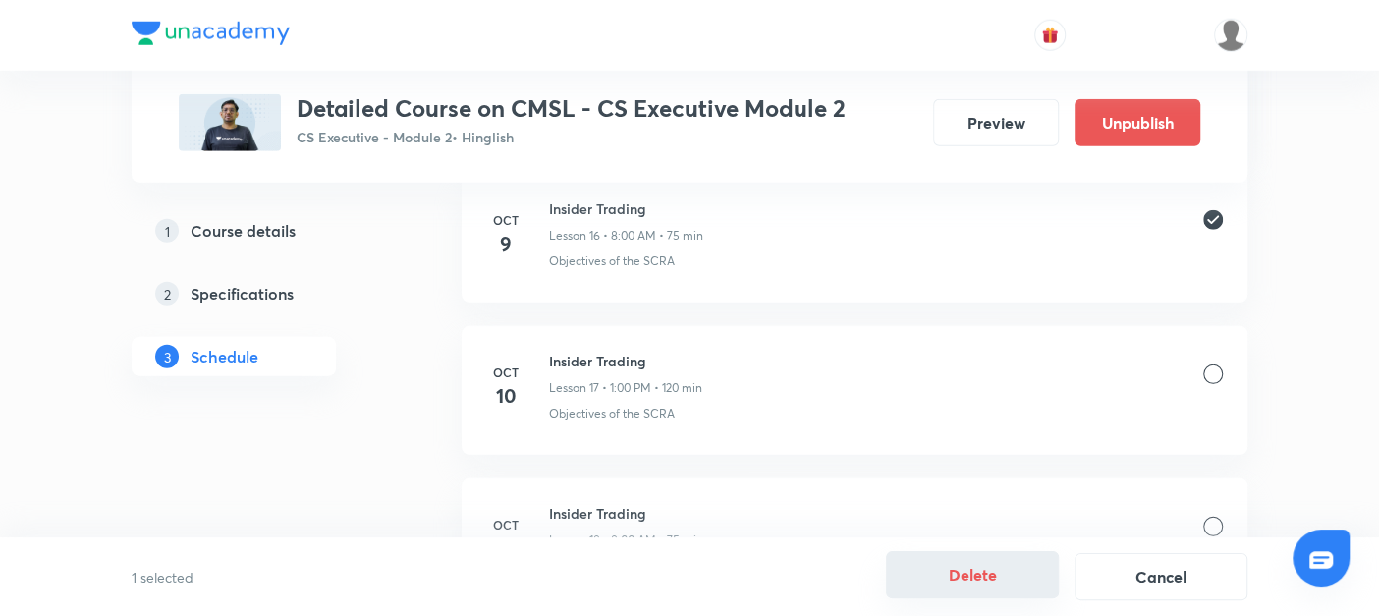
click at [966, 574] on button "Delete" at bounding box center [972, 574] width 173 height 47
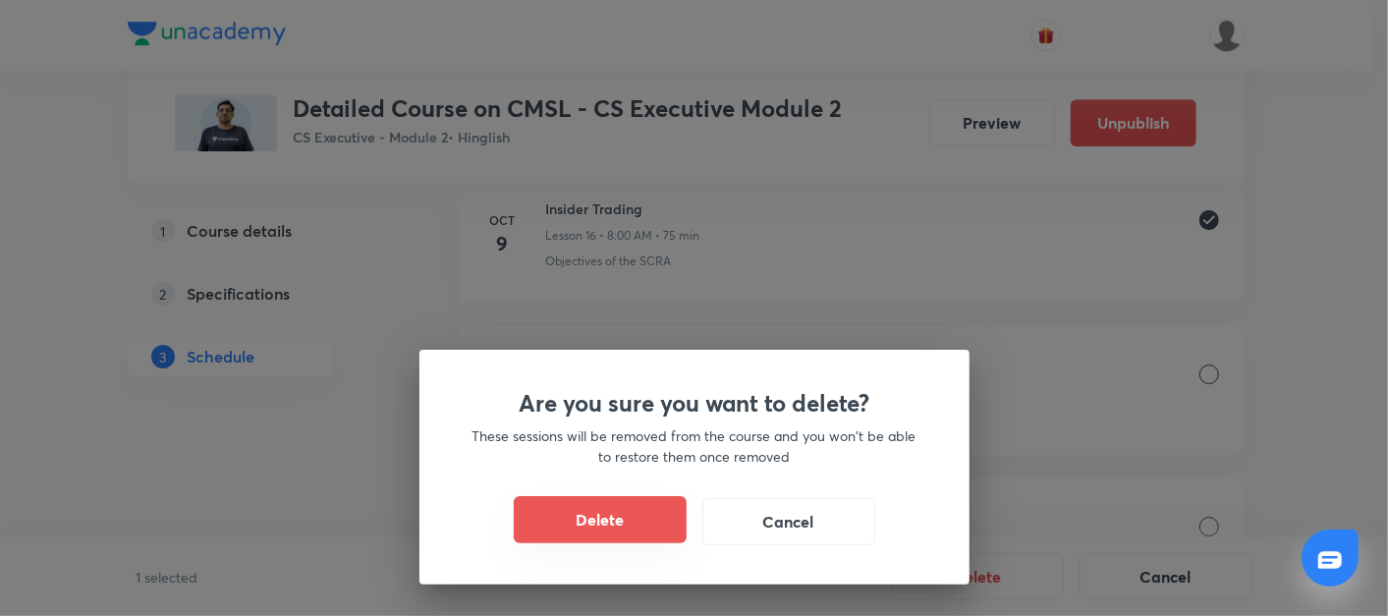
click at [624, 530] on button "Delete" at bounding box center [600, 519] width 173 height 47
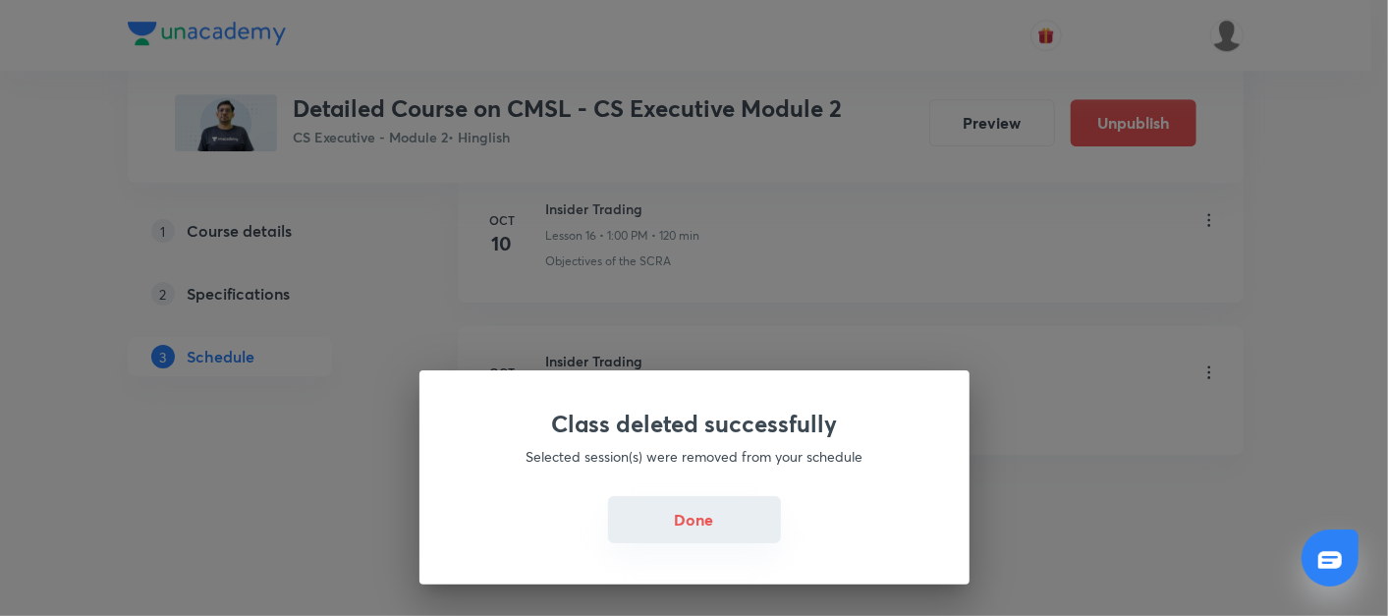
click at [704, 528] on button "Done" at bounding box center [694, 519] width 173 height 47
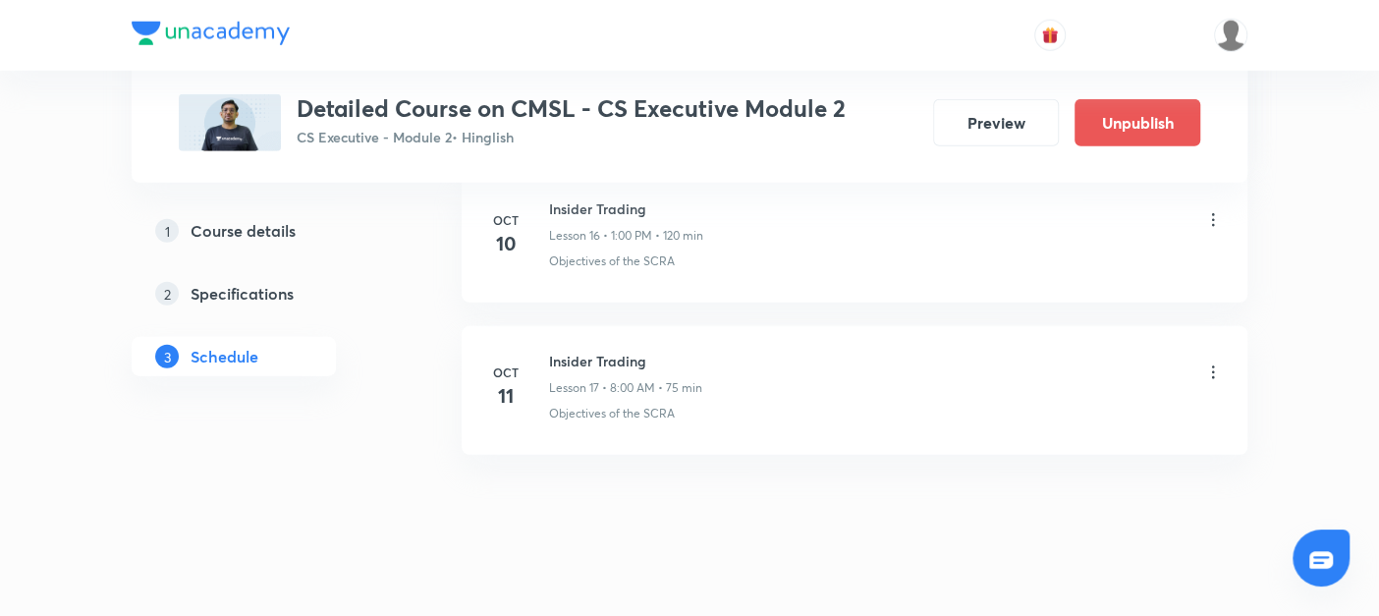
click at [1213, 366] on icon at bounding box center [1213, 371] width 3 height 13
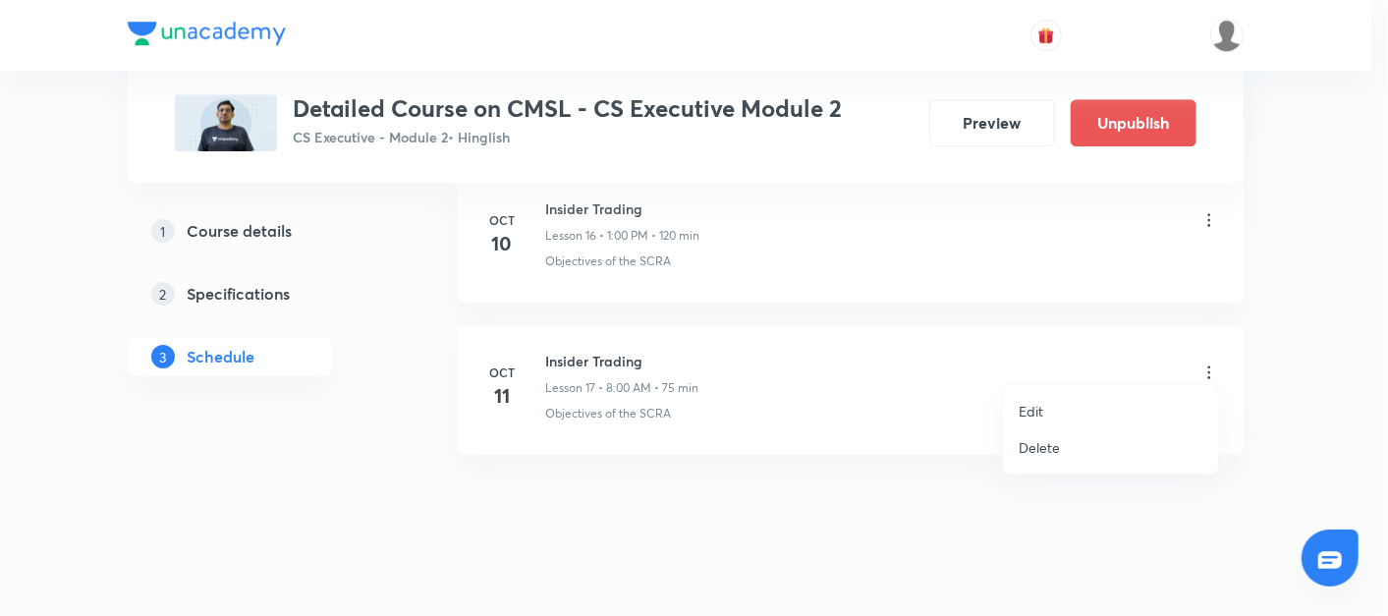
click at [1029, 412] on p "Edit" at bounding box center [1030, 411] width 25 height 21
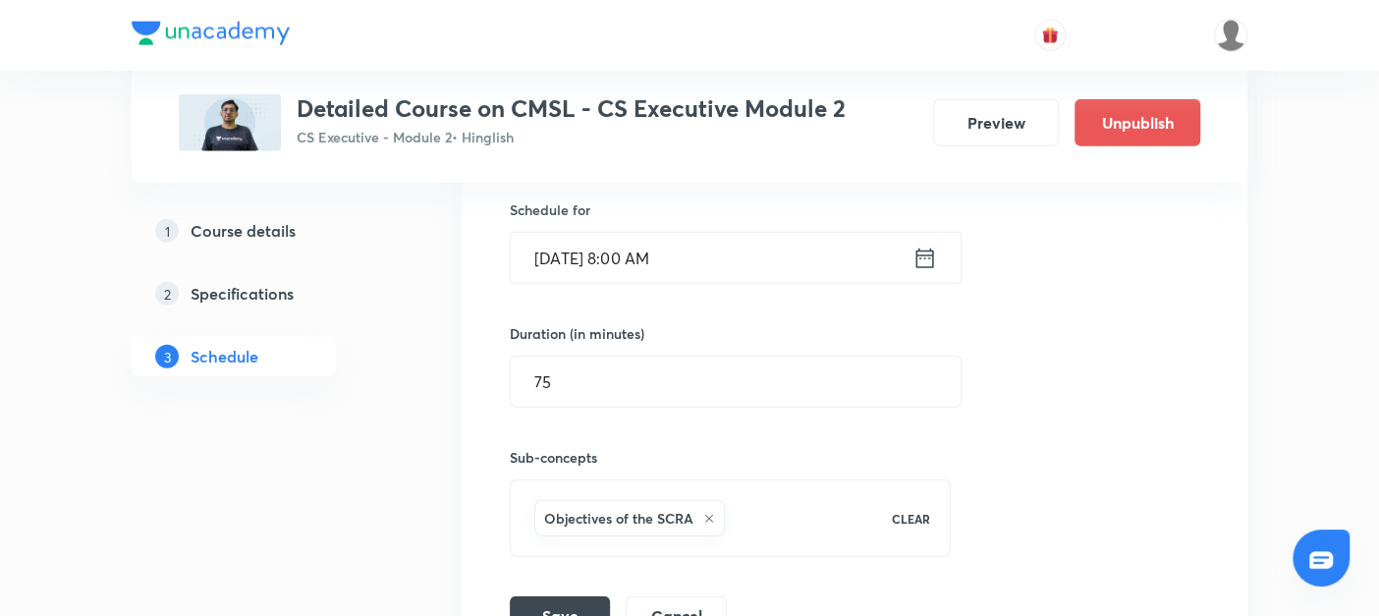
scroll to position [3046, 0]
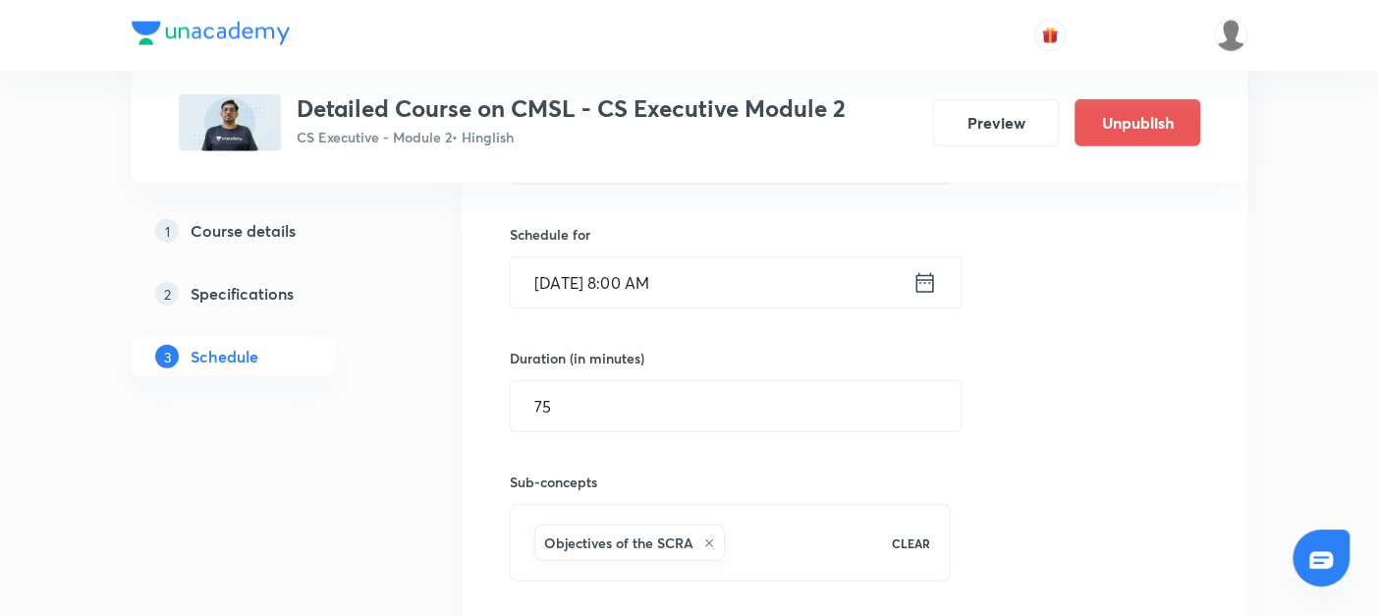
click at [928, 269] on icon at bounding box center [924, 282] width 25 height 27
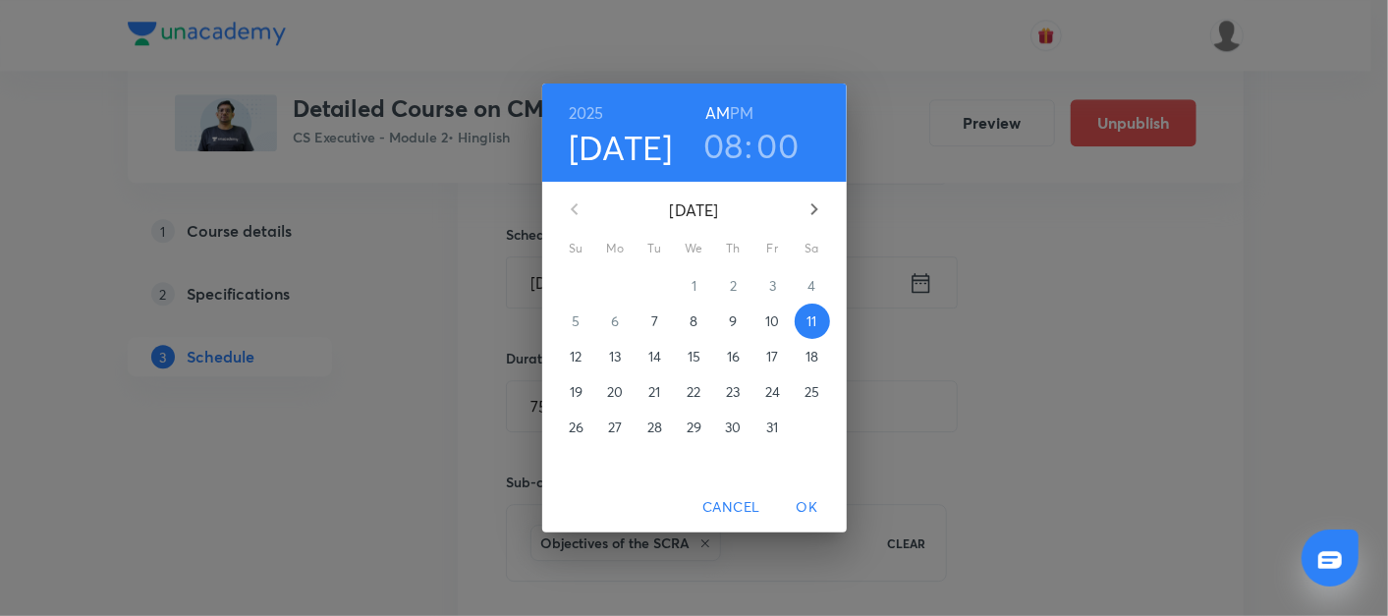
click at [575, 354] on p "12" at bounding box center [576, 357] width 12 height 20
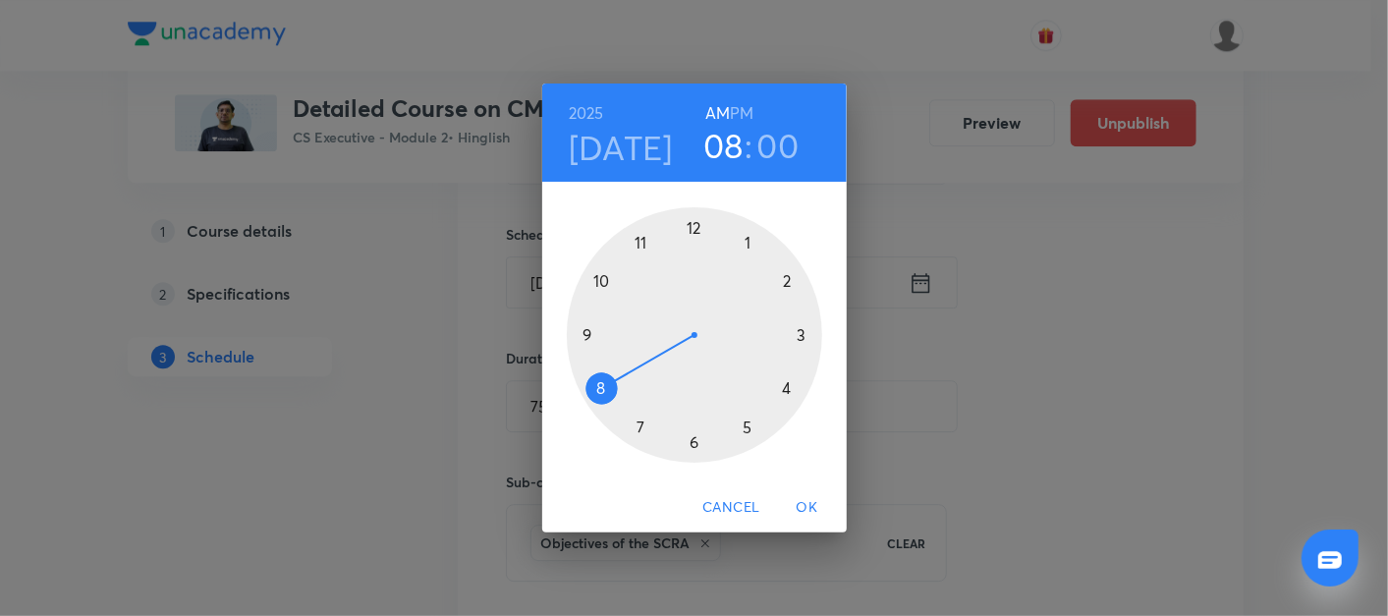
click at [580, 331] on div at bounding box center [694, 334] width 255 height 255
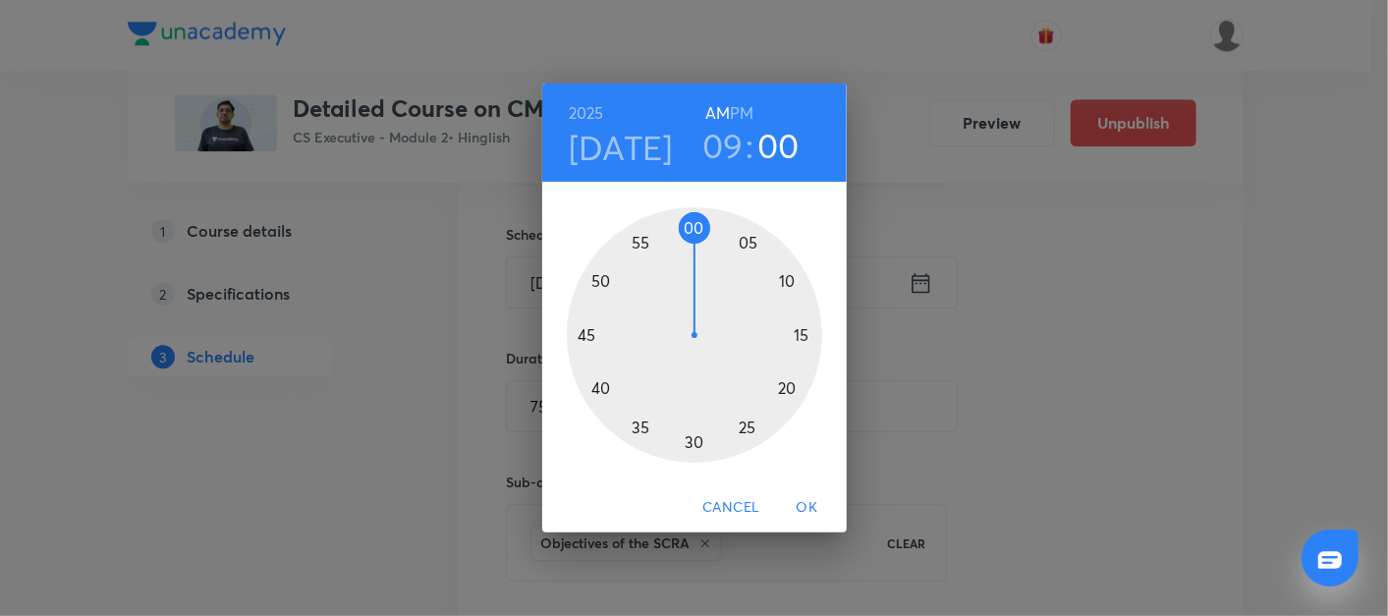
click at [689, 228] on div at bounding box center [694, 334] width 255 height 255
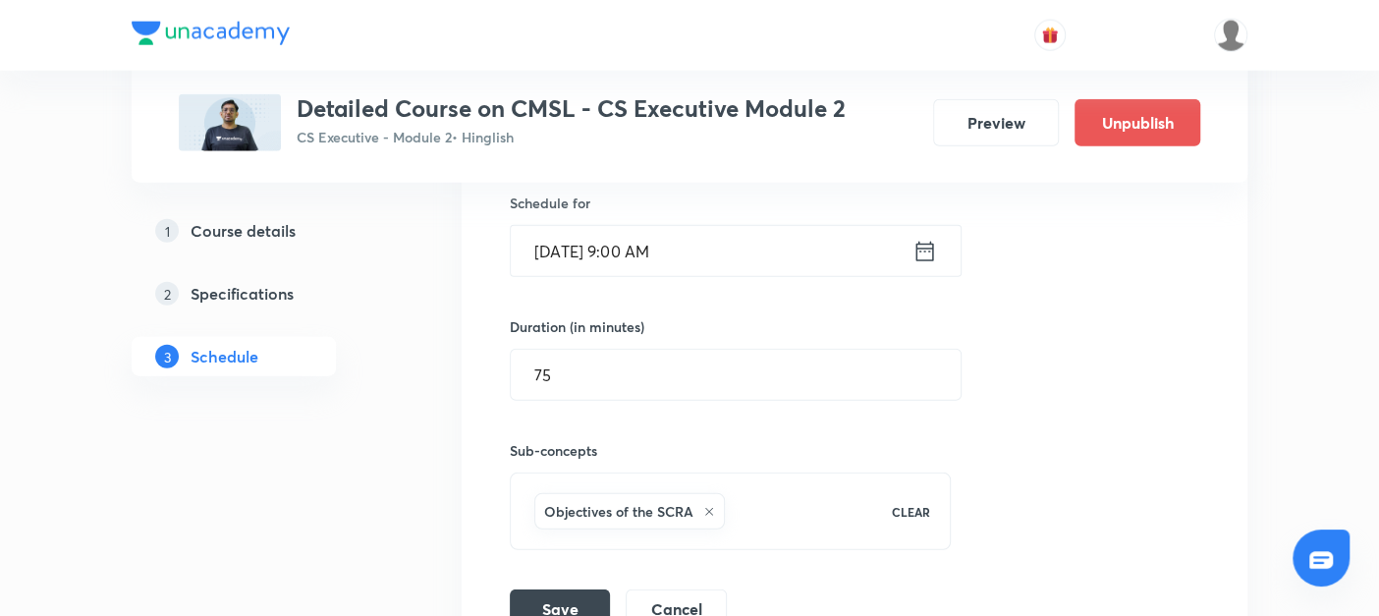
scroll to position [3079, 0]
click at [577, 371] on input "75" at bounding box center [736, 374] width 450 height 50
type input "7"
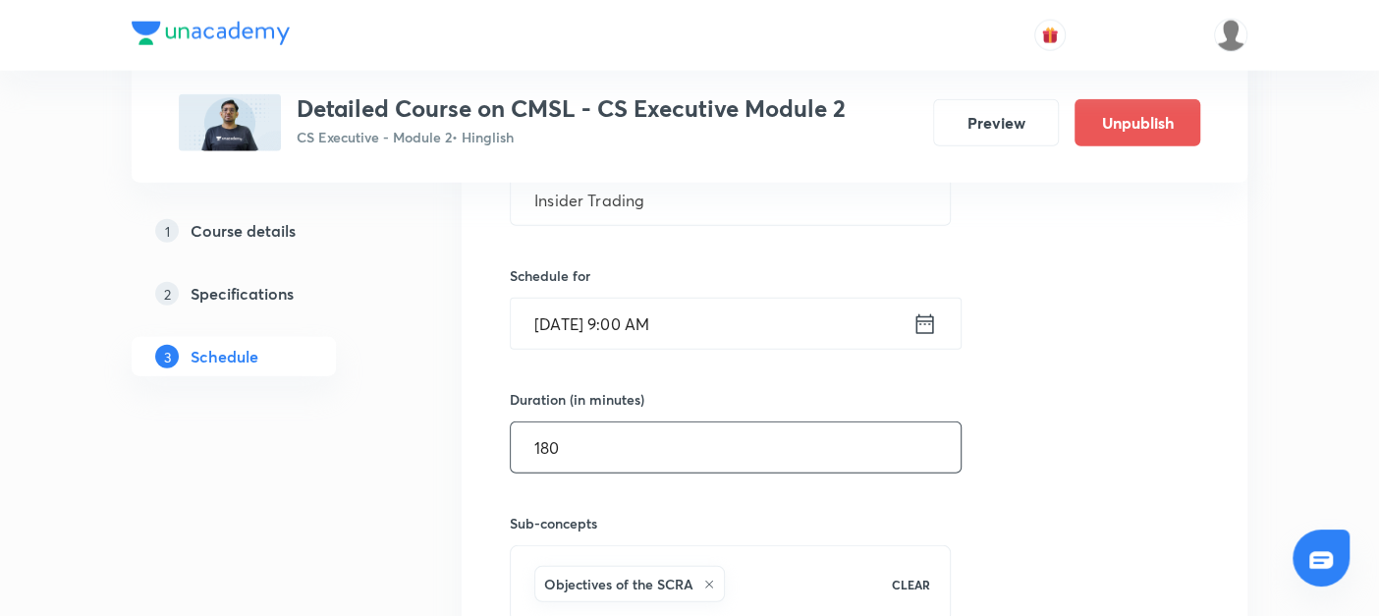
scroll to position [3182, 0]
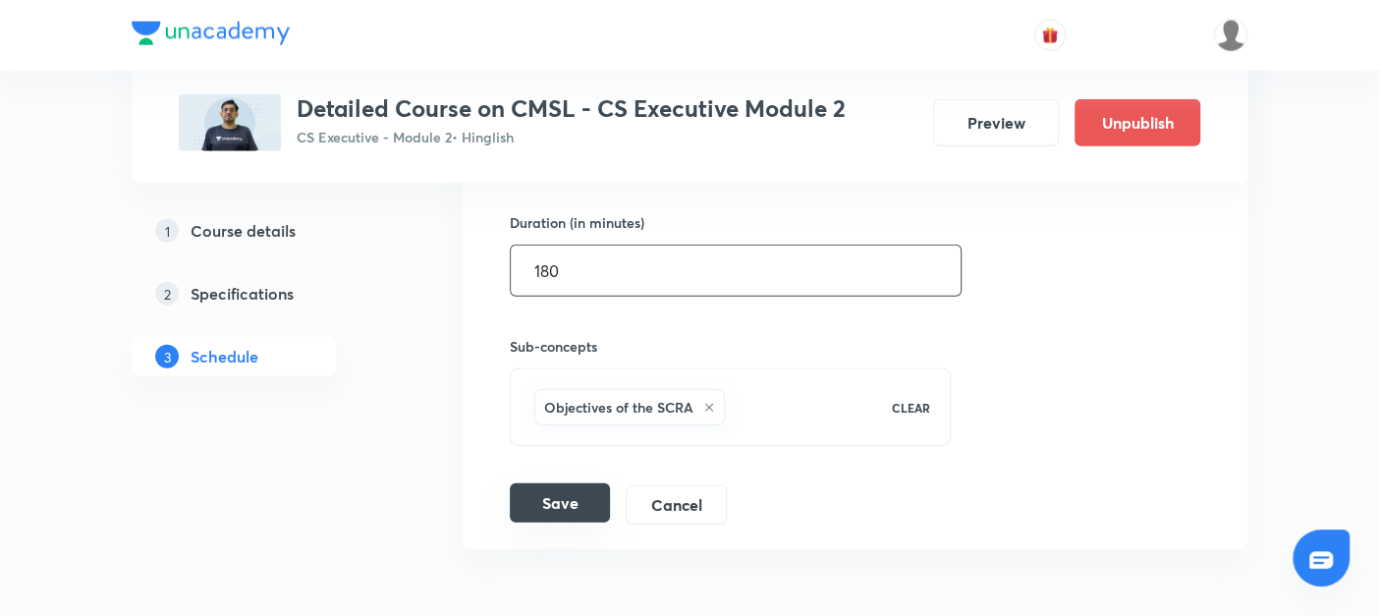
type input "180"
click at [583, 492] on button "Save" at bounding box center [560, 502] width 100 height 39
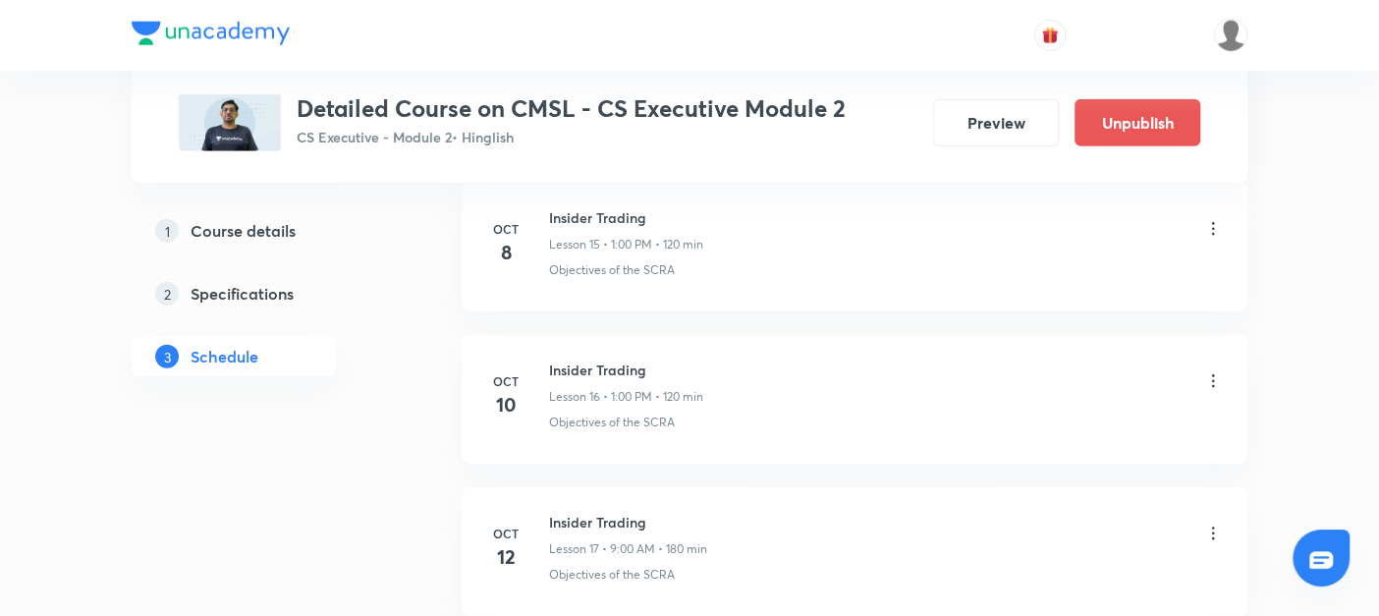
scroll to position [3268, 0]
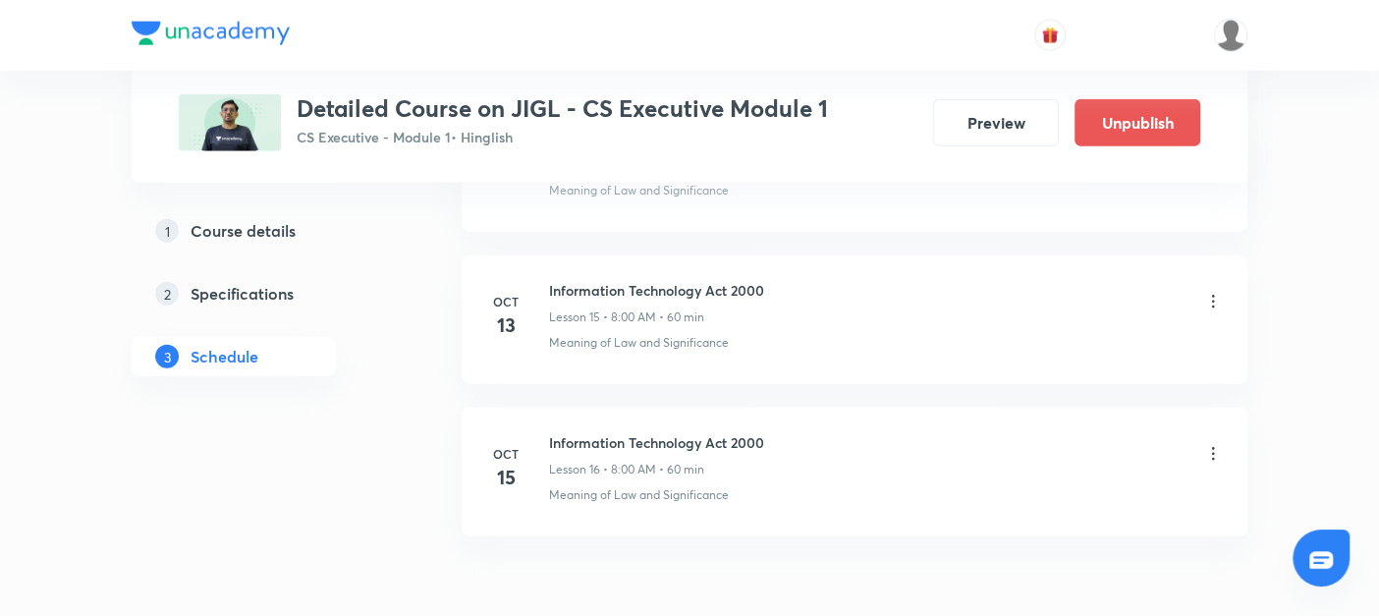
scroll to position [3288, 0]
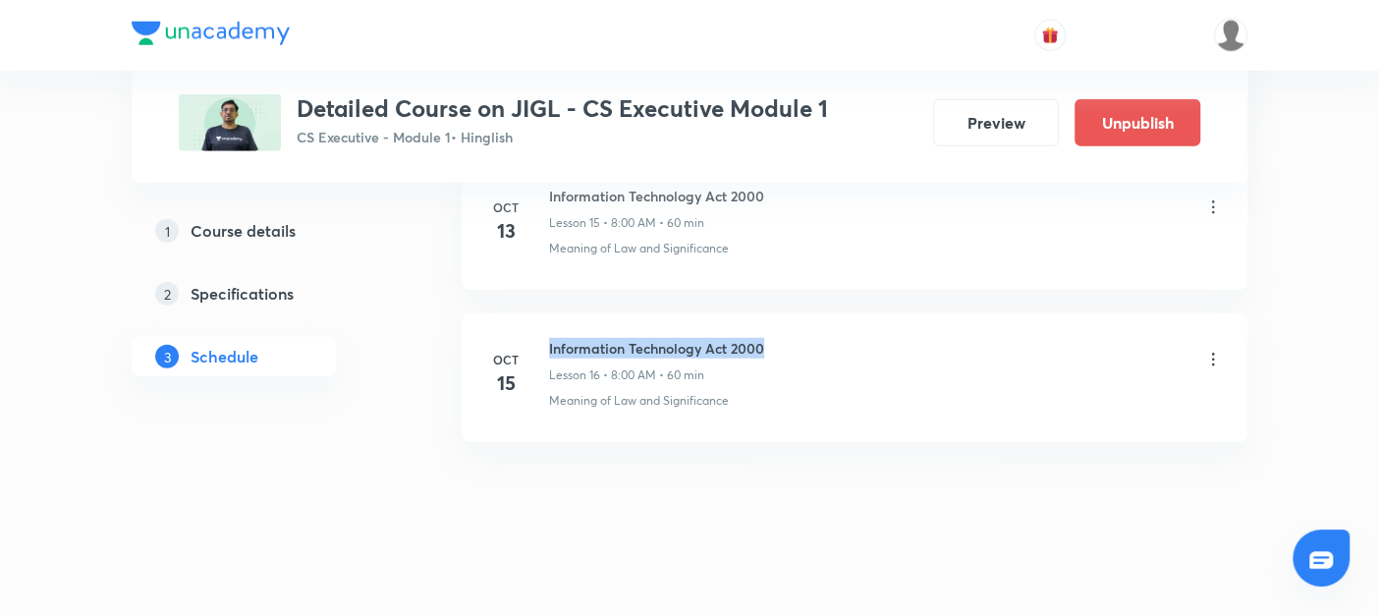
drag, startPoint x: 549, startPoint y: 334, endPoint x: 840, endPoint y: 328, distance: 290.7
click at [840, 338] on div "Information Technology Act 2000 Lesson 16 • 8:00 AM • 60 min" at bounding box center [886, 361] width 674 height 46
copy h6 "Information Technology Act 2000"
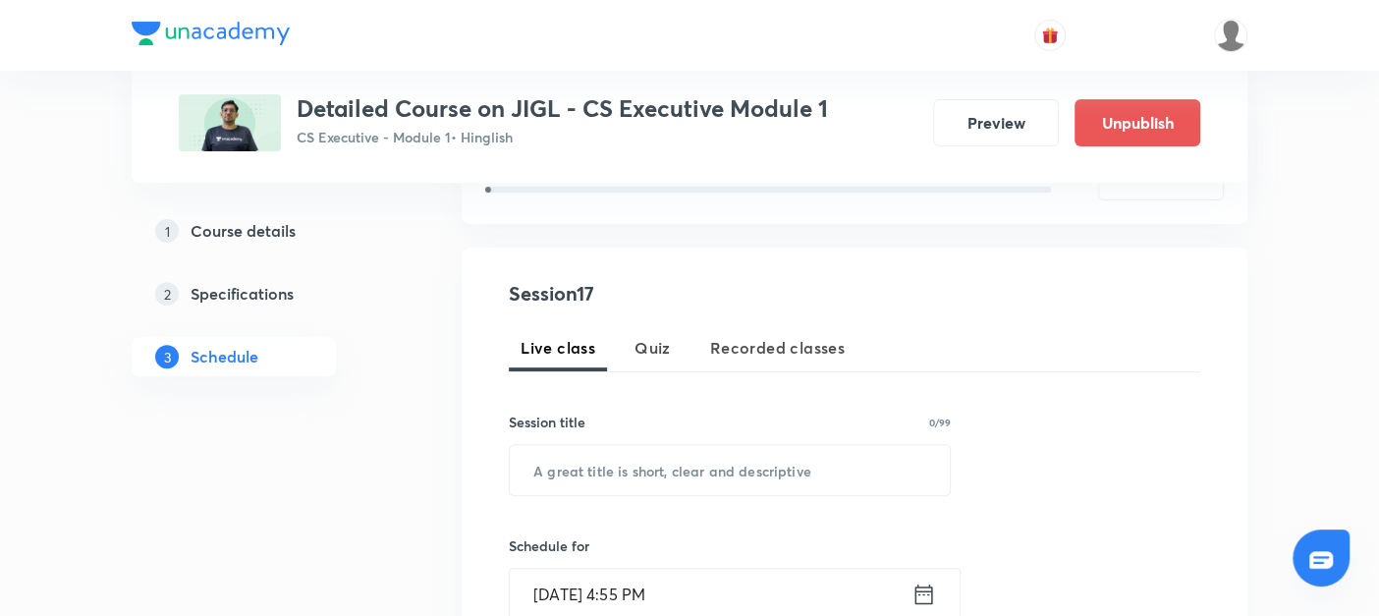
scroll to position [302, 0]
click at [602, 469] on input "text" at bounding box center [730, 470] width 440 height 50
paste input "Information Technology Act 2000"
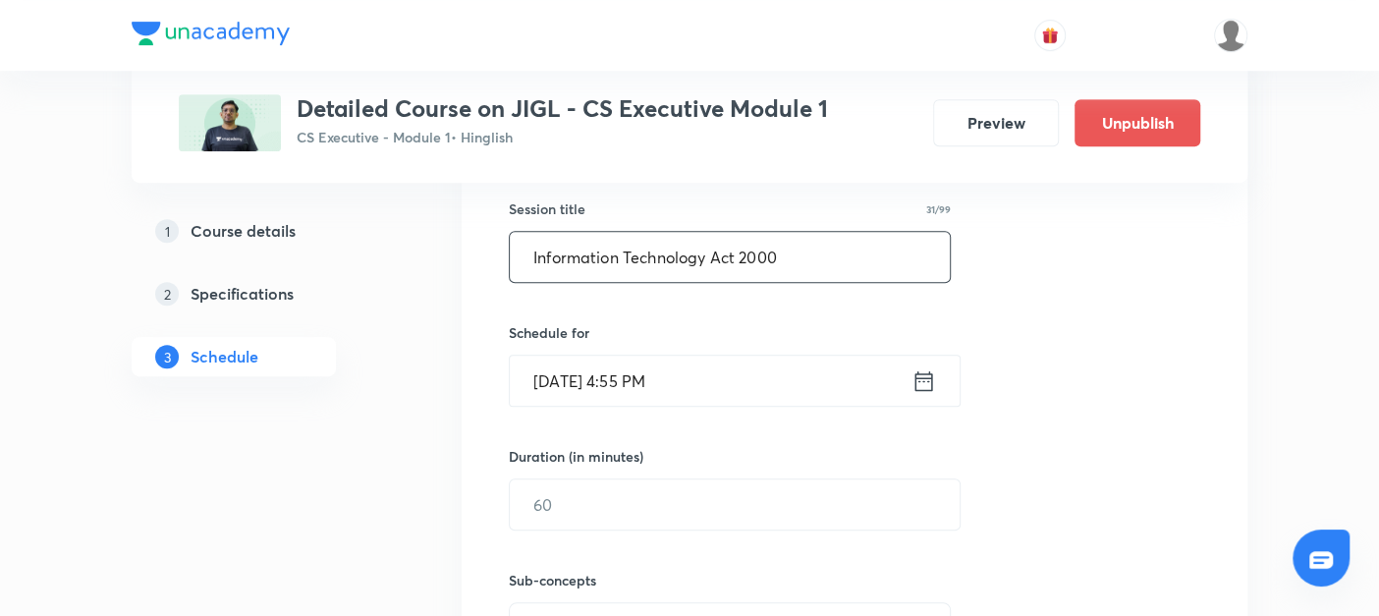
scroll to position [517, 0]
type input "Information Technology Act 2000"
click at [922, 375] on icon at bounding box center [923, 379] width 25 height 27
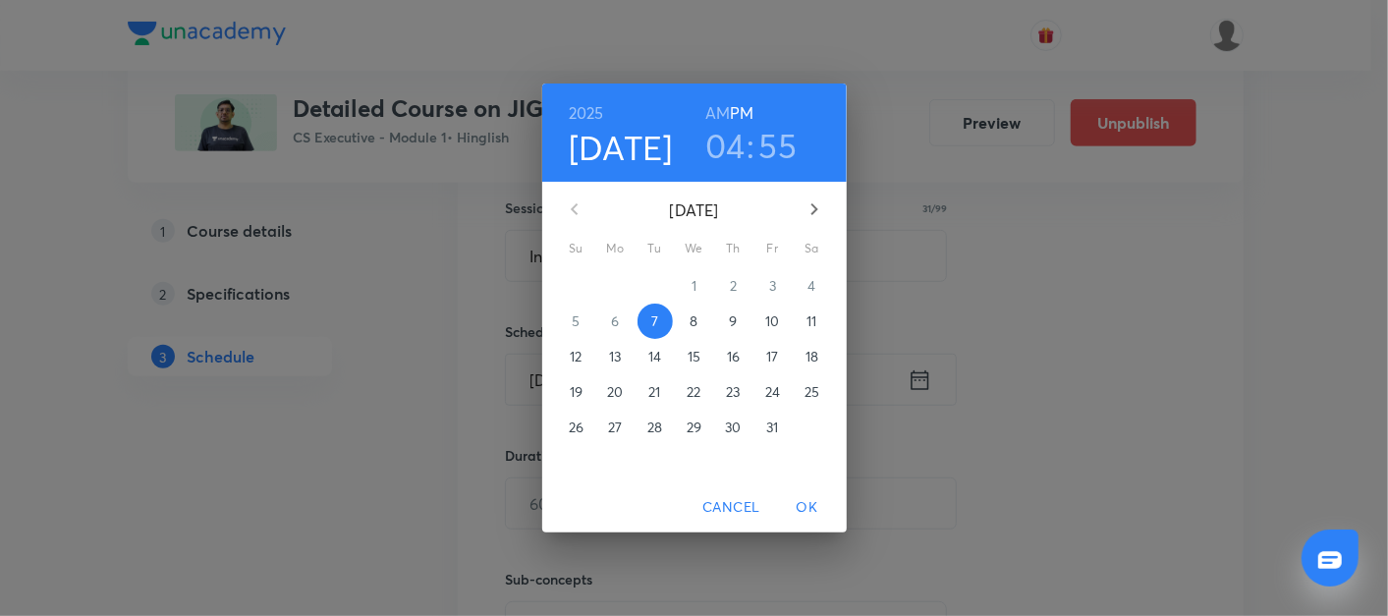
click at [767, 358] on p "17" at bounding box center [772, 357] width 12 height 20
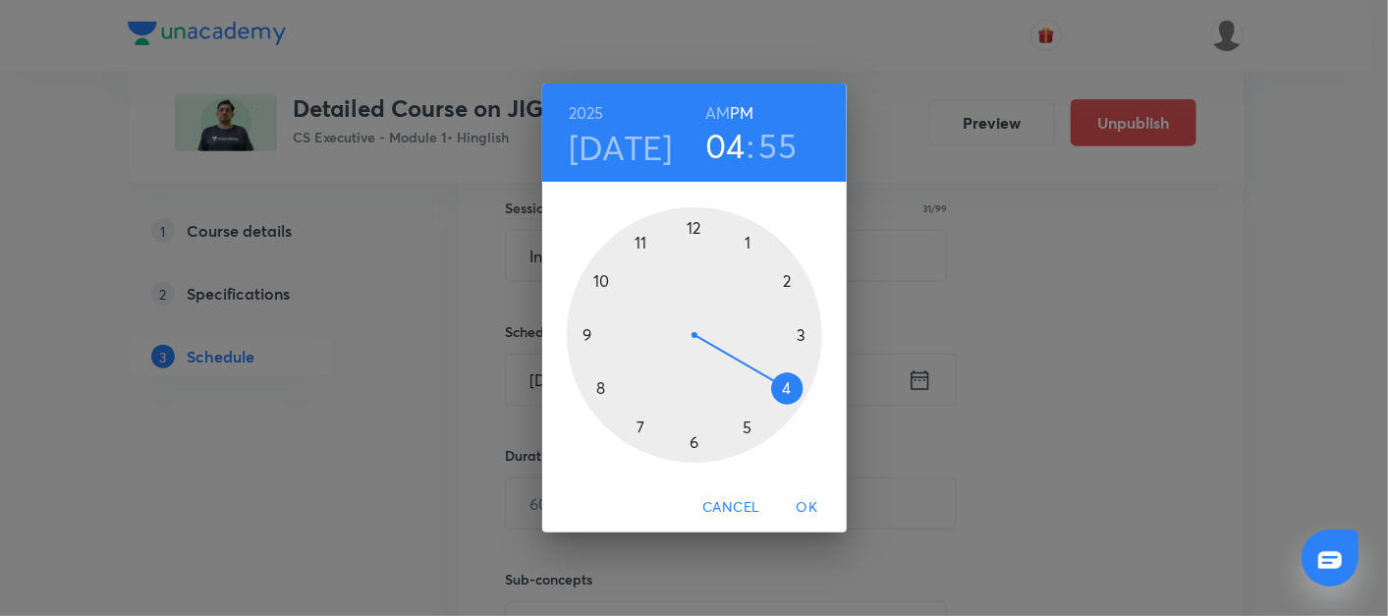
click at [598, 394] on div at bounding box center [694, 334] width 255 height 255
click at [722, 108] on h6 "AM" at bounding box center [717, 112] width 25 height 27
click at [688, 225] on div at bounding box center [694, 334] width 255 height 255
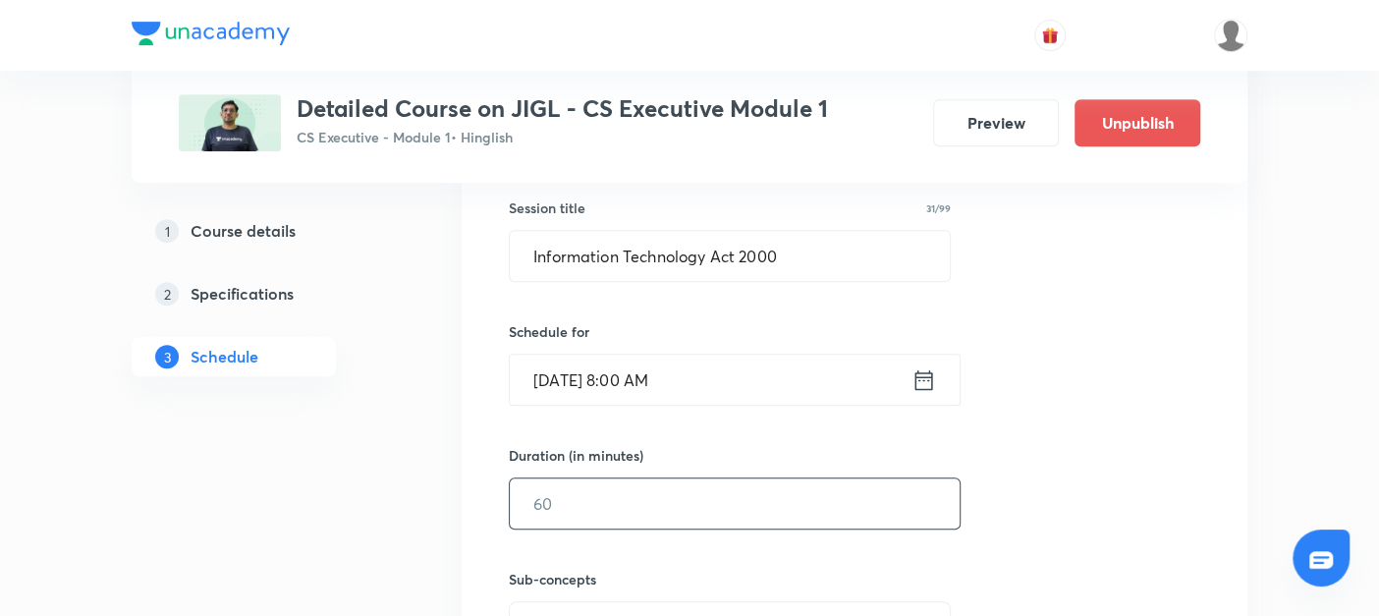
click at [527, 502] on input "text" at bounding box center [735, 503] width 450 height 50
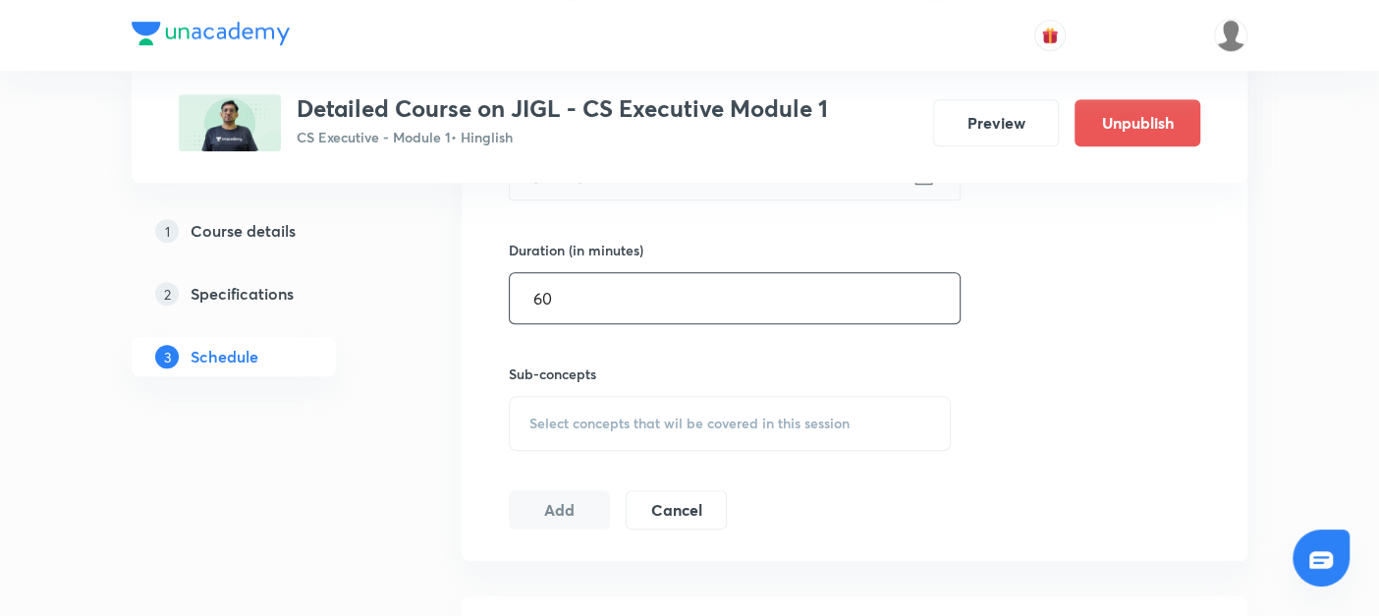
scroll to position [724, 0]
type input "60"
click at [558, 417] on span "Select concepts that wil be covered in this session" at bounding box center [689, 421] width 320 height 16
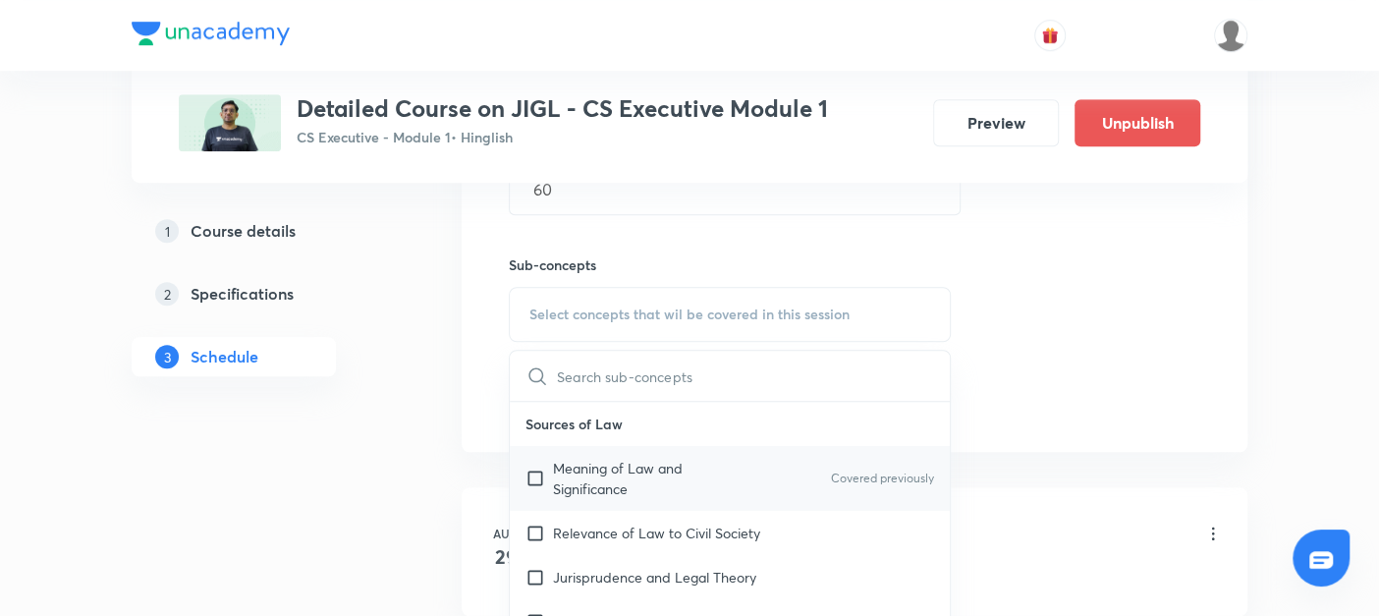
click at [535, 469] on input "checkbox" at bounding box center [538, 478] width 27 height 41
checkbox input "true"
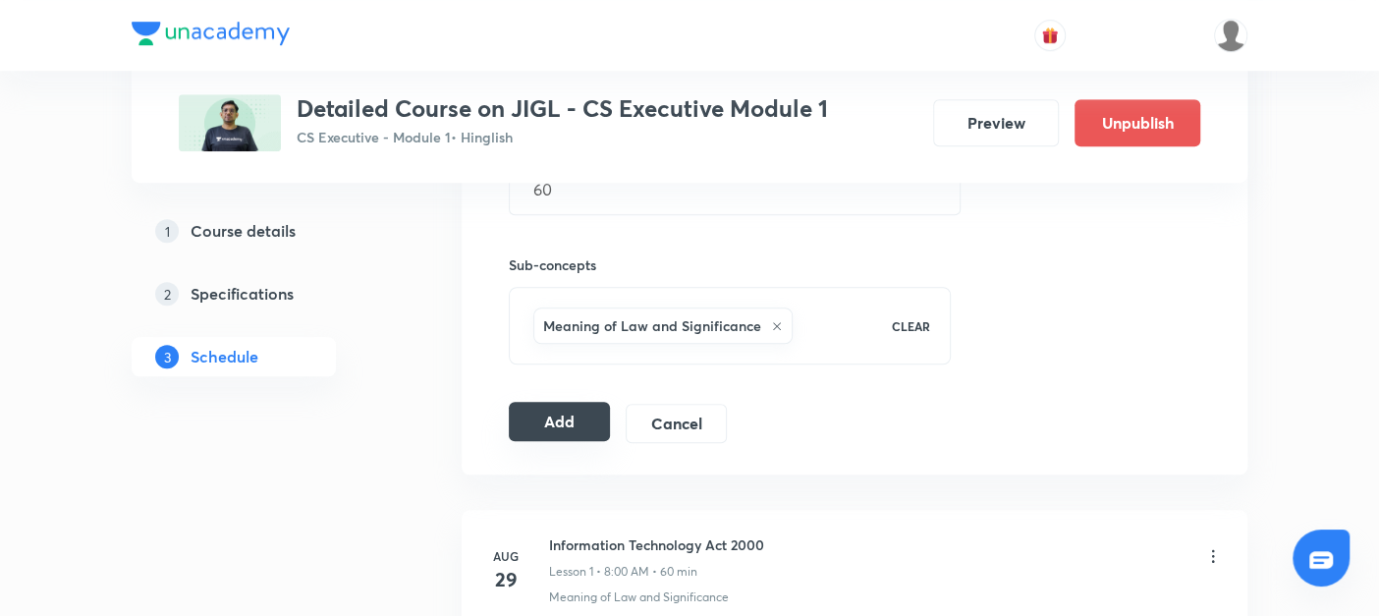
click at [521, 416] on button "Add" at bounding box center [559, 421] width 101 height 39
click at [560, 410] on button "Add" at bounding box center [559, 421] width 101 height 39
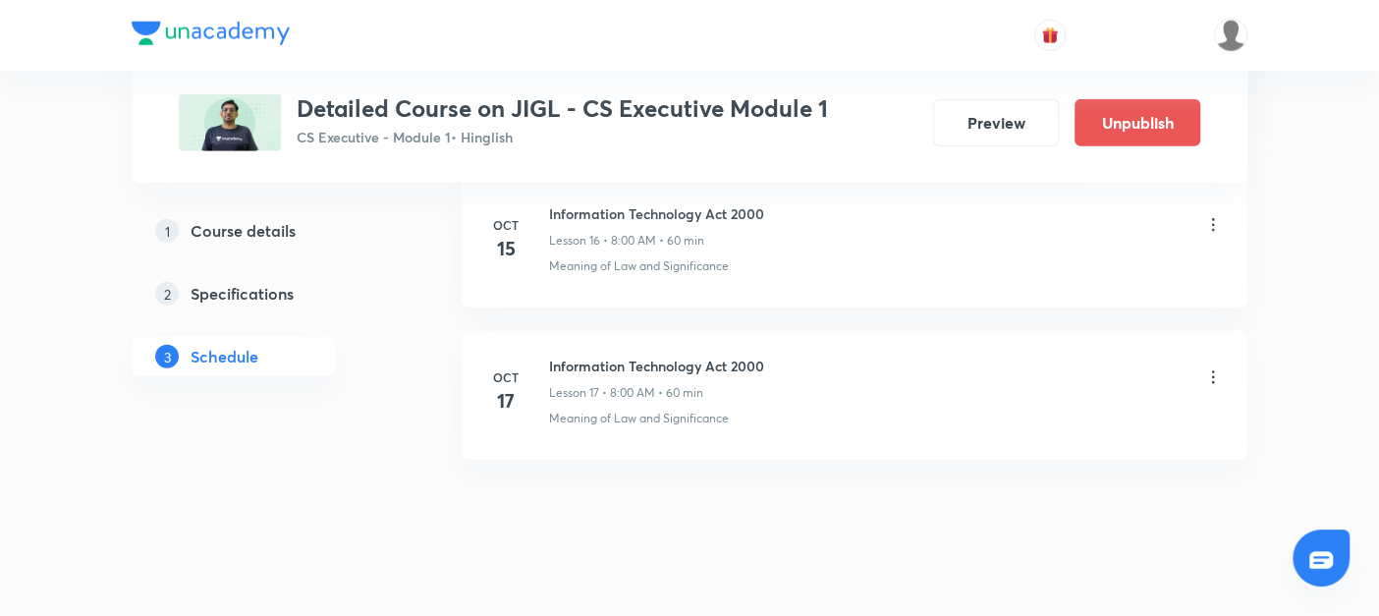
scroll to position [3423, 0]
